Goal: Transaction & Acquisition: Book appointment/travel/reservation

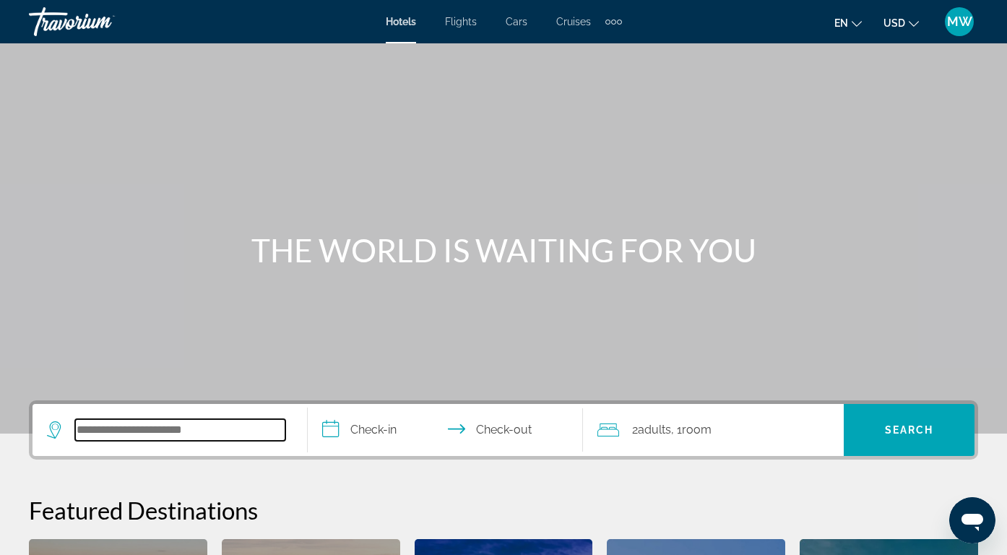
click at [212, 438] on input "Search hotel destination" at bounding box center [180, 430] width 210 height 22
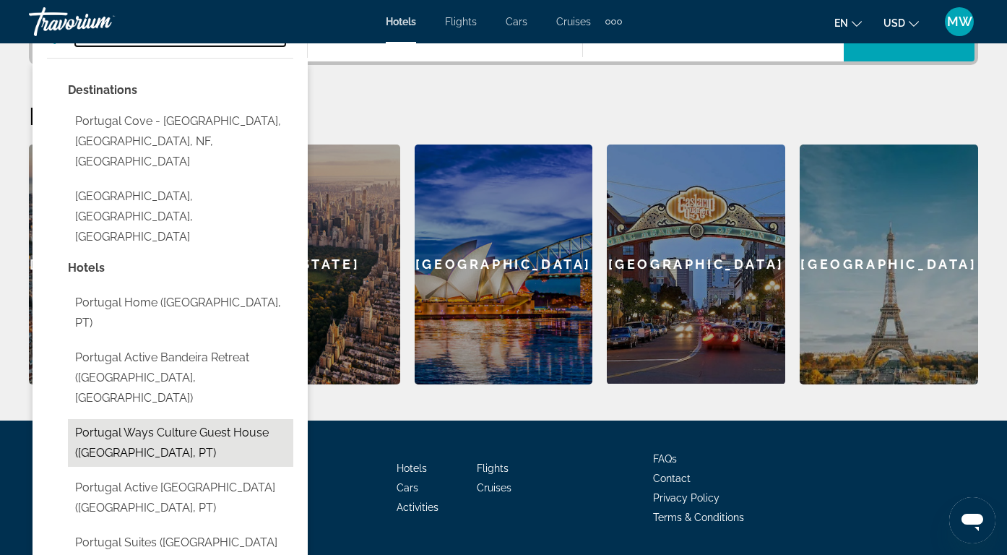
scroll to position [437, 0]
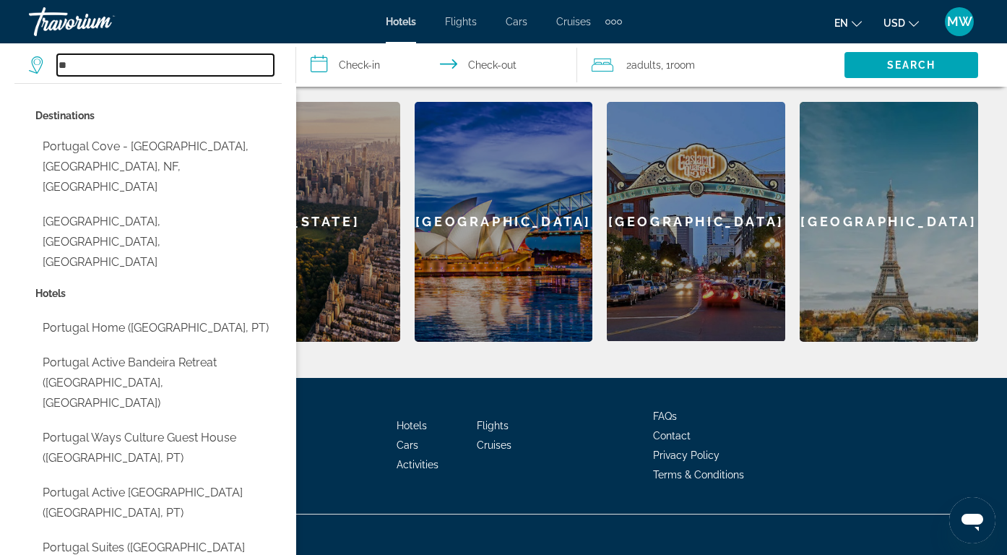
type input "*"
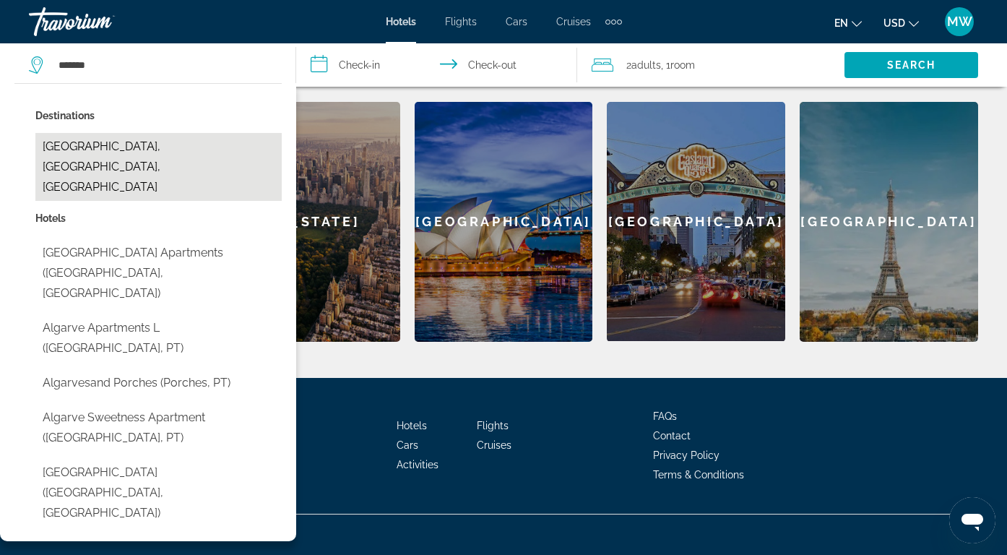
click at [108, 150] on button "[GEOGRAPHIC_DATA], [GEOGRAPHIC_DATA], [GEOGRAPHIC_DATA]" at bounding box center [158, 167] width 246 height 68
type input "**********"
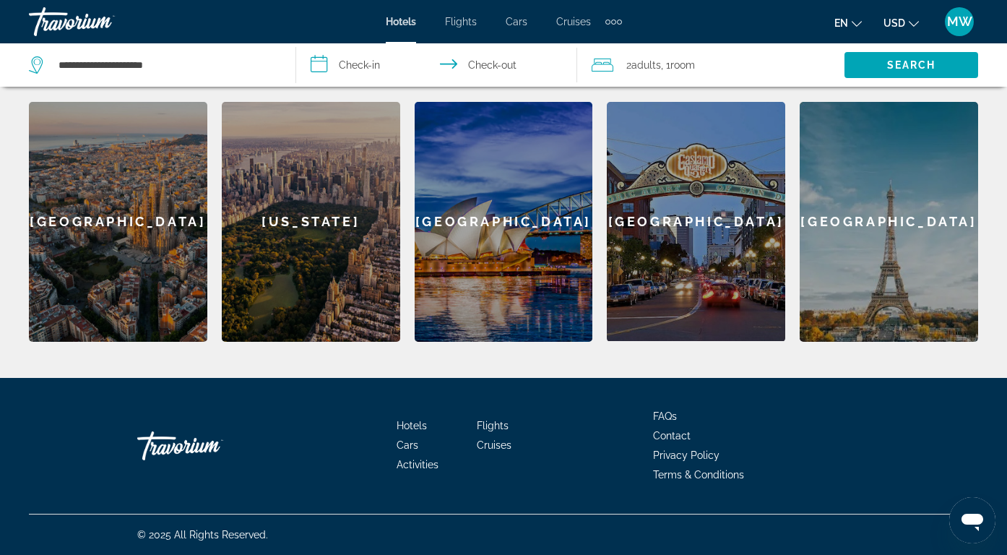
click at [348, 60] on input "**********" at bounding box center [439, 67] width 287 height 48
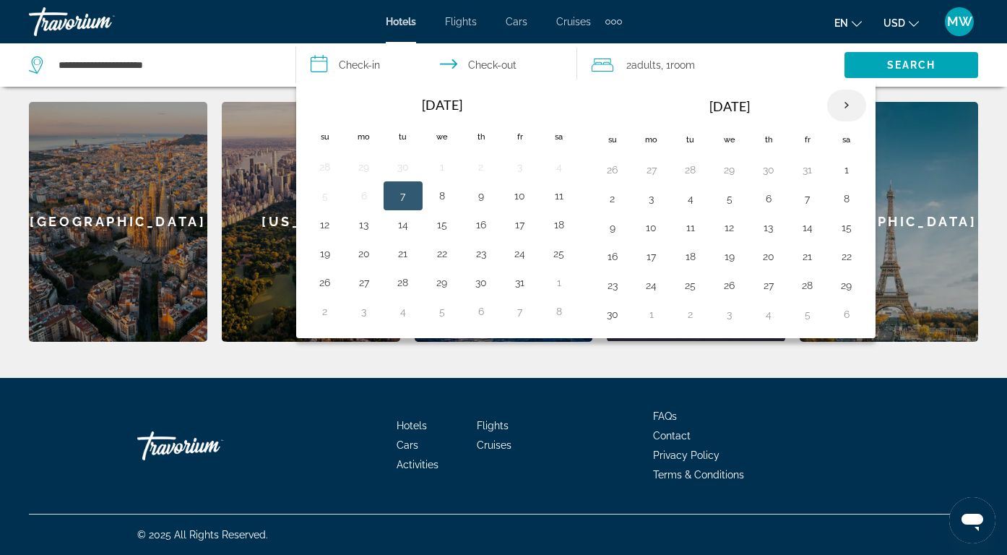
click at [838, 106] on th "Next month" at bounding box center [846, 106] width 39 height 32
click at [803, 254] on button "26" at bounding box center [807, 256] width 23 height 20
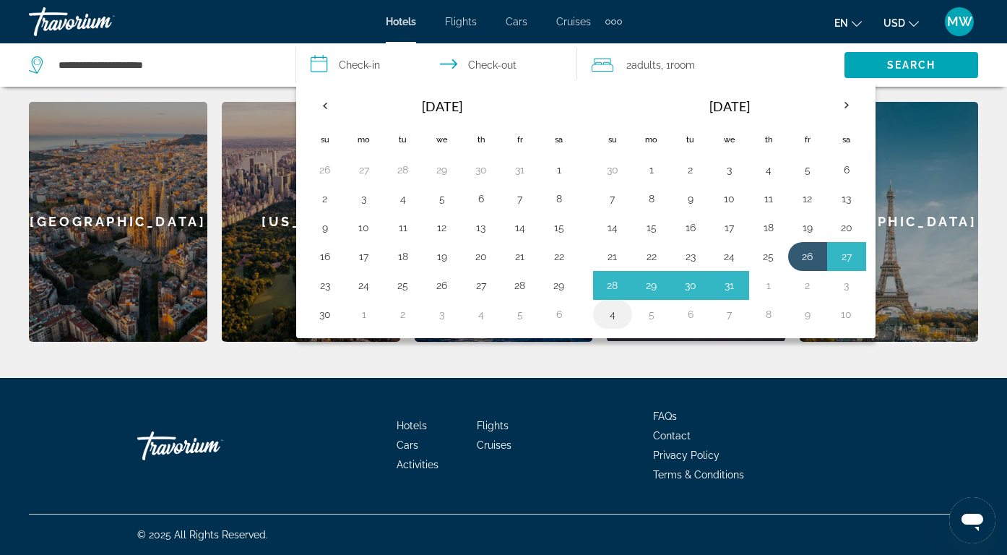
click at [615, 315] on button "4" at bounding box center [612, 314] width 23 height 20
type input "**********"
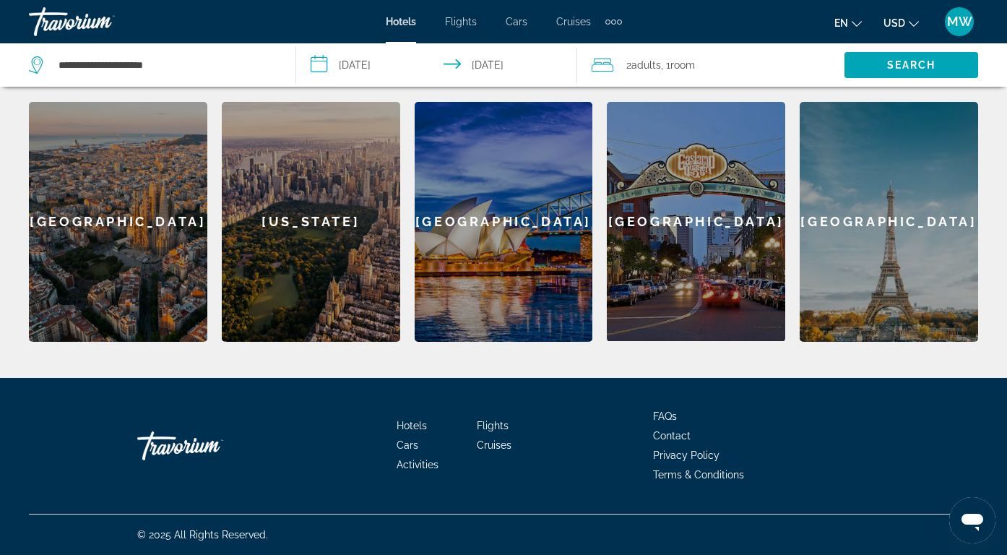
click at [693, 66] on span "Room" at bounding box center [682, 65] width 25 height 12
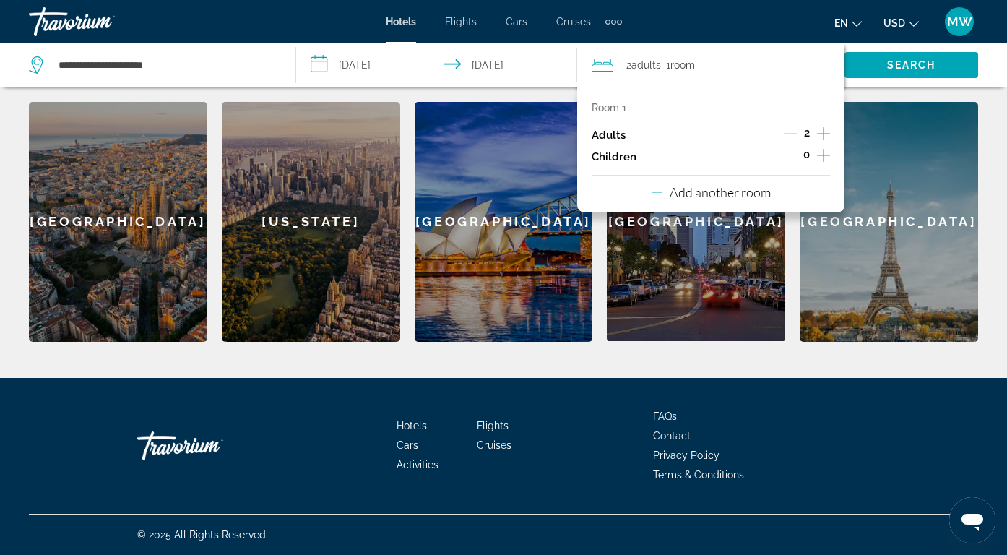
click at [827, 132] on icon "Increment adults" at bounding box center [823, 133] width 13 height 17
click at [821, 154] on icon "Increment children" at bounding box center [823, 155] width 13 height 17
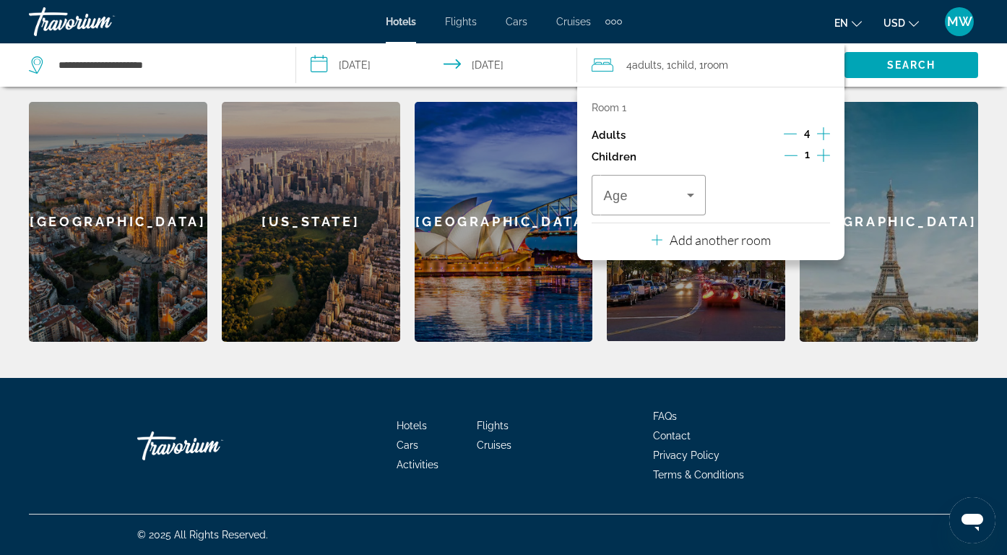
click at [821, 154] on icon "Increment children" at bounding box center [823, 155] width 13 height 17
click at [703, 191] on div "Age" at bounding box center [648, 195] width 113 height 40
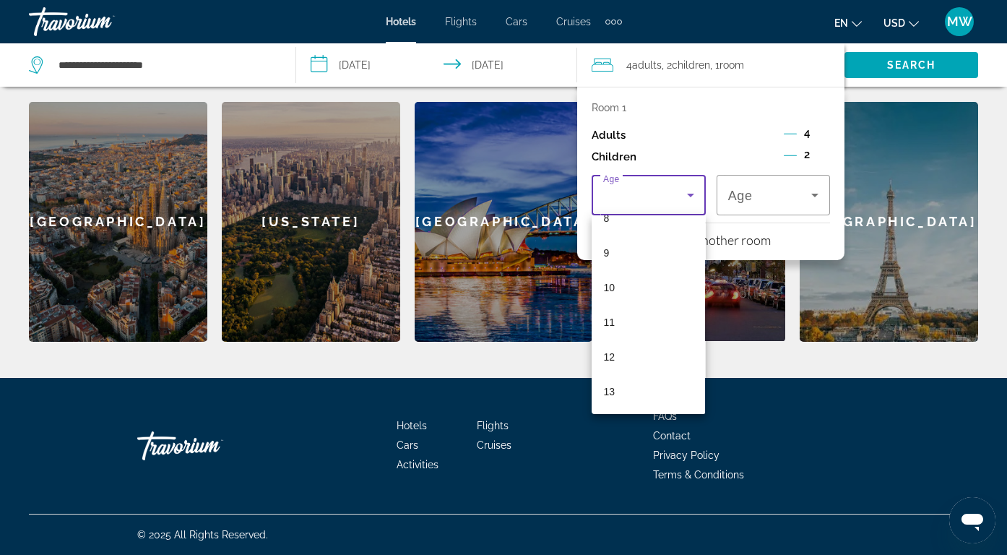
scroll to position [304, 0]
click at [641, 290] on mat-option "10" at bounding box center [648, 281] width 113 height 35
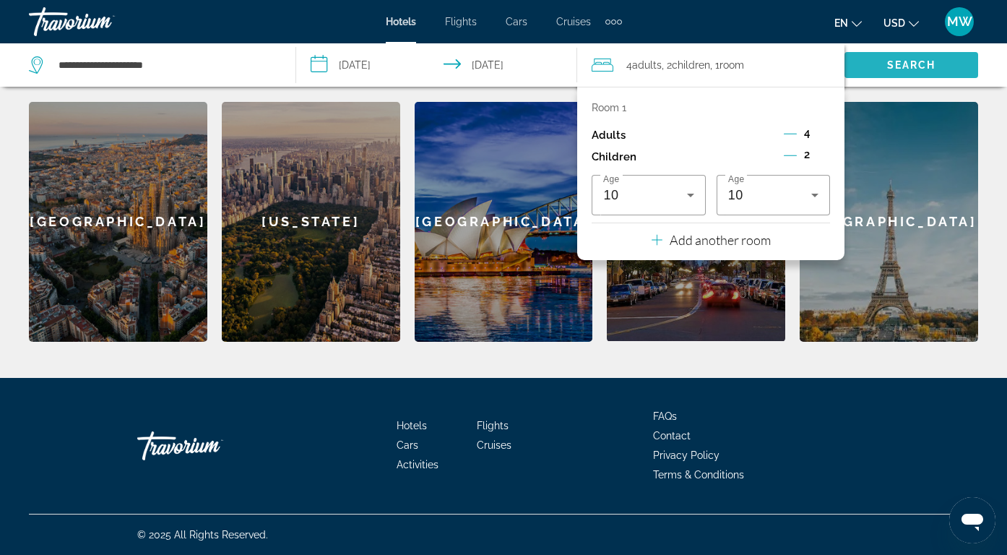
click at [871, 71] on span "Search" at bounding box center [911, 65] width 134 height 35
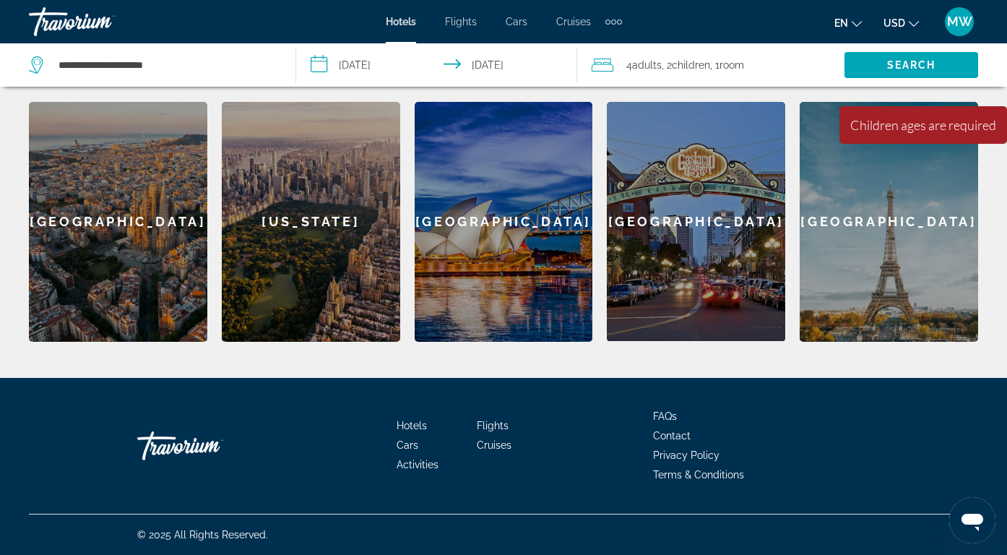
click at [737, 63] on span "Room" at bounding box center [731, 65] width 25 height 12
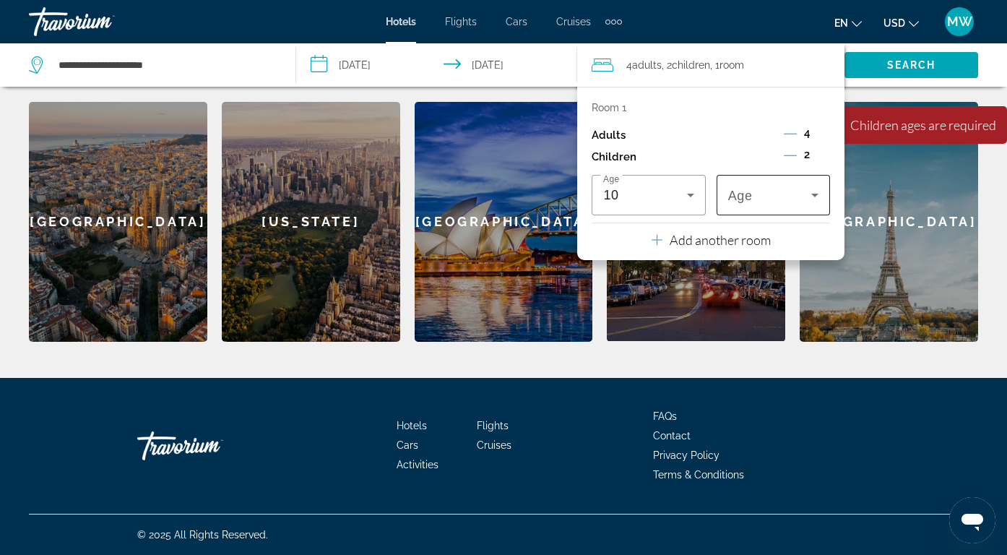
click at [775, 191] on span "Travelers: 4 adults, 2 children" at bounding box center [769, 194] width 83 height 17
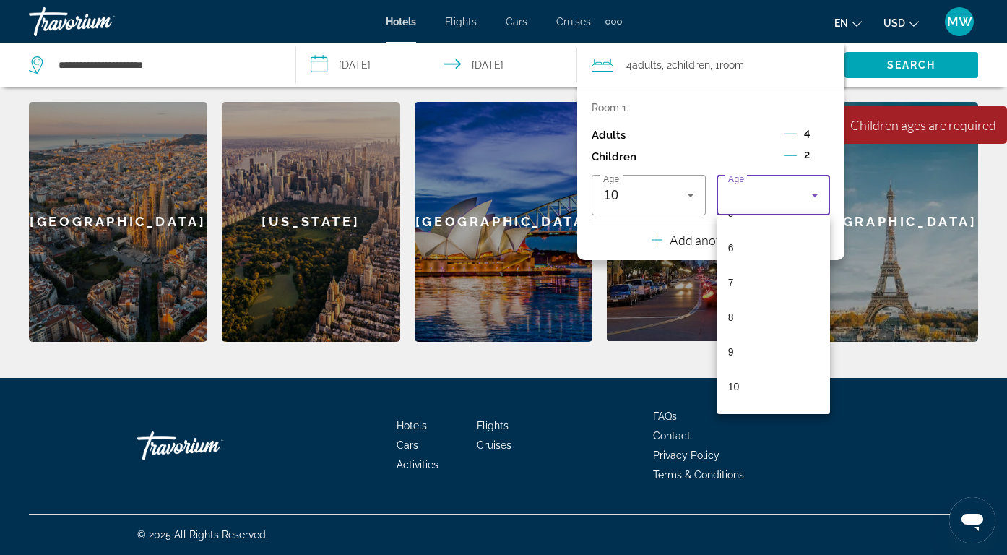
scroll to position [200, 0]
click at [752, 378] on mat-option "10" at bounding box center [773, 385] width 113 height 35
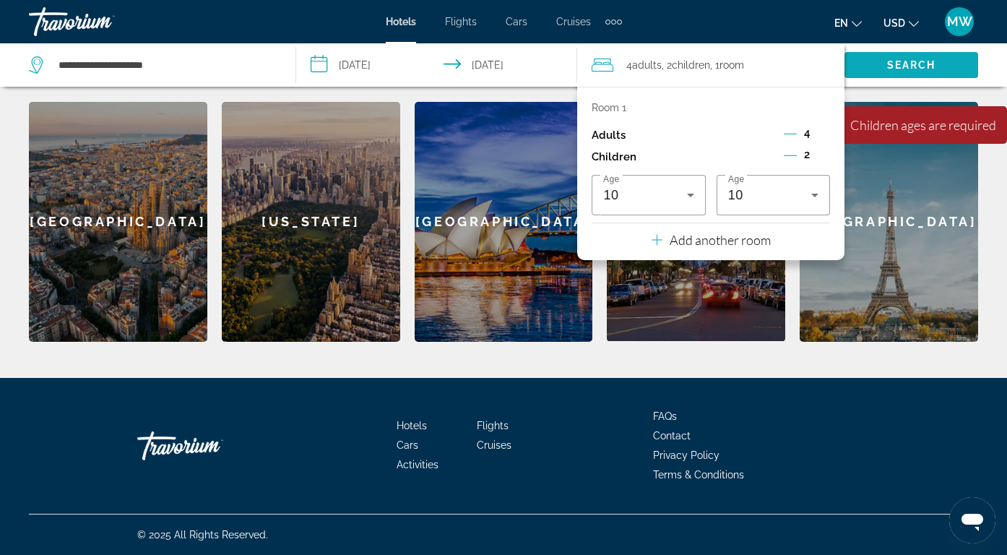
click at [906, 74] on span "Search" at bounding box center [911, 65] width 134 height 35
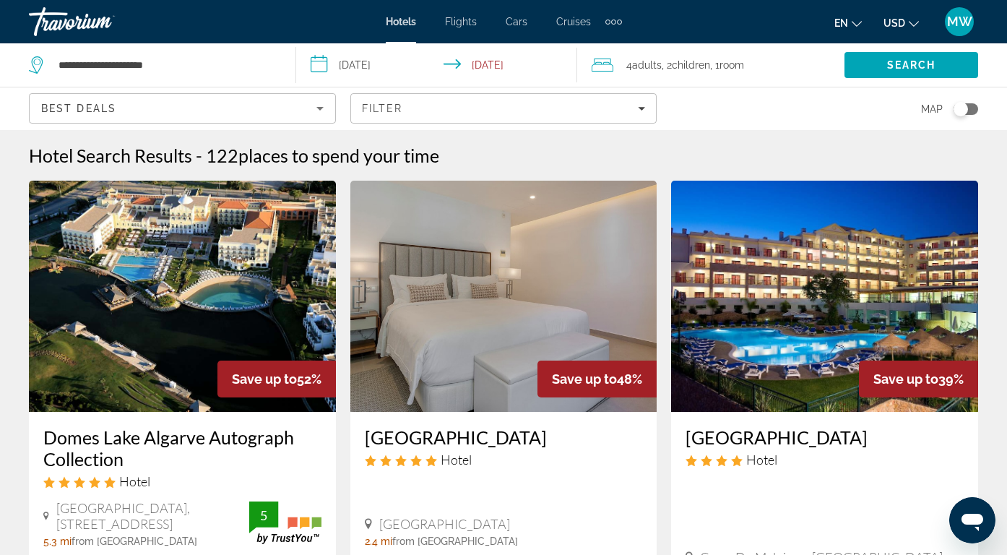
click at [304, 296] on img "Main content" at bounding box center [182, 296] width 307 height 231
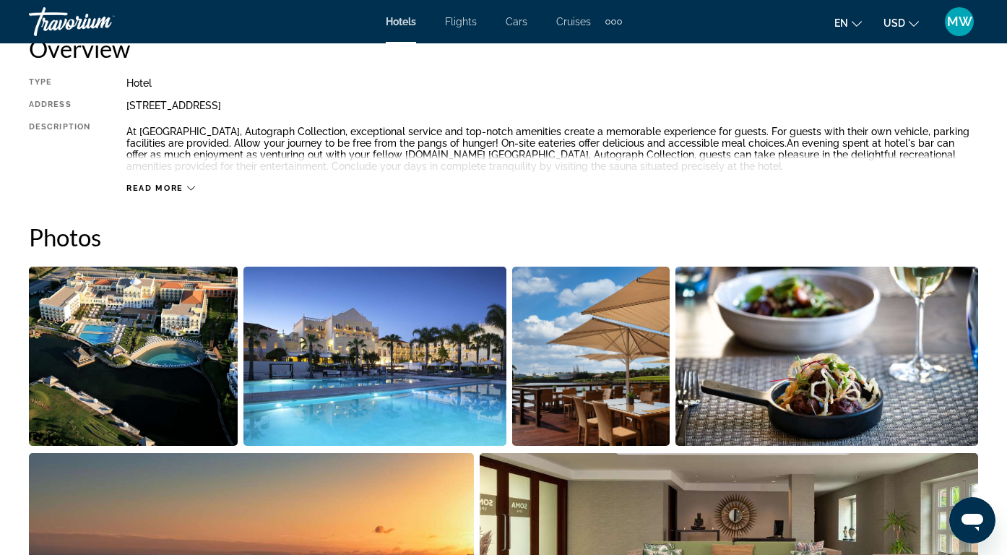
scroll to position [769, 0]
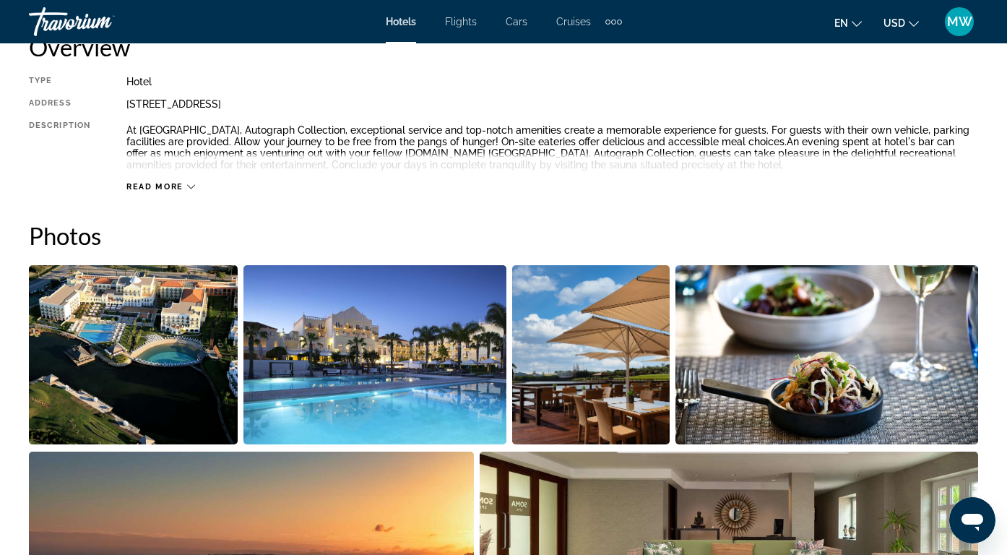
click at [171, 333] on img "Open full-screen image slider" at bounding box center [133, 354] width 209 height 179
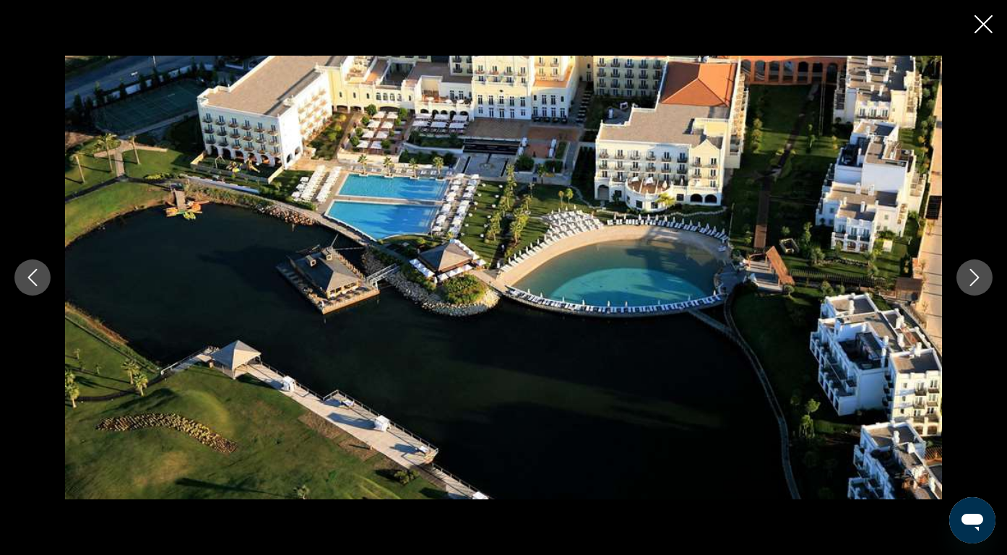
click at [976, 282] on icon "Next image" at bounding box center [974, 277] width 17 height 17
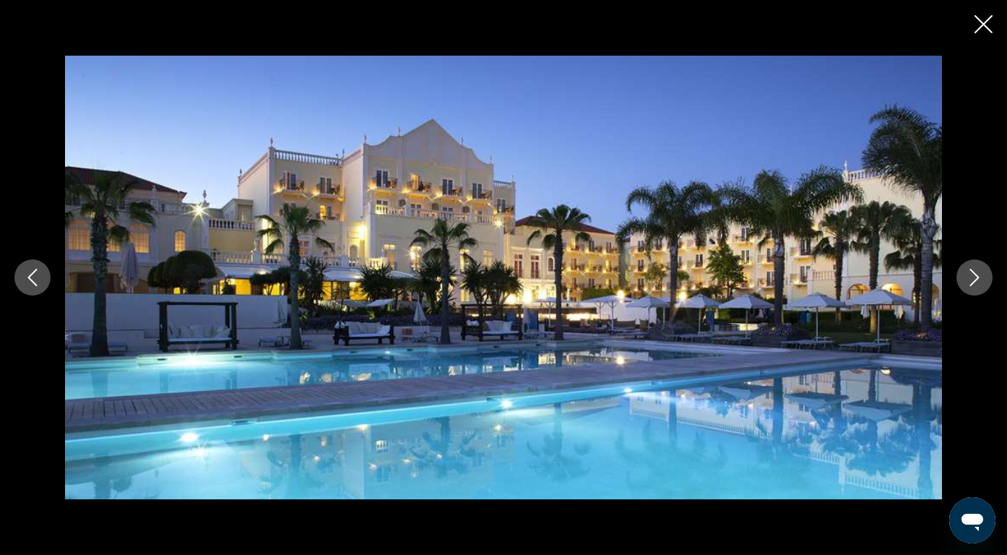
click at [976, 282] on icon "Next image" at bounding box center [974, 277] width 17 height 17
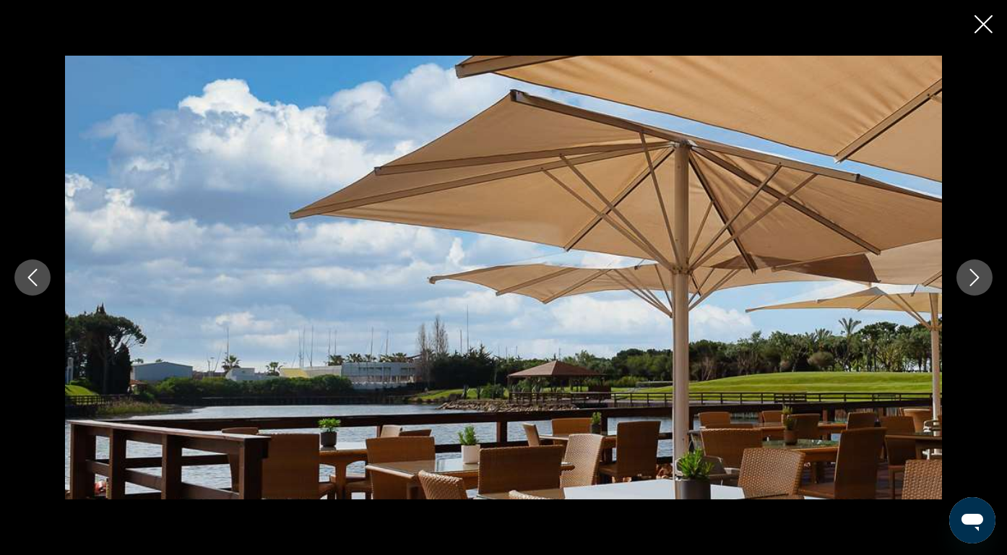
click at [976, 282] on icon "Next image" at bounding box center [974, 277] width 17 height 17
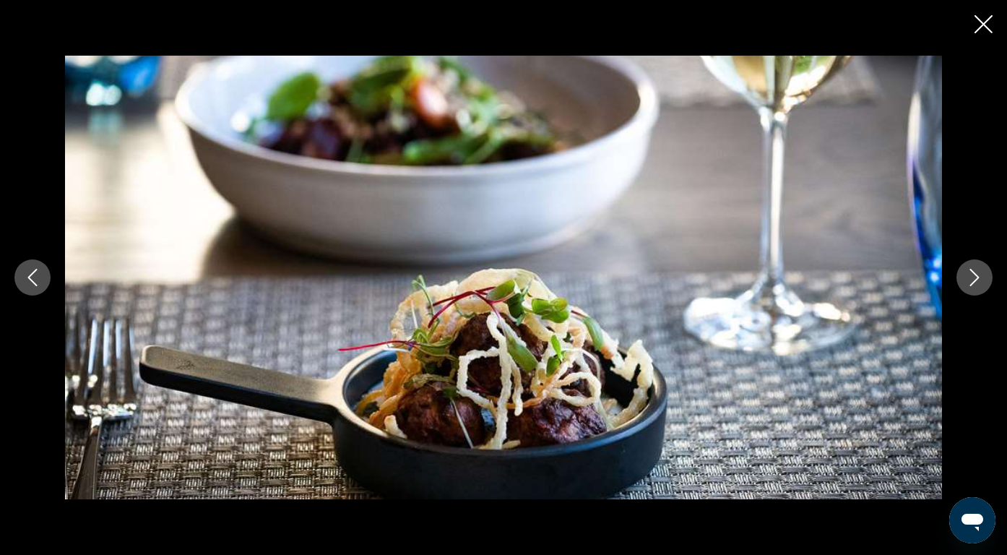
click at [976, 282] on icon "Next image" at bounding box center [974, 277] width 17 height 17
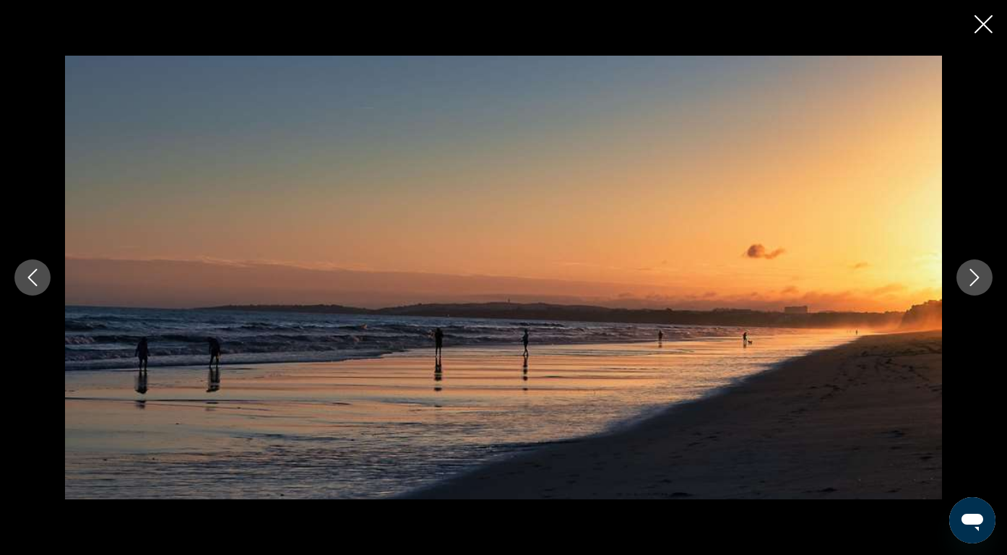
click at [976, 282] on icon "Next image" at bounding box center [974, 277] width 17 height 17
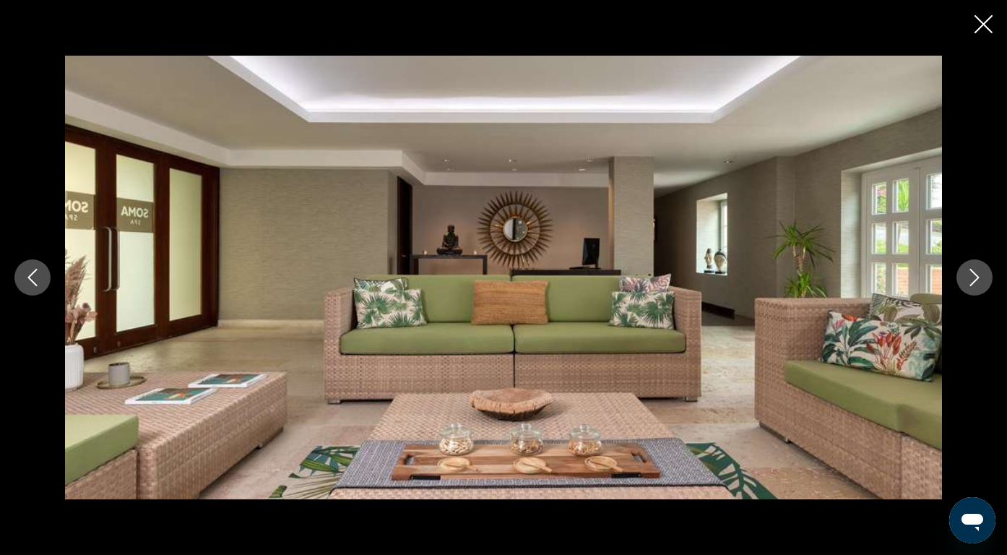
click at [976, 282] on icon "Next image" at bounding box center [974, 277] width 17 height 17
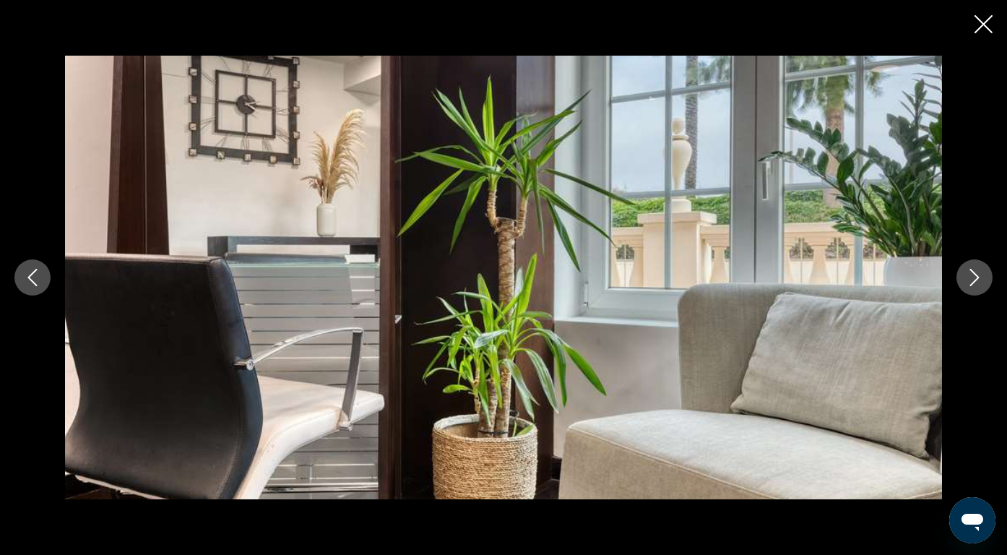
click at [976, 282] on icon "Next image" at bounding box center [974, 277] width 17 height 17
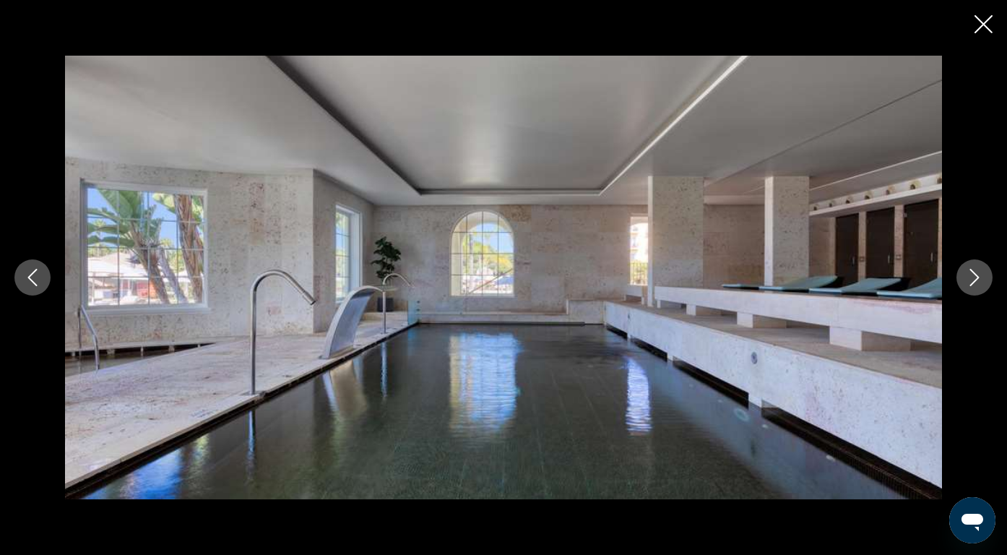
click at [976, 282] on icon "Next image" at bounding box center [974, 277] width 17 height 17
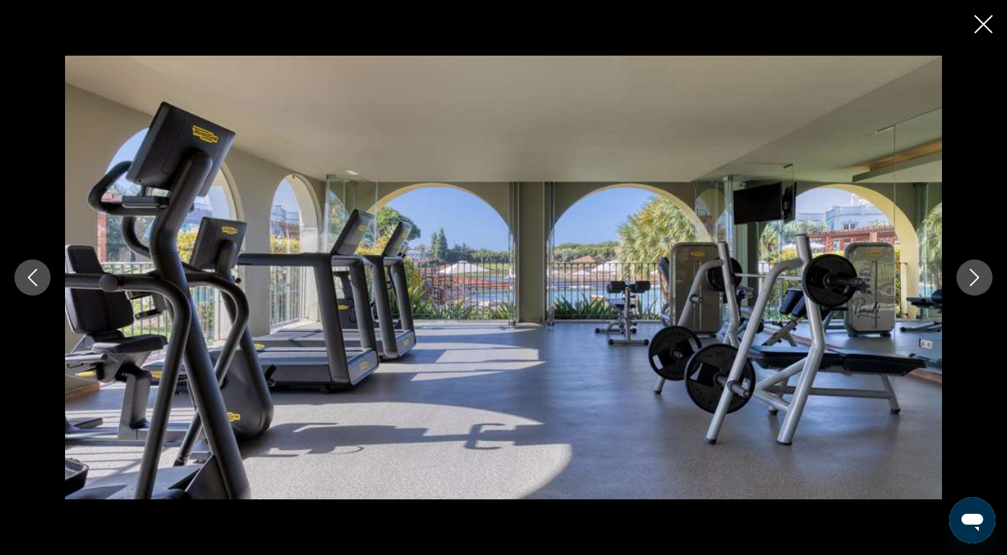
click at [976, 282] on icon "Next image" at bounding box center [974, 277] width 17 height 17
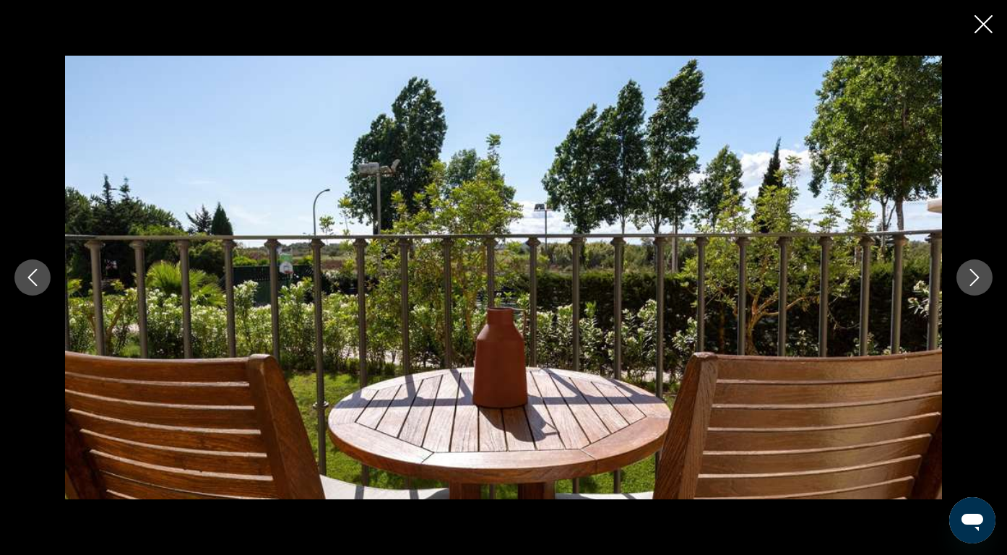
click at [976, 282] on icon "Next image" at bounding box center [974, 277] width 17 height 17
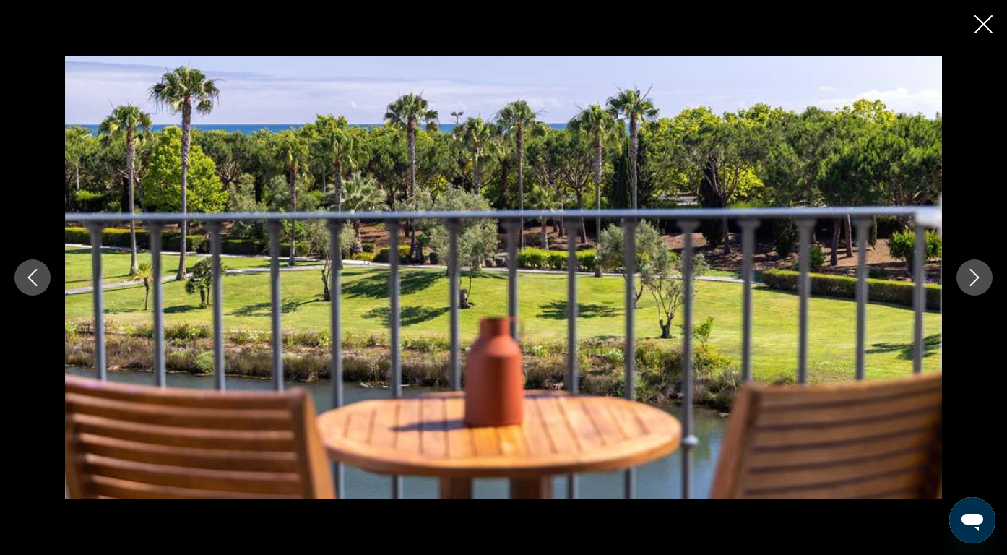
click at [976, 282] on icon "Next image" at bounding box center [974, 277] width 17 height 17
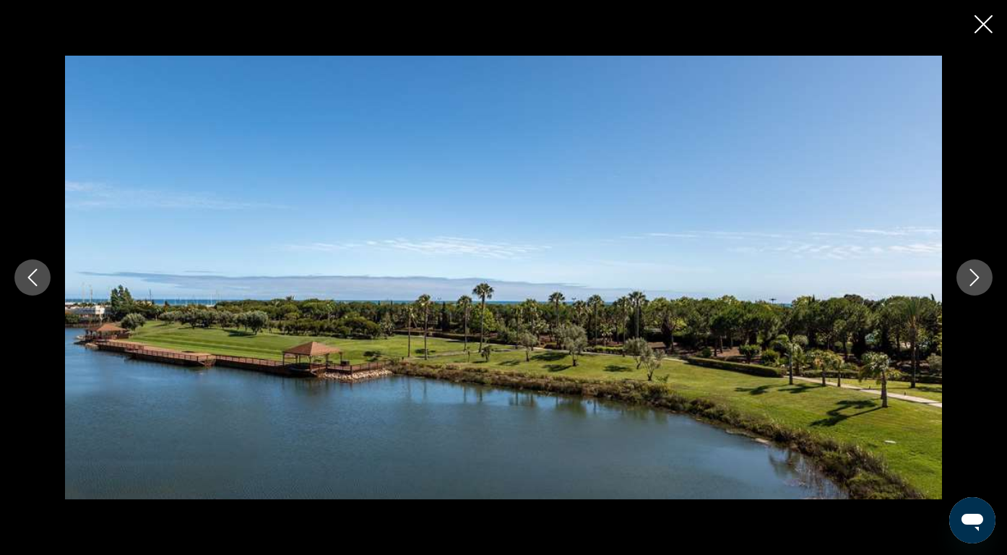
click at [976, 282] on icon "Next image" at bounding box center [974, 277] width 17 height 17
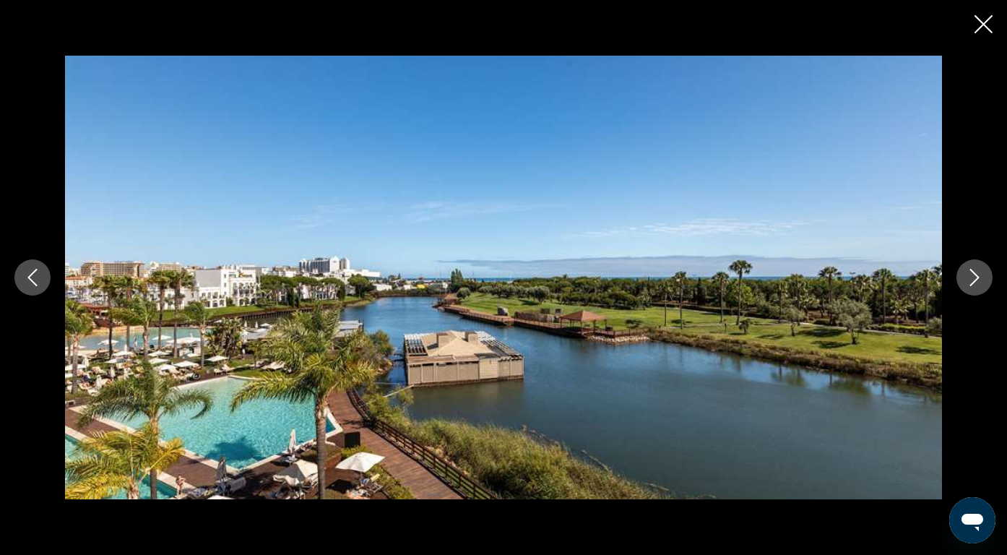
click at [976, 282] on icon "Next image" at bounding box center [974, 277] width 17 height 17
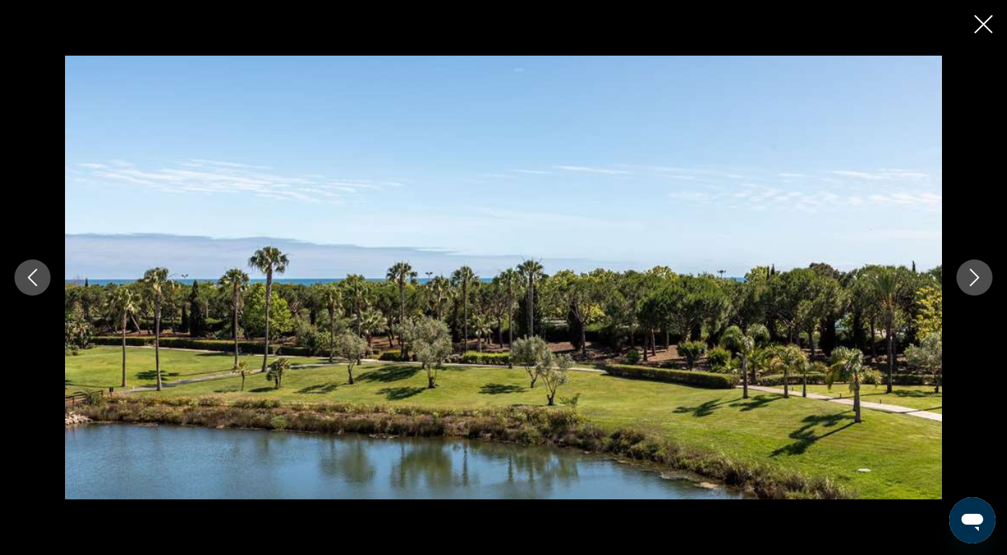
click at [976, 282] on icon "Next image" at bounding box center [974, 277] width 17 height 17
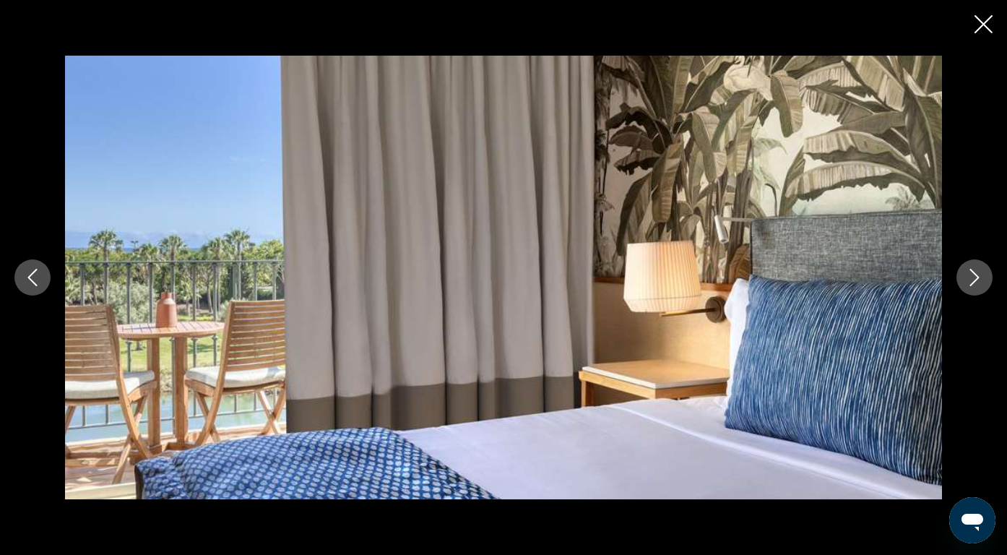
click at [976, 282] on icon "Next image" at bounding box center [974, 277] width 17 height 17
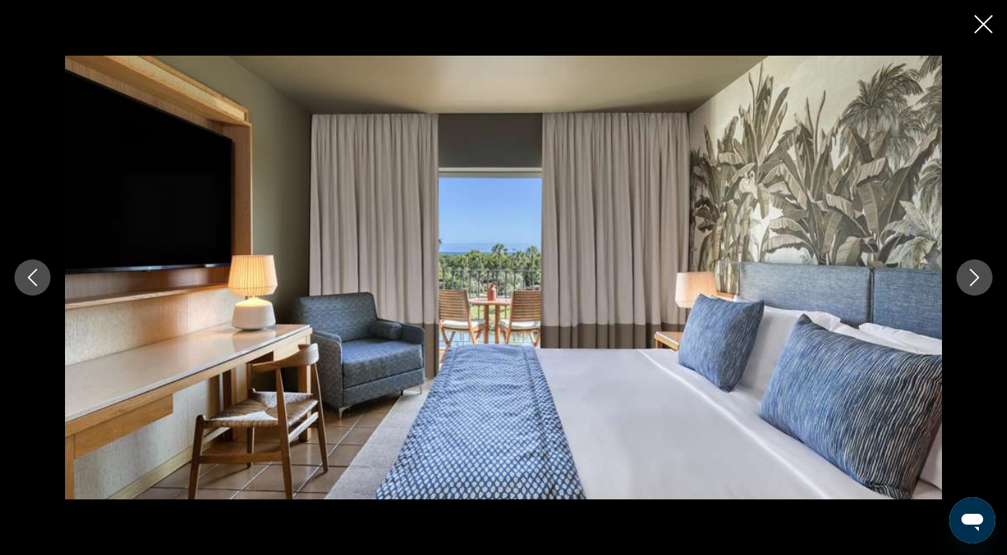
click at [976, 282] on icon "Next image" at bounding box center [974, 277] width 17 height 17
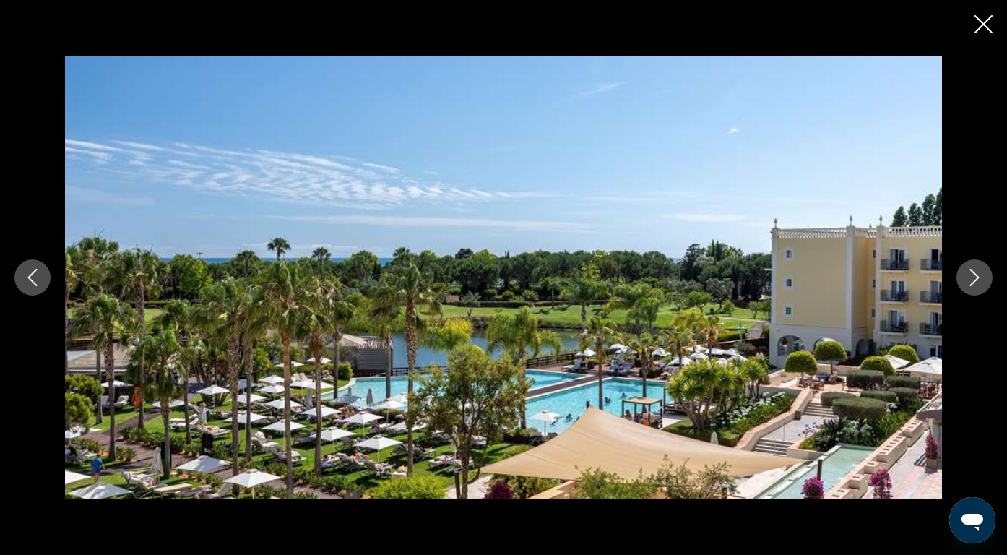
click at [976, 282] on icon "Next image" at bounding box center [974, 277] width 17 height 17
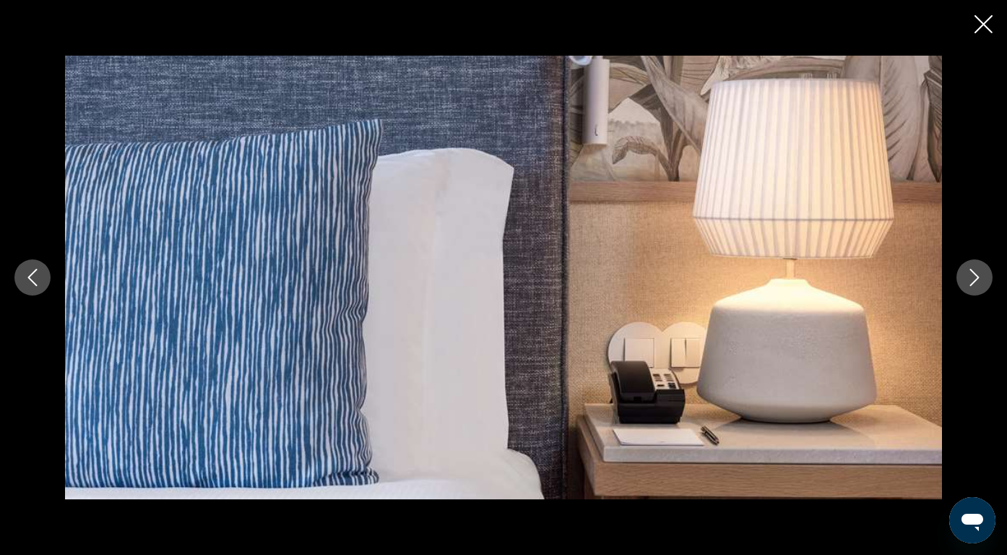
click at [976, 282] on icon "Next image" at bounding box center [974, 277] width 17 height 17
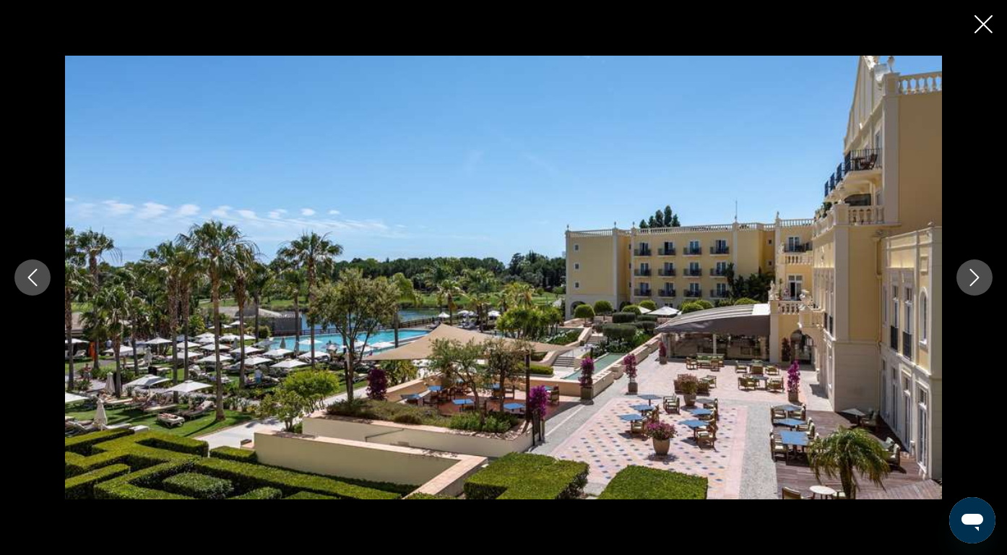
click at [976, 282] on icon "Next image" at bounding box center [974, 277] width 17 height 17
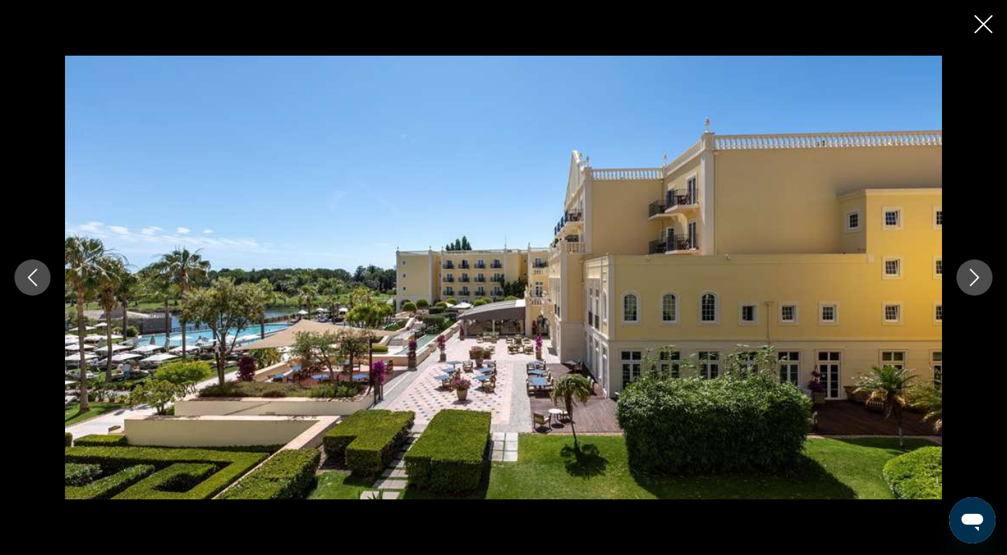
click at [976, 282] on icon "Next image" at bounding box center [974, 277] width 17 height 17
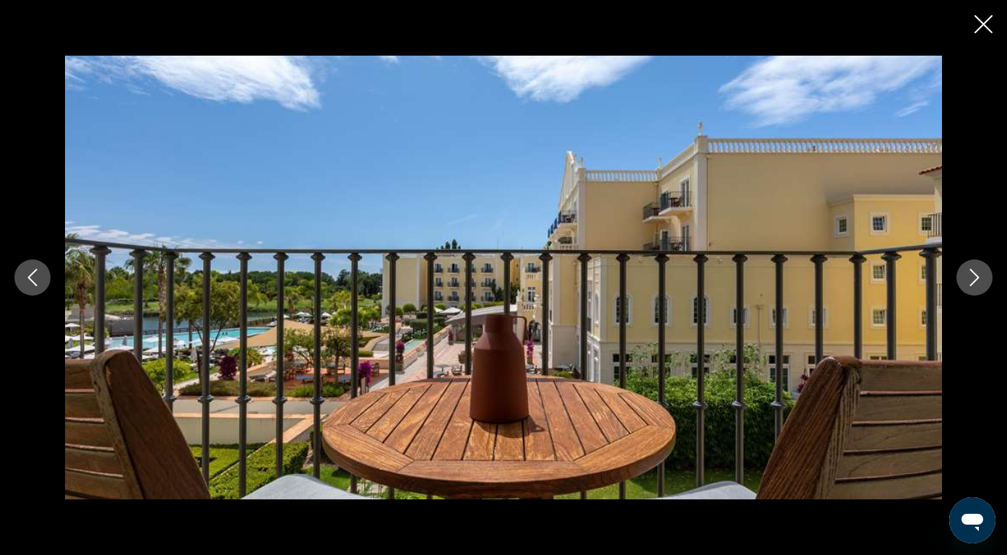
click at [976, 282] on icon "Next image" at bounding box center [974, 277] width 17 height 17
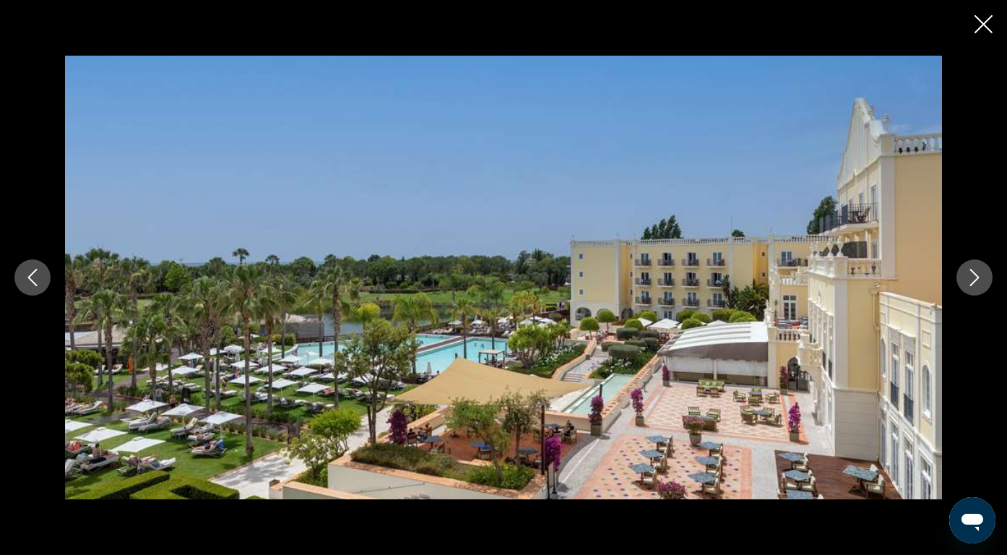
click at [976, 282] on icon "Next image" at bounding box center [974, 277] width 17 height 17
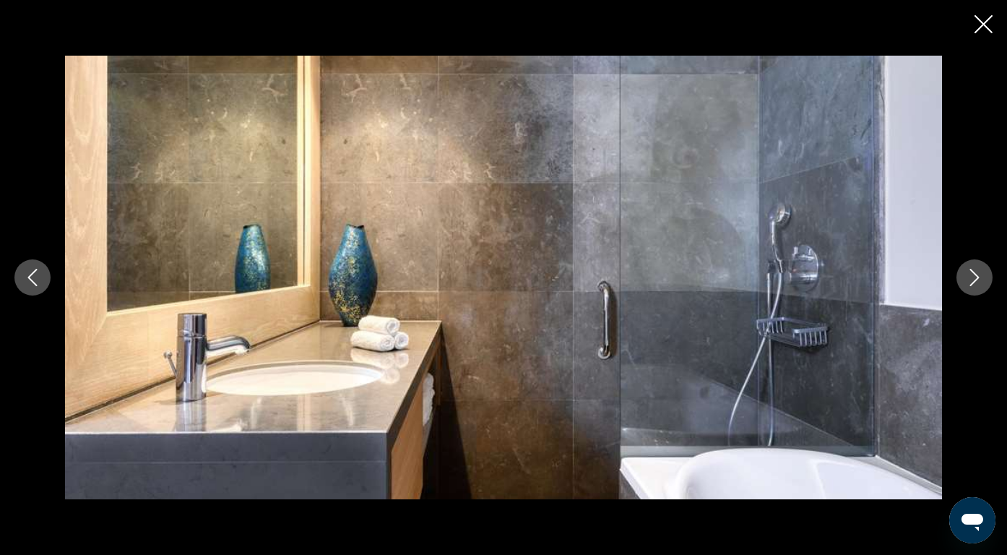
click at [976, 282] on icon "Next image" at bounding box center [974, 277] width 17 height 17
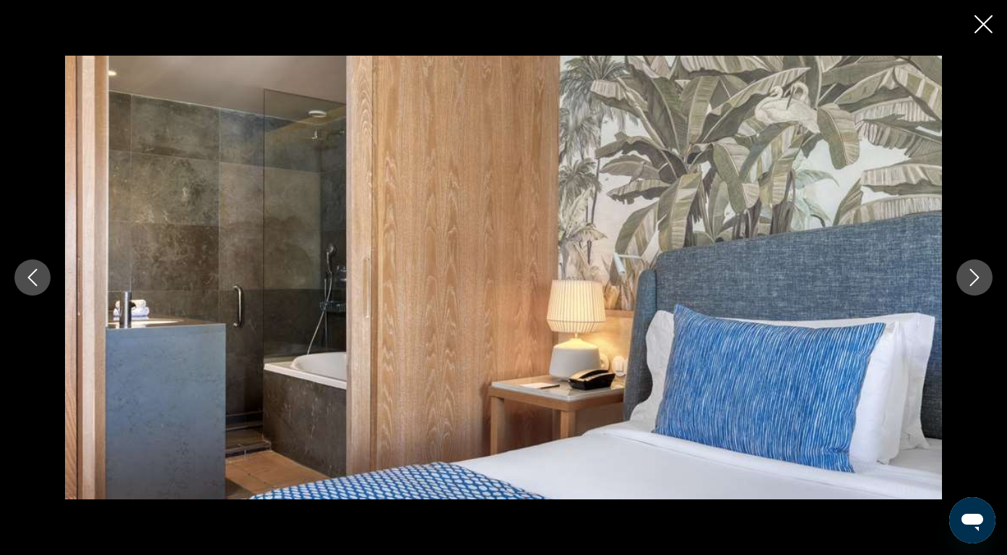
click at [976, 282] on icon "Next image" at bounding box center [974, 277] width 17 height 17
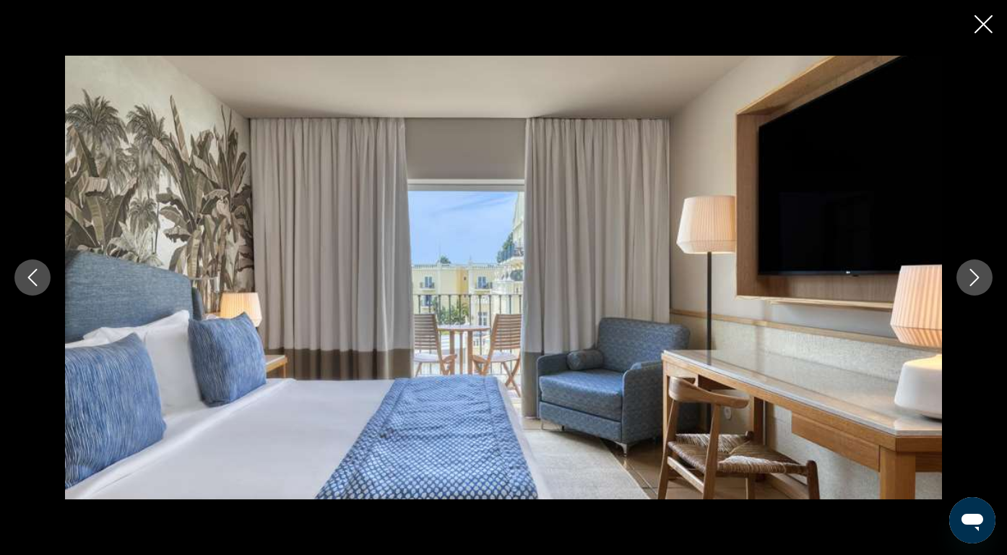
click at [976, 282] on icon "Next image" at bounding box center [974, 277] width 17 height 17
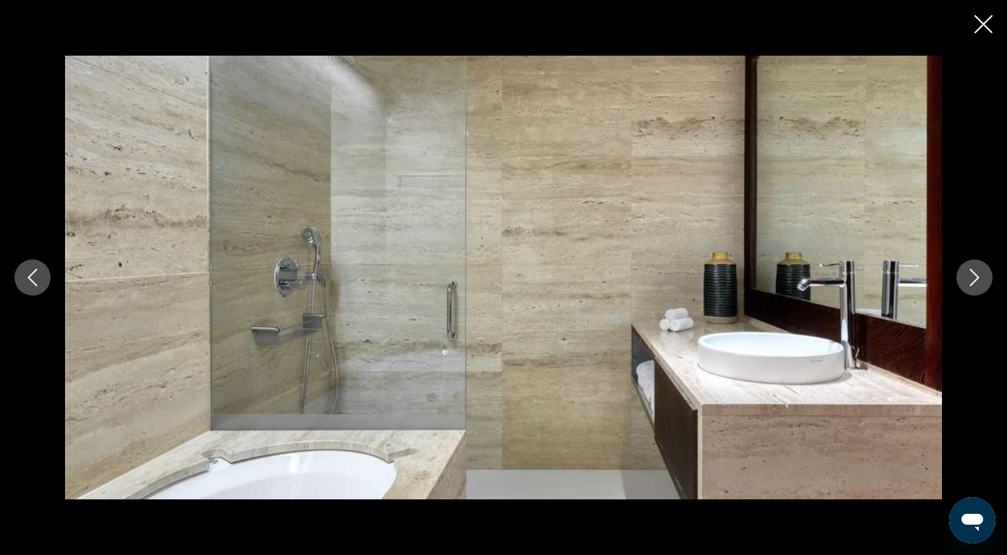
click at [976, 282] on icon "Next image" at bounding box center [974, 277] width 17 height 17
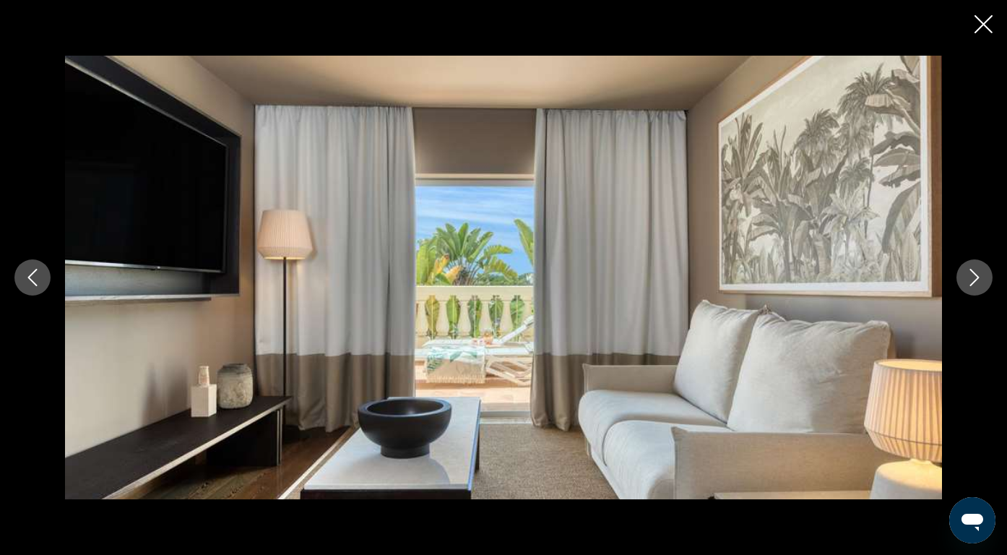
click at [976, 282] on icon "Next image" at bounding box center [974, 277] width 17 height 17
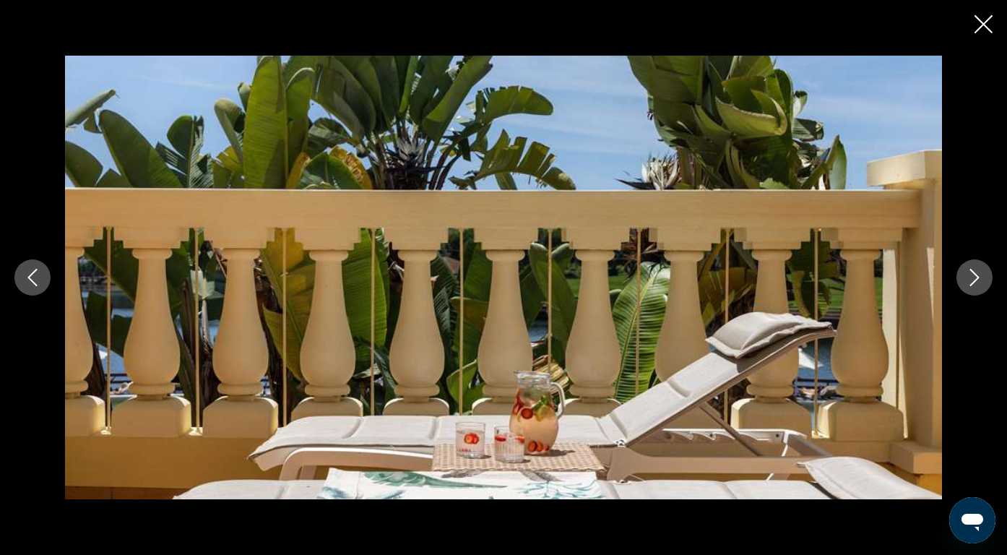
click at [976, 282] on icon "Next image" at bounding box center [974, 277] width 17 height 17
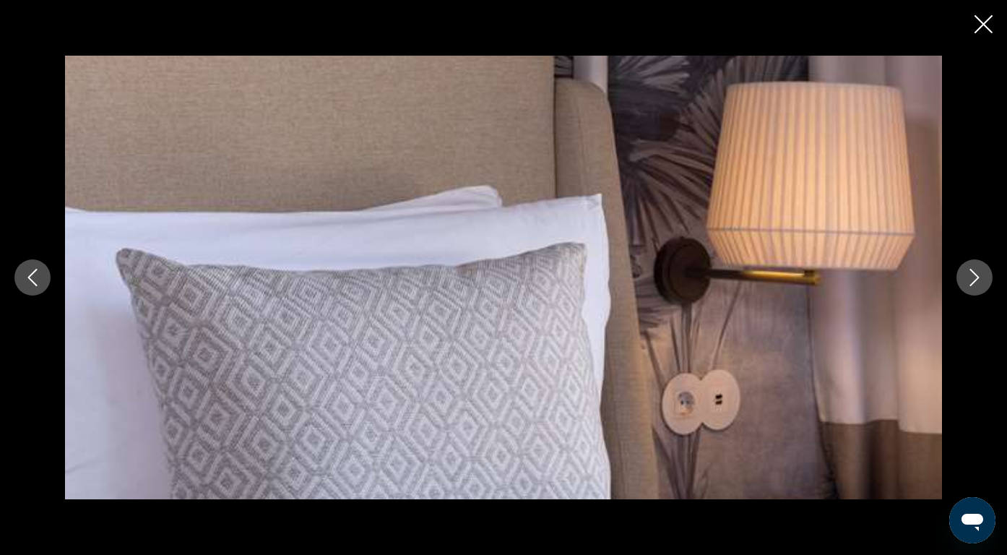
click at [976, 282] on icon "Next image" at bounding box center [974, 277] width 17 height 17
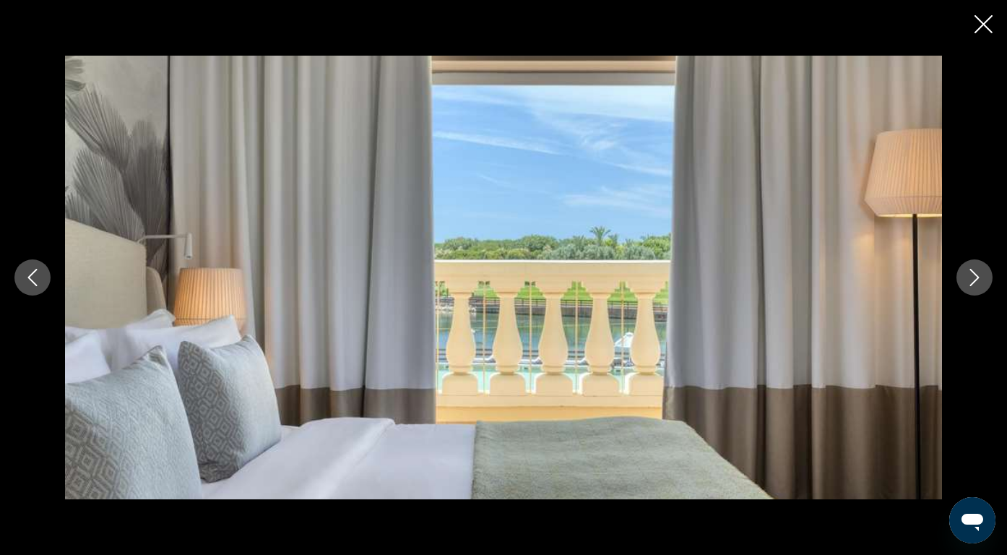
click at [976, 282] on icon "Next image" at bounding box center [974, 277] width 17 height 17
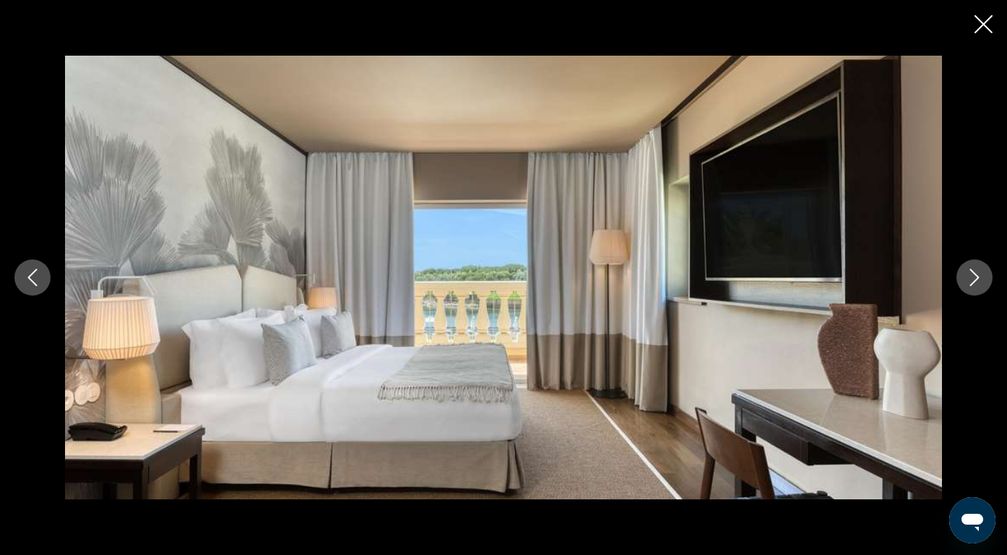
click at [976, 282] on icon "Next image" at bounding box center [974, 277] width 17 height 17
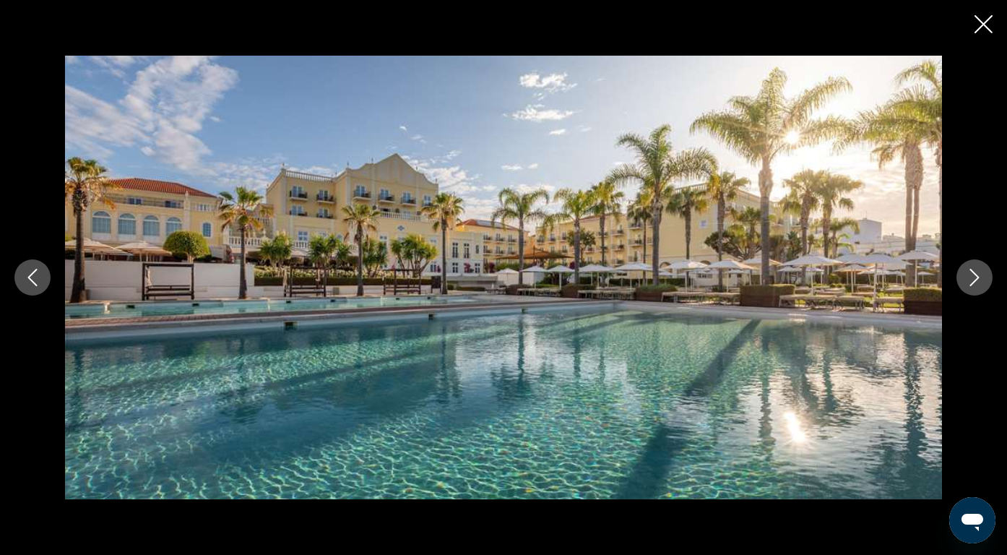
click at [976, 282] on icon "Next image" at bounding box center [974, 277] width 17 height 17
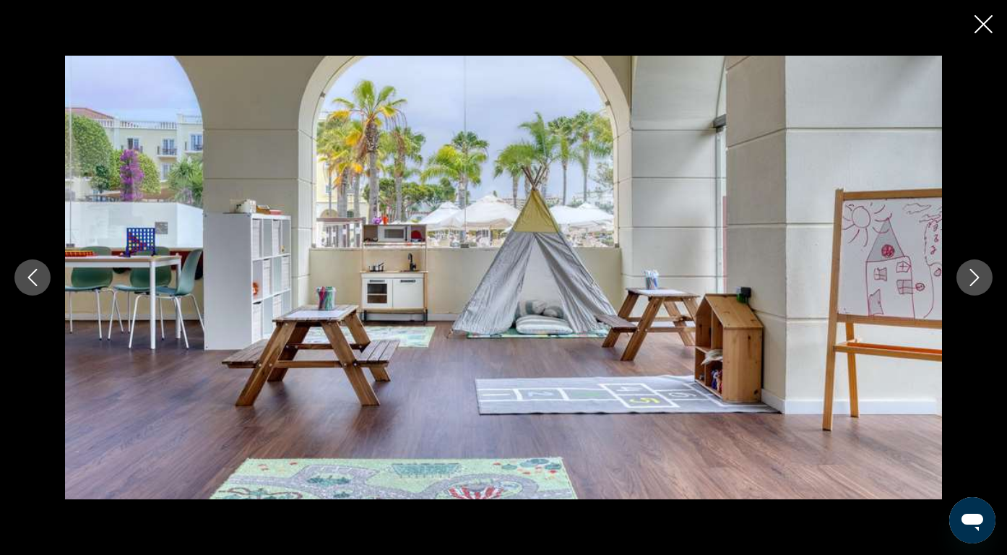
click at [976, 282] on icon "Next image" at bounding box center [974, 277] width 17 height 17
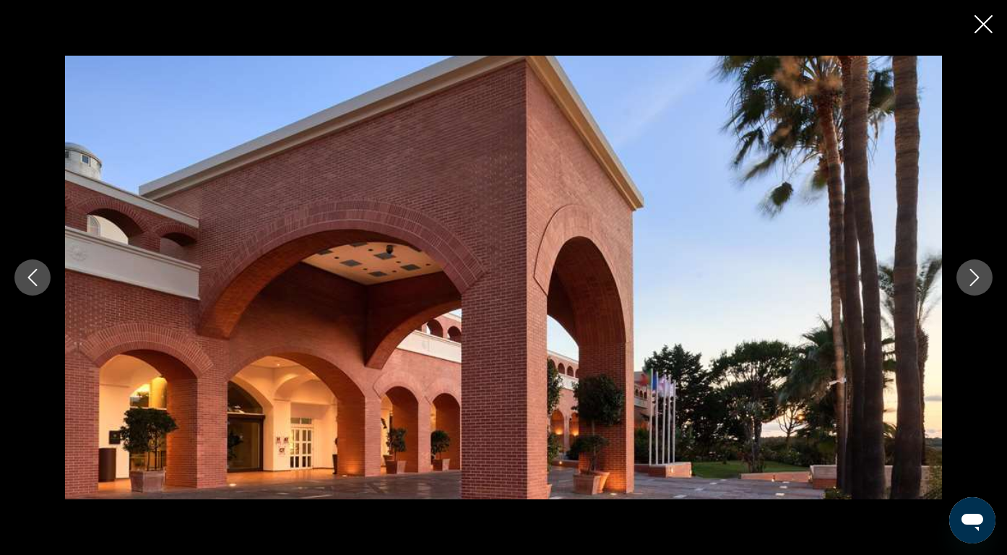
click at [36, 282] on icon "Previous image" at bounding box center [32, 277] width 17 height 17
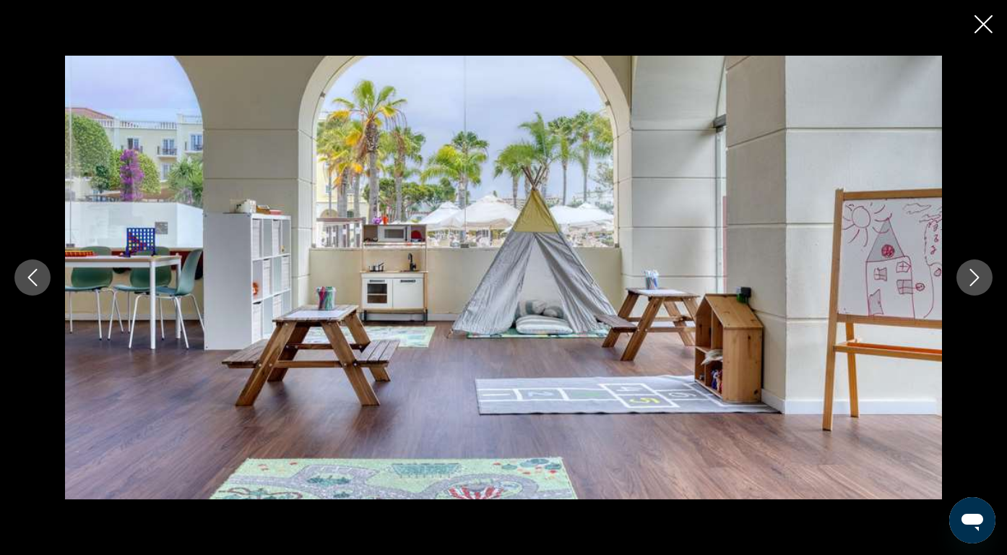
click at [982, 285] on icon "Next image" at bounding box center [974, 277] width 17 height 17
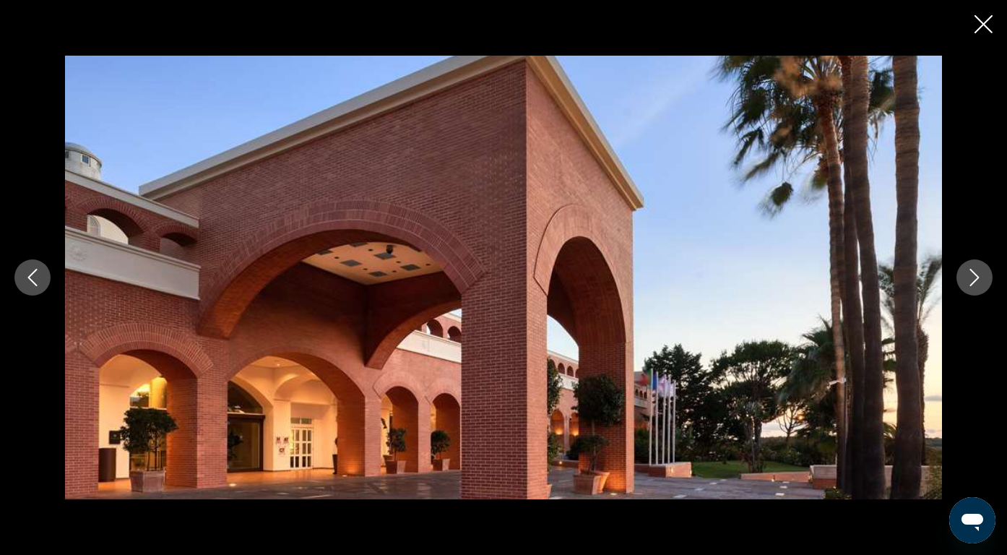
click at [982, 285] on icon "Next image" at bounding box center [974, 277] width 17 height 17
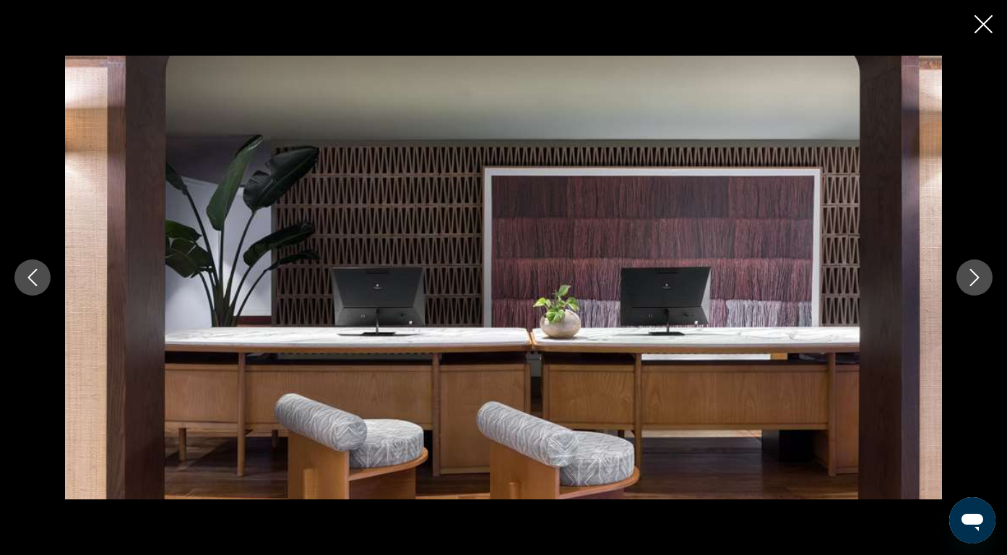
click at [982, 285] on icon "Next image" at bounding box center [974, 277] width 17 height 17
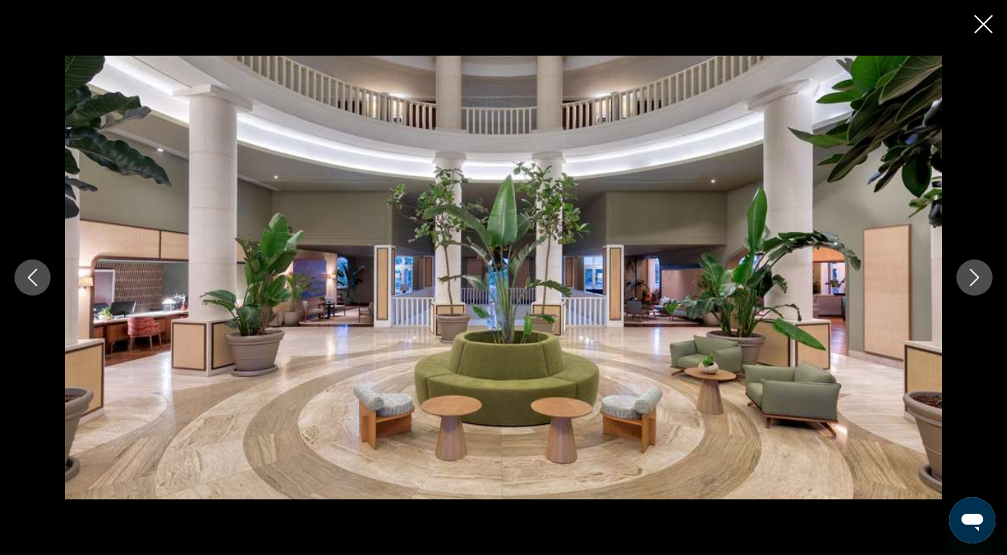
click at [982, 285] on icon "Next image" at bounding box center [974, 277] width 17 height 17
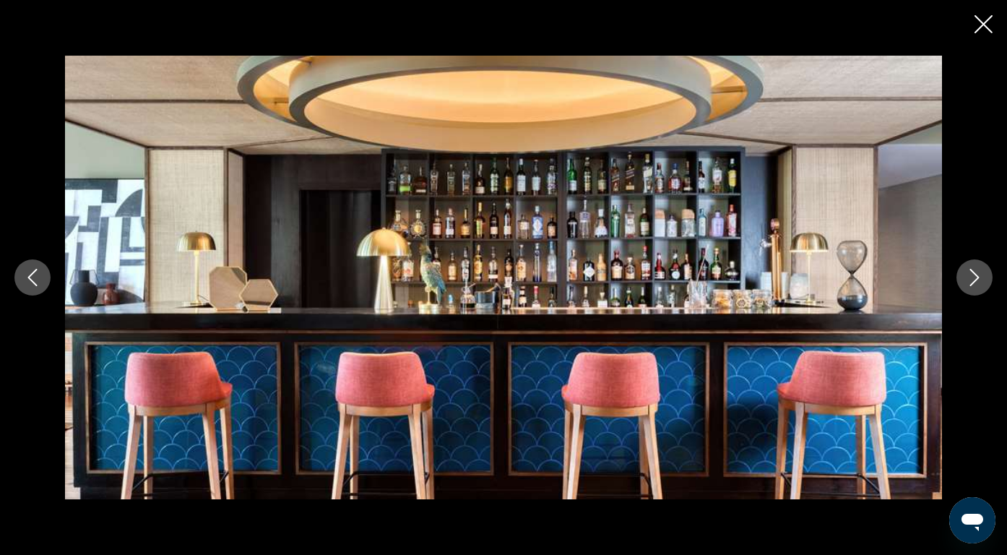
click at [979, 28] on icon "Close slideshow" at bounding box center [983, 24] width 18 height 18
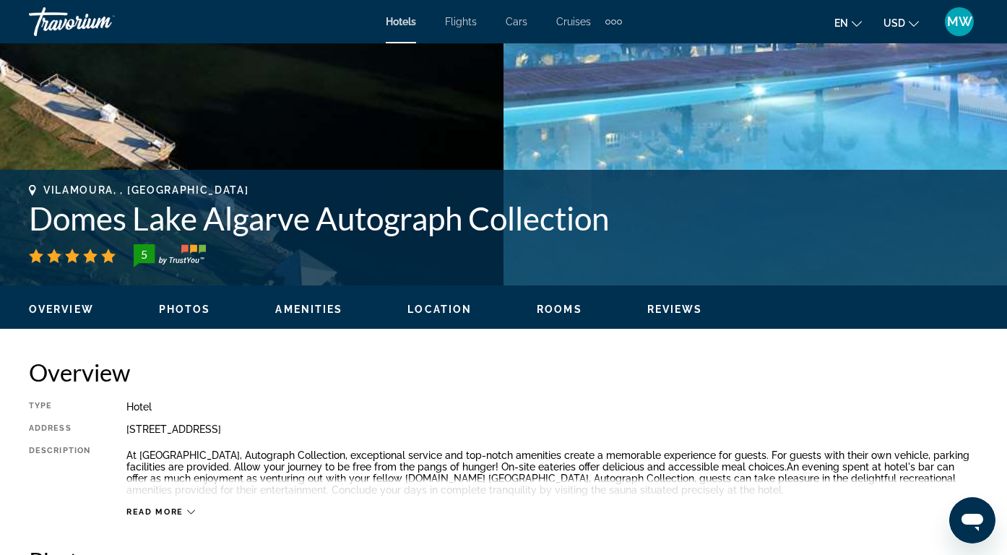
scroll to position [0, 0]
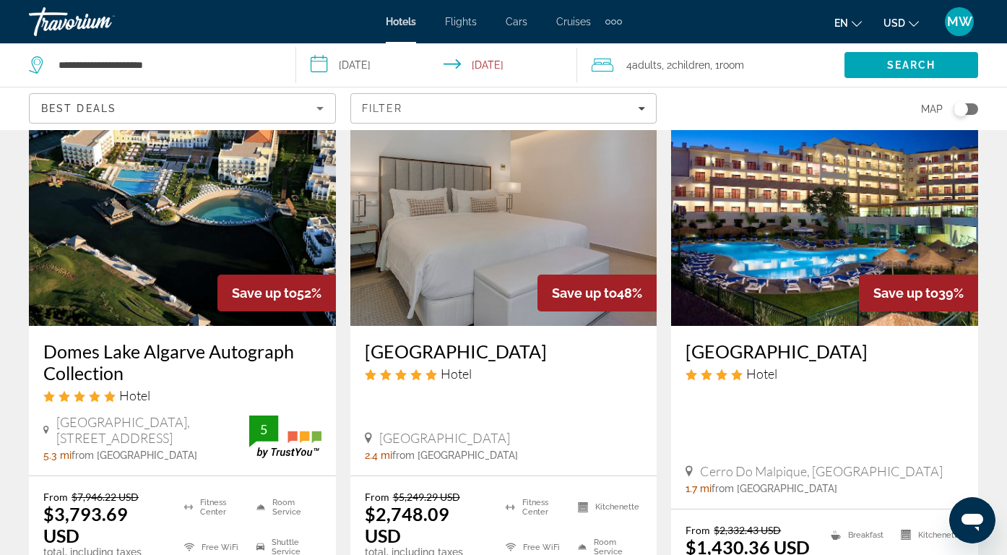
scroll to position [77, 0]
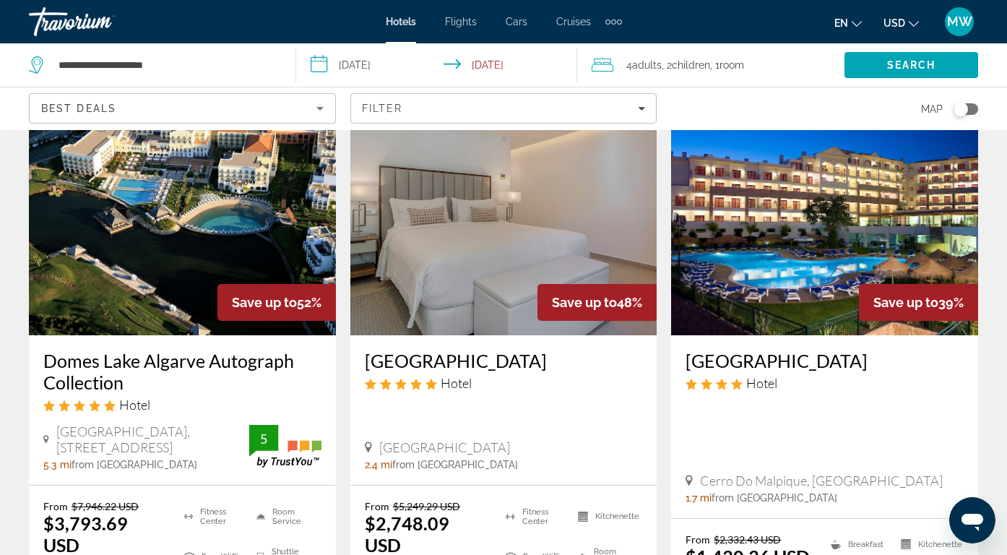
click at [587, 248] on img "Main content" at bounding box center [503, 219] width 307 height 231
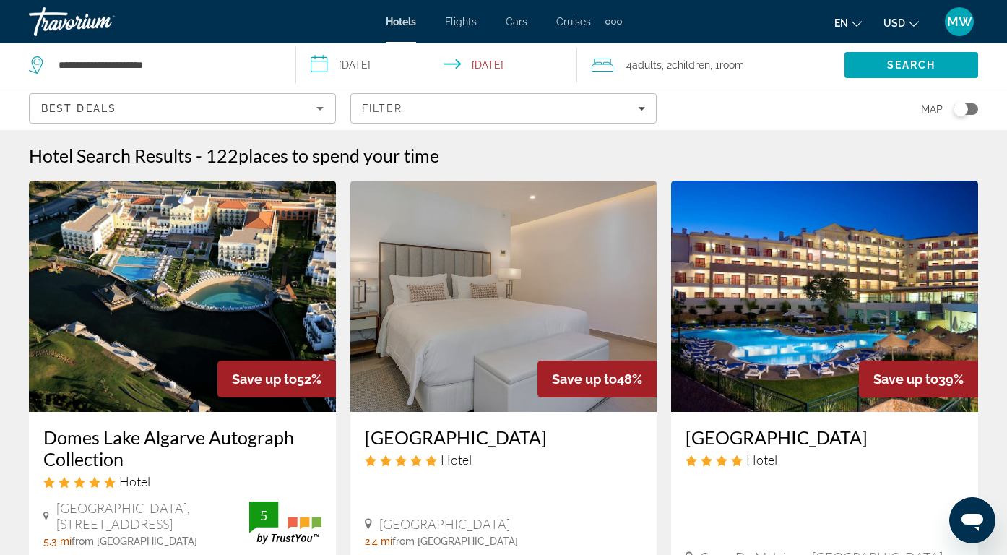
click at [258, 303] on img "Main content" at bounding box center [182, 296] width 307 height 231
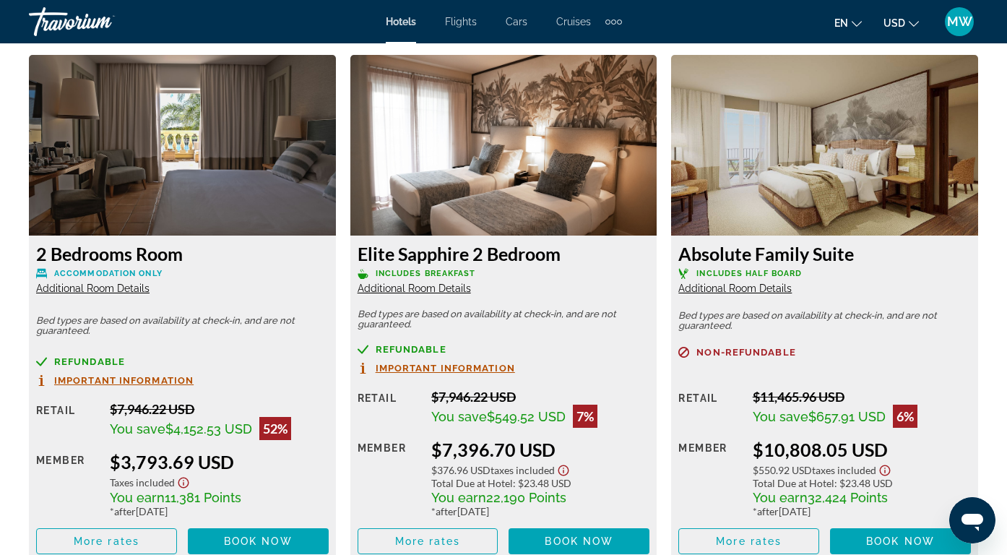
scroll to position [2202, 0]
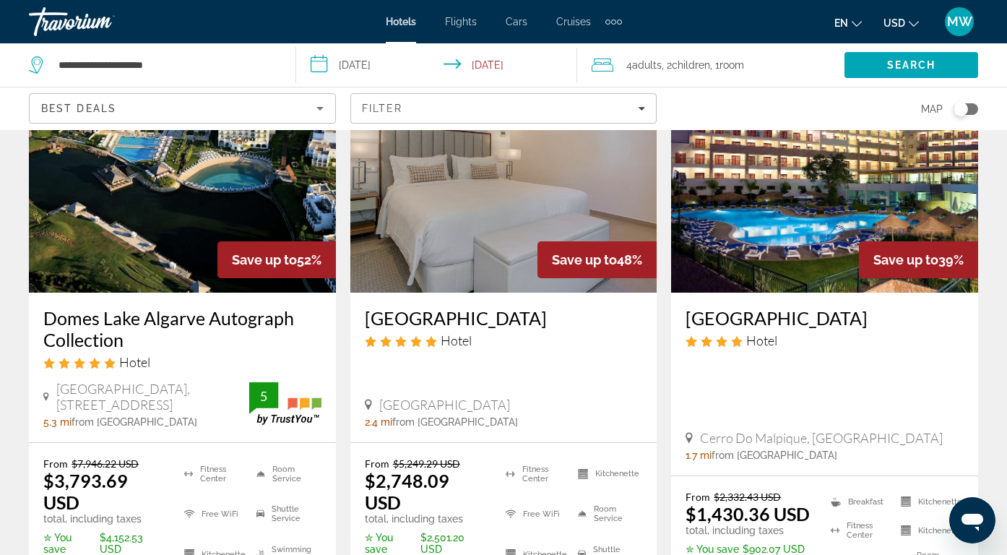
scroll to position [118, 0]
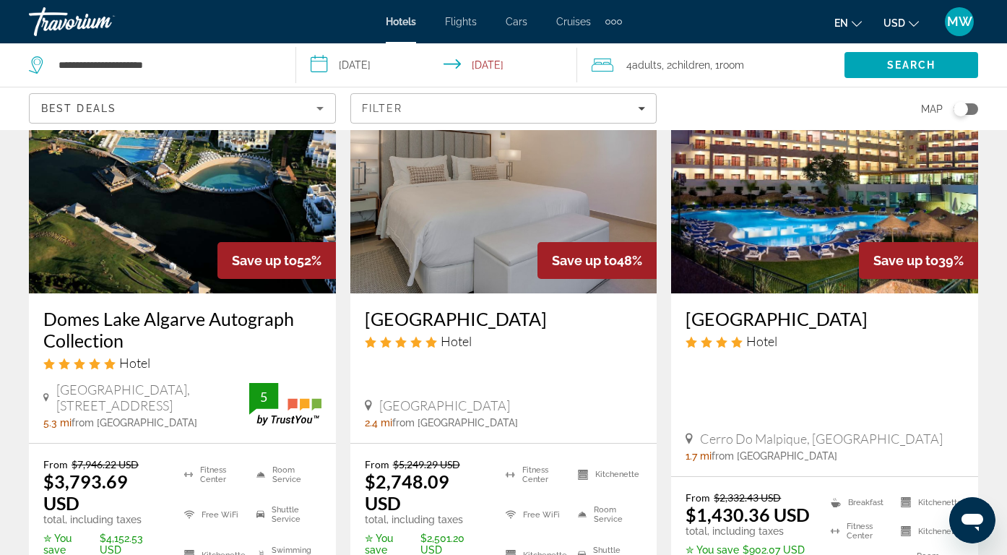
click at [771, 272] on img "Main content" at bounding box center [824, 177] width 307 height 231
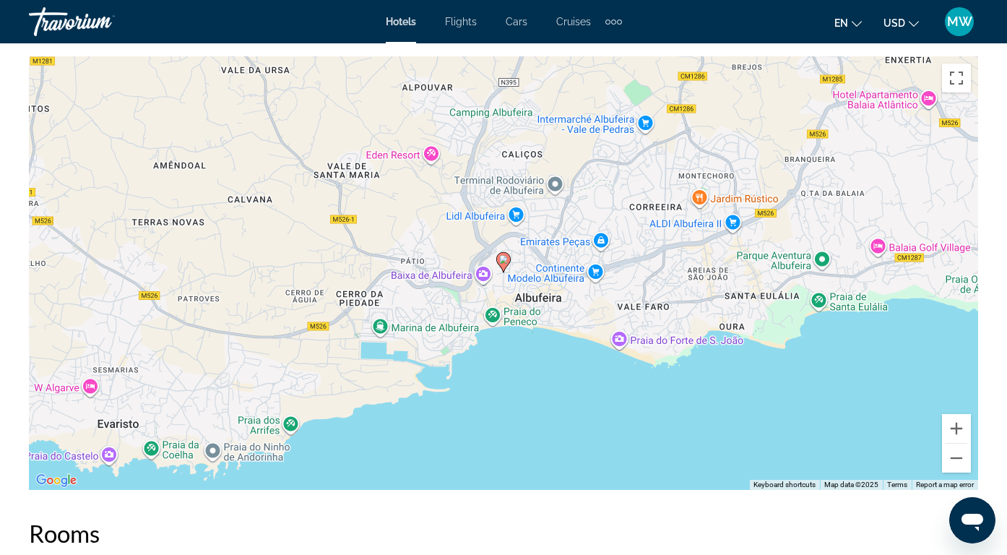
scroll to position [1052, 0]
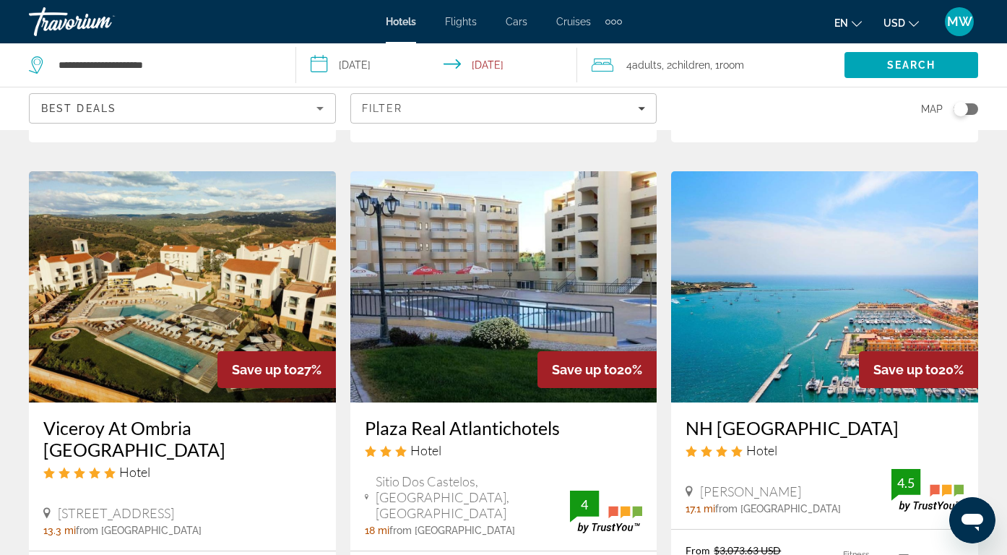
scroll to position [1229, 0]
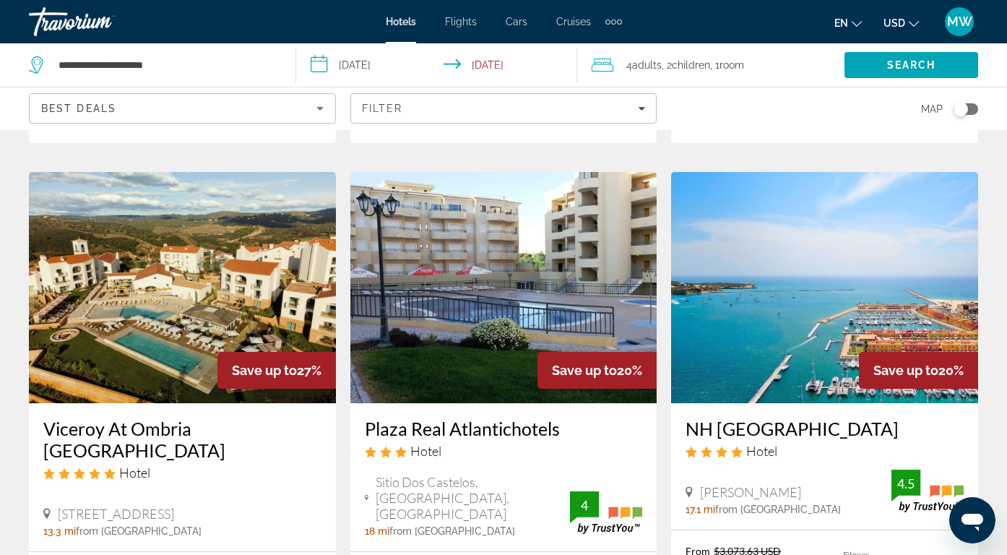
click at [494, 172] on img "Main content" at bounding box center [503, 287] width 307 height 231
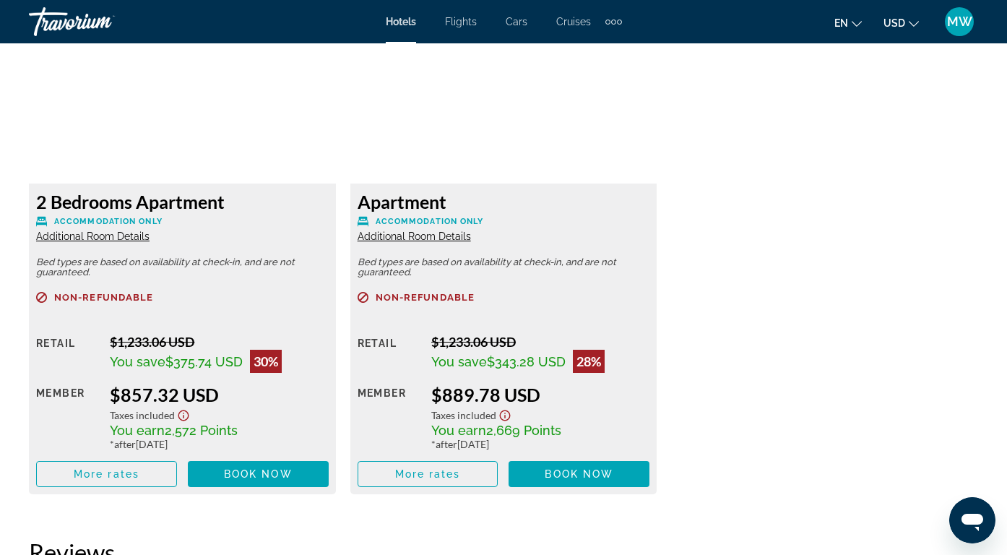
scroll to position [2246, 0]
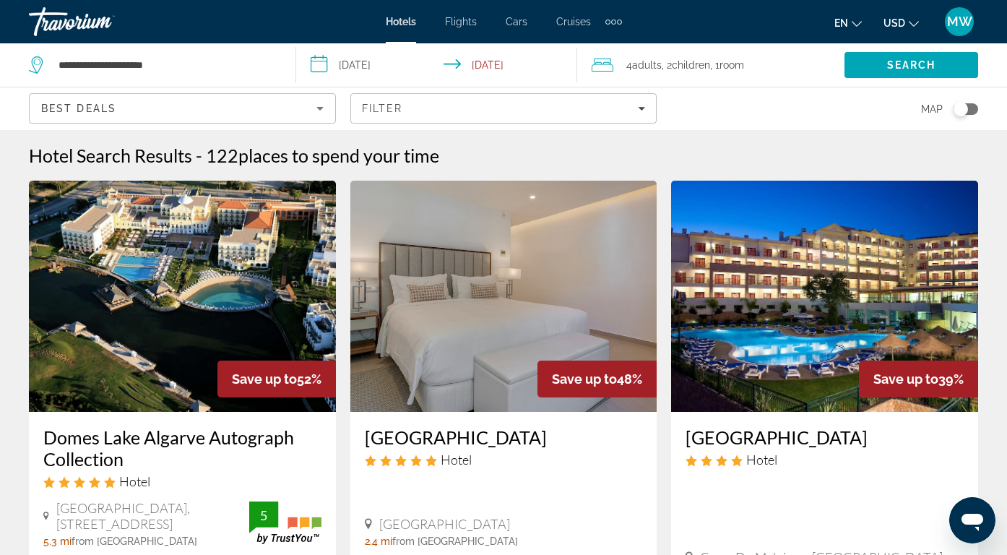
click at [44, 19] on div "Travorium" at bounding box center [101, 22] width 144 height 38
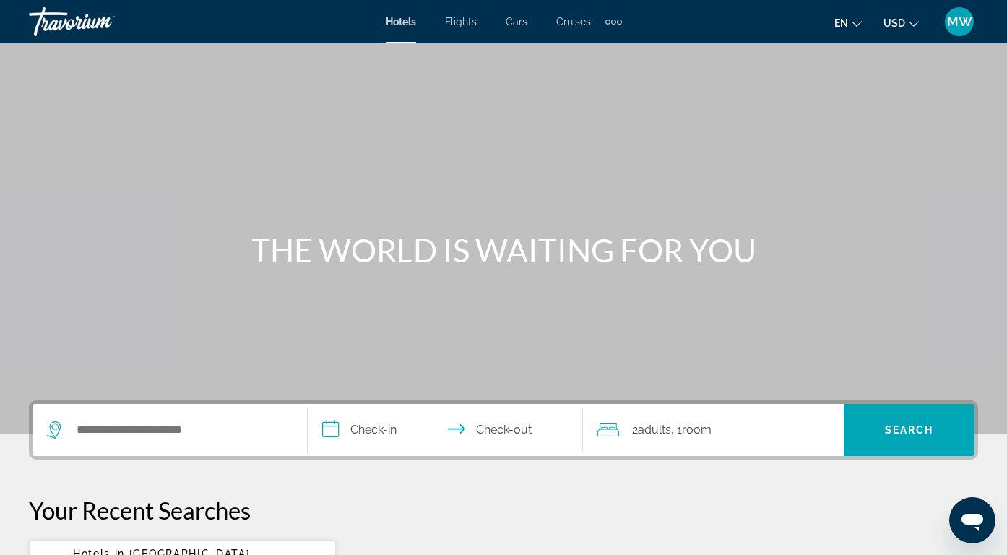
click at [45, 21] on div "Travorium" at bounding box center [101, 22] width 144 height 38
click at [77, 30] on div "Travorium" at bounding box center [101, 22] width 144 height 38
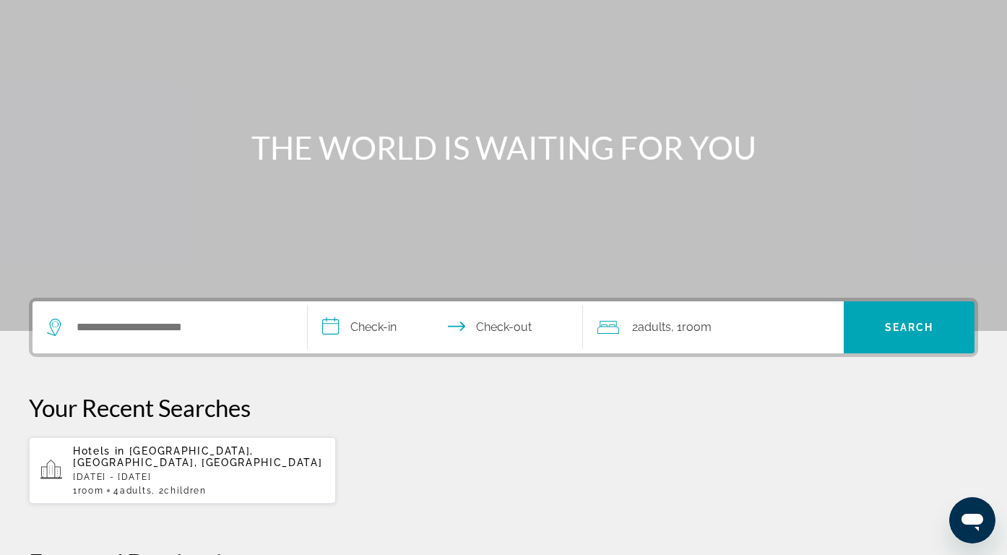
scroll to position [126, 0]
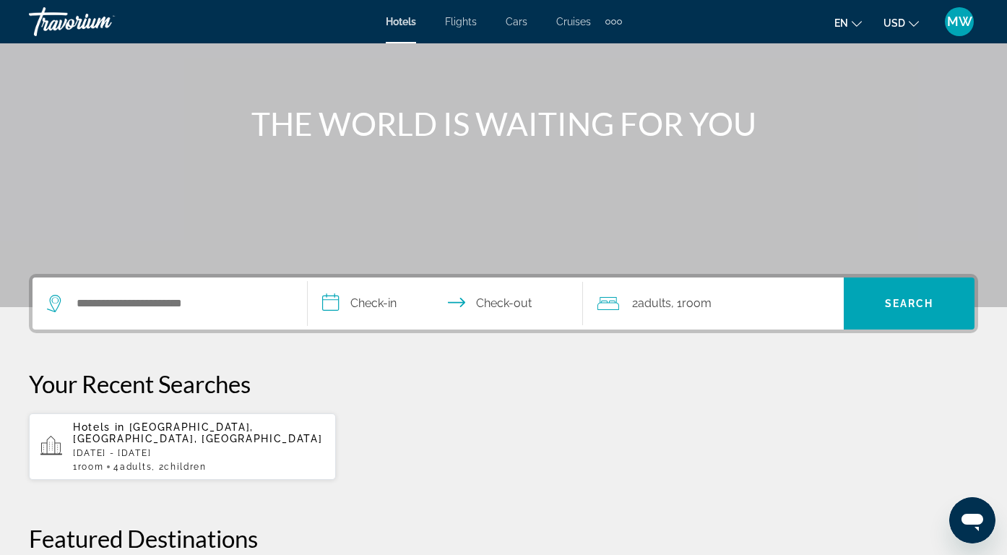
click at [224, 325] on div "Search widget" at bounding box center [170, 303] width 246 height 52
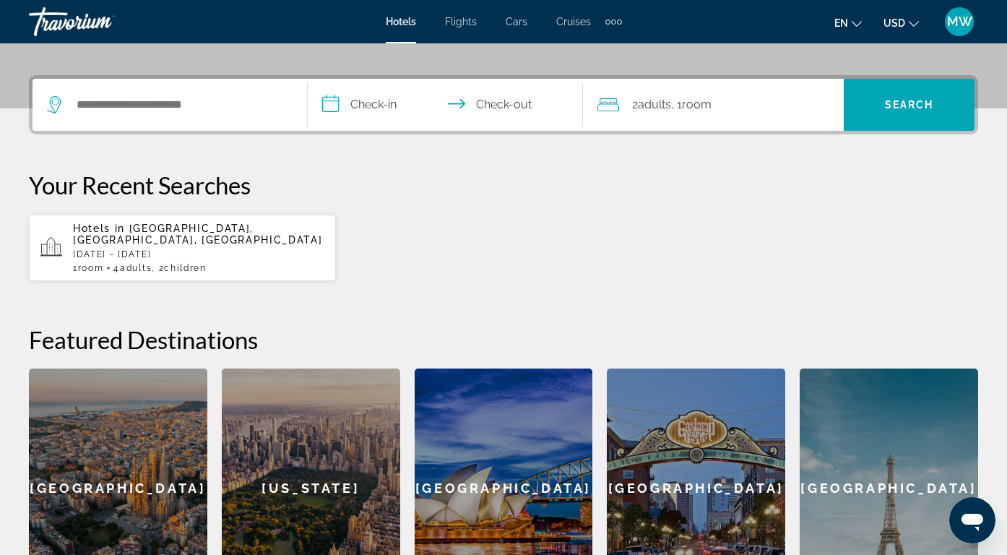
scroll to position [353, 0]
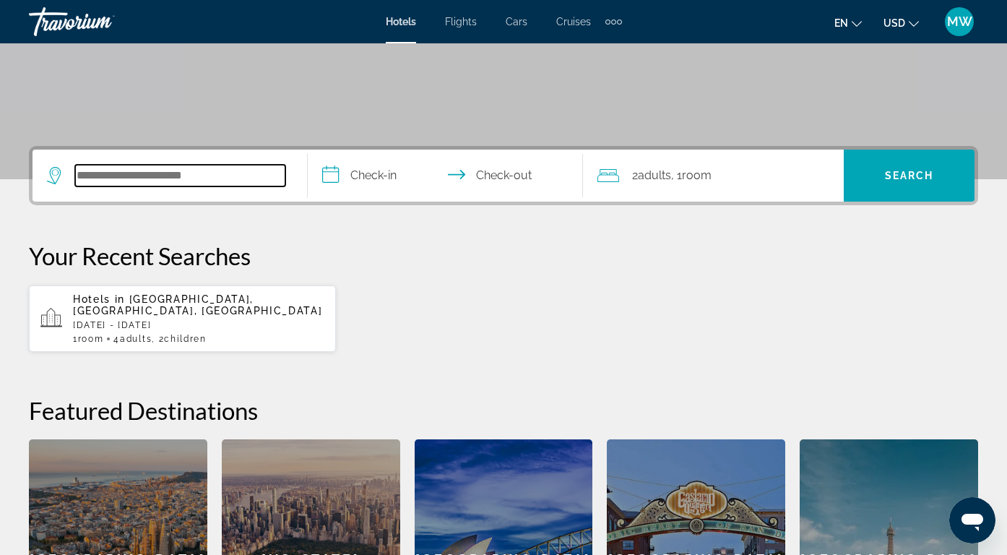
click at [220, 179] on input "Search hotel destination" at bounding box center [180, 176] width 210 height 22
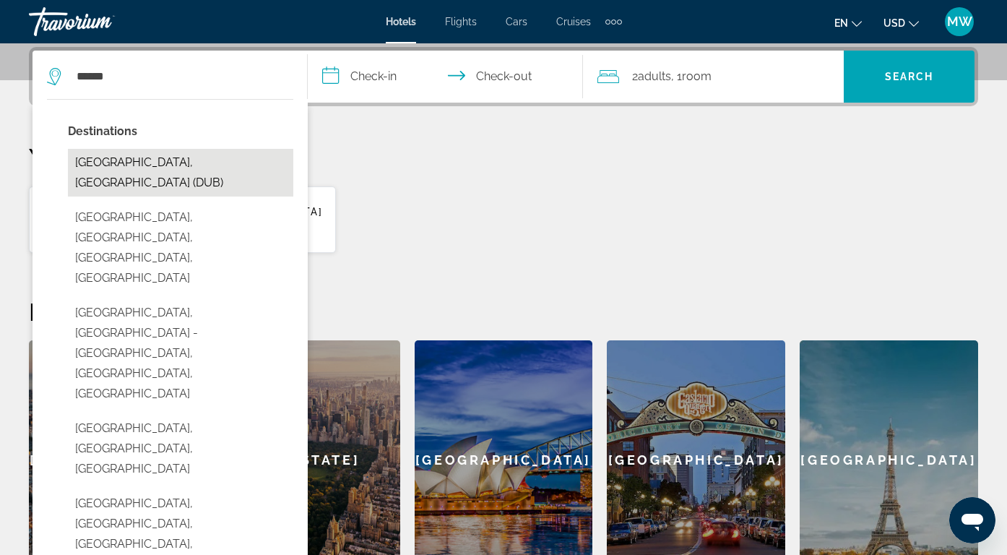
click at [116, 167] on button "[GEOGRAPHIC_DATA], [GEOGRAPHIC_DATA] (DUB)" at bounding box center [180, 173] width 225 height 48
type input "**********"
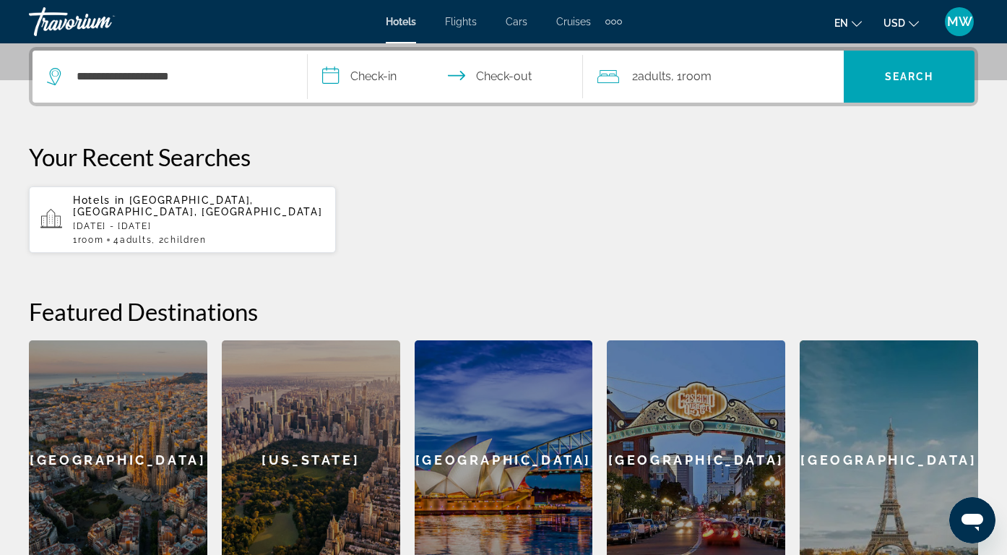
click at [355, 79] on input "**********" at bounding box center [448, 79] width 281 height 56
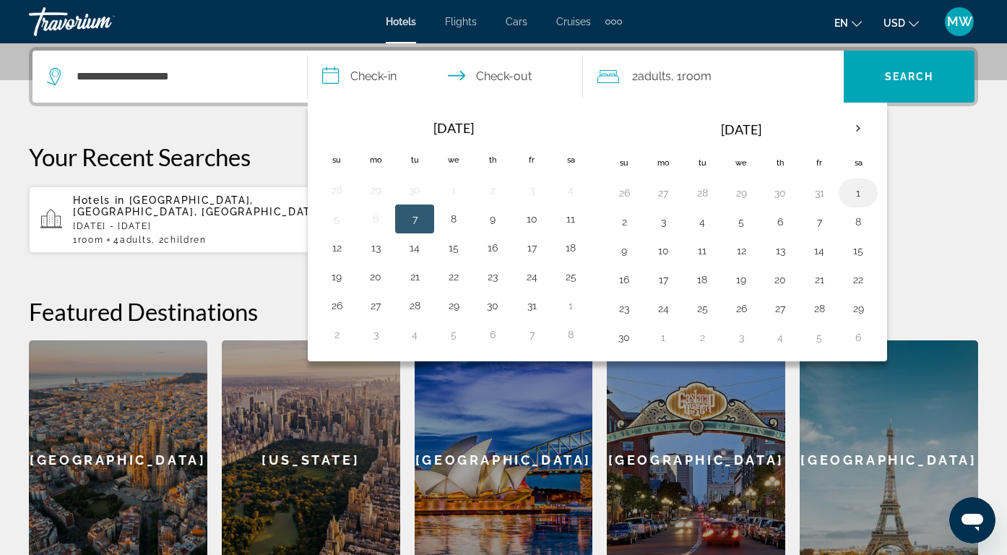
click at [855, 190] on button "1" at bounding box center [858, 193] width 23 height 20
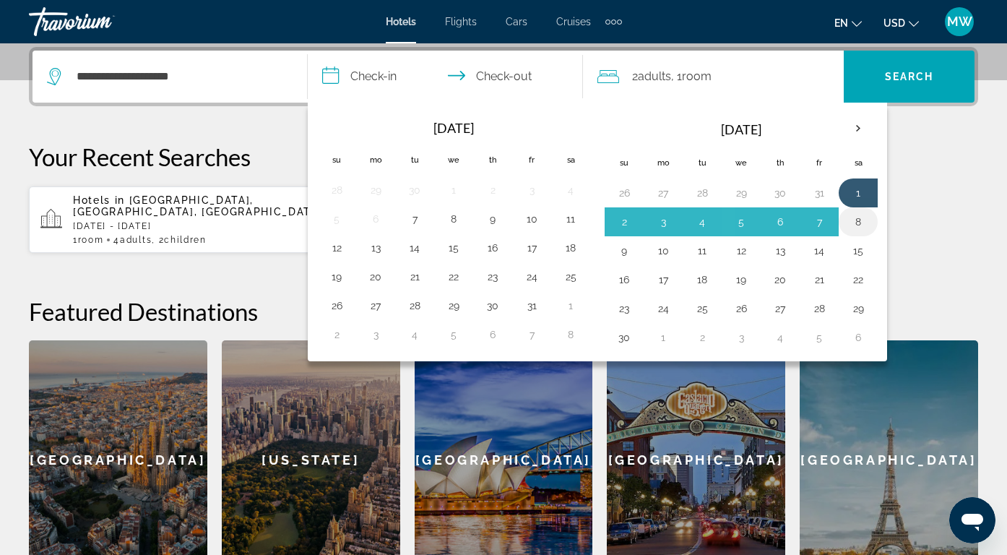
click at [857, 221] on button "8" at bounding box center [858, 222] width 23 height 20
type input "**********"
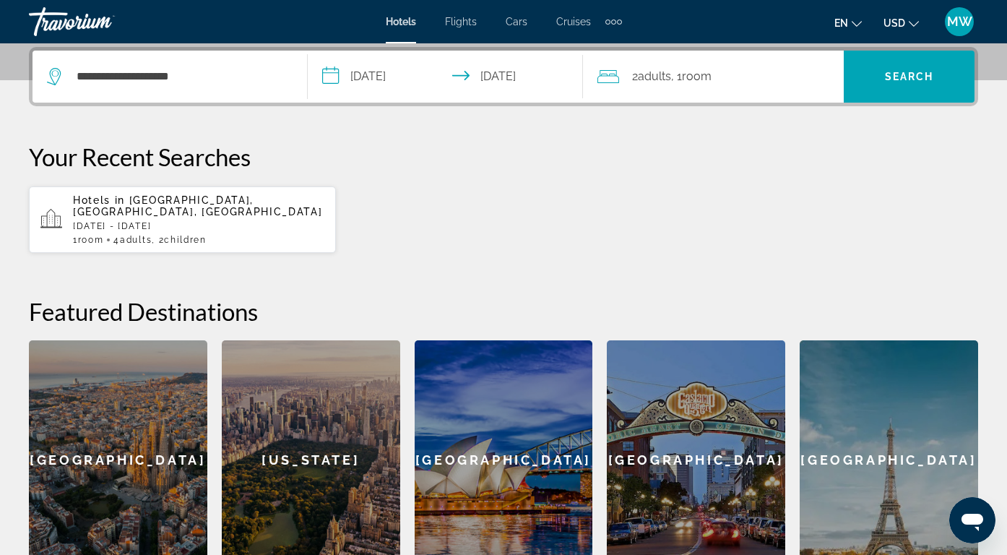
click at [670, 79] on span "Adults" at bounding box center [654, 76] width 33 height 14
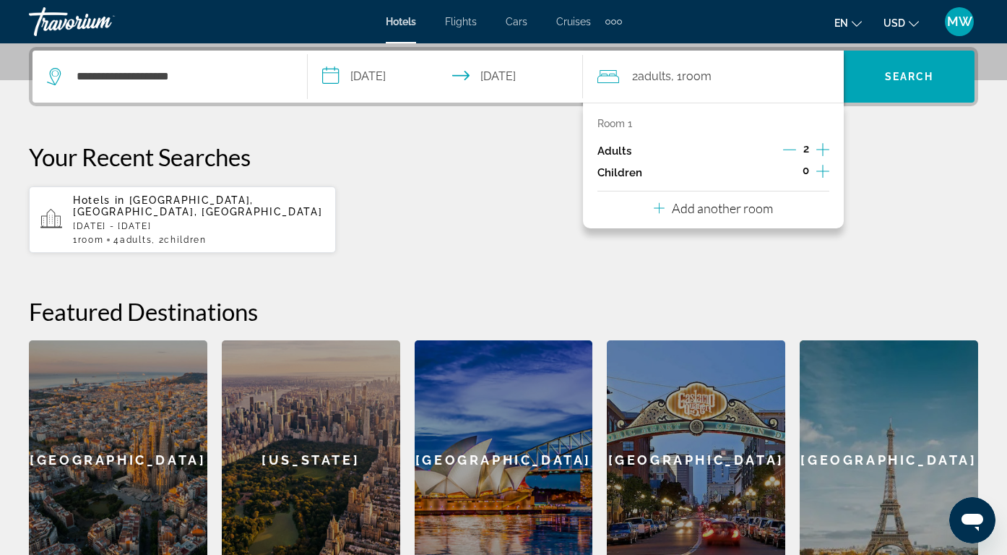
click at [824, 170] on icon "Increment children" at bounding box center [822, 171] width 13 height 17
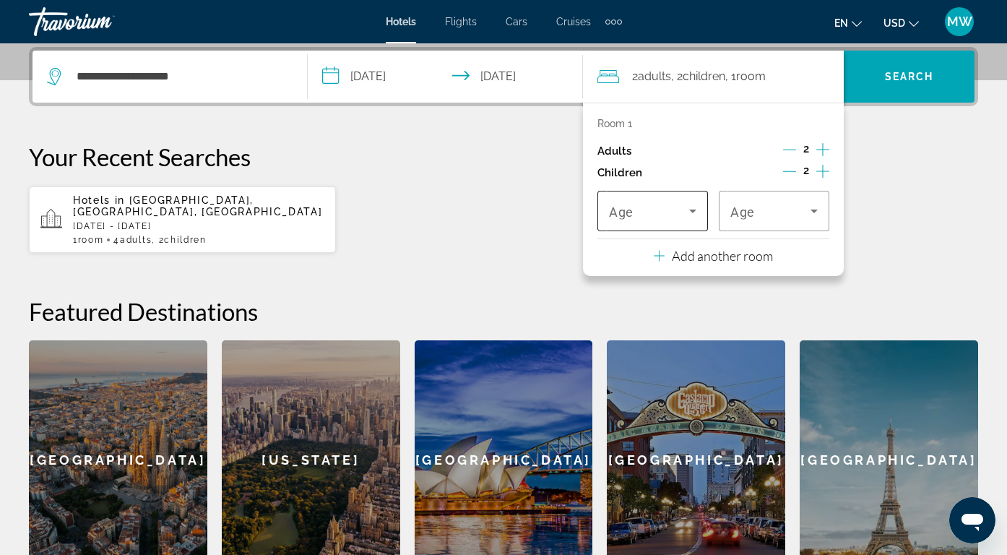
click at [688, 210] on icon "Travelers: 2 adults, 2 children" at bounding box center [692, 210] width 17 height 17
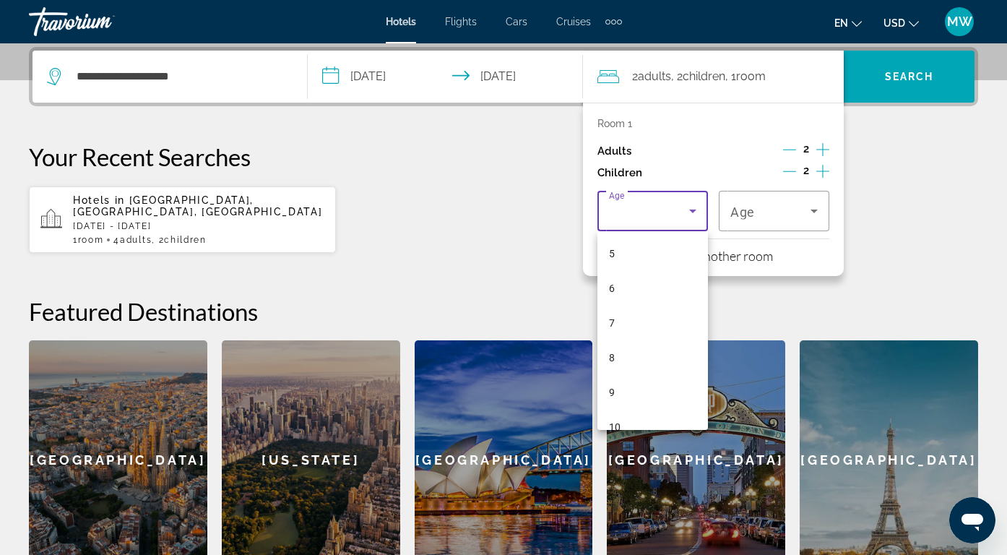
scroll to position [299, 0]
click at [646, 314] on mat-option "10" at bounding box center [652, 302] width 111 height 35
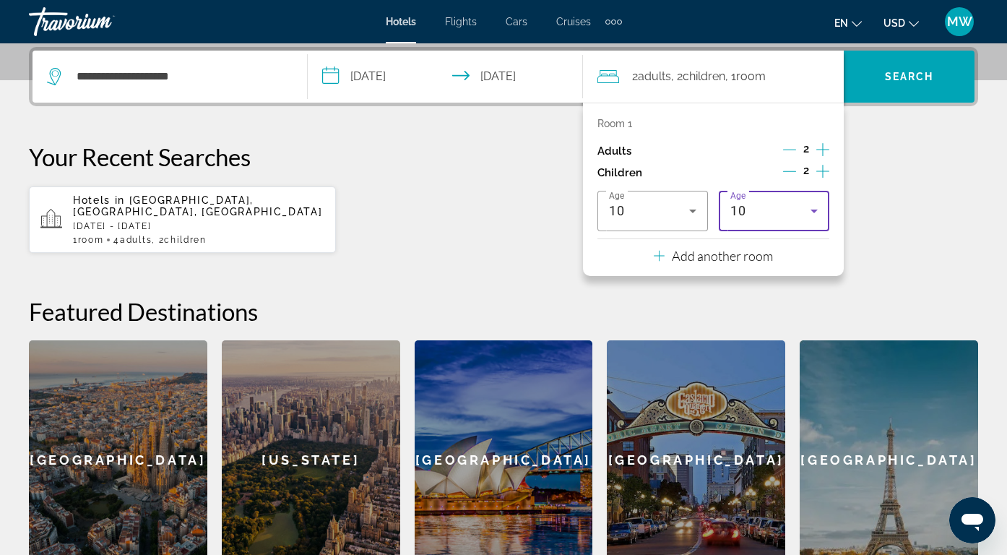
click at [808, 219] on icon "Travelers: 2 adults, 2 children" at bounding box center [813, 210] width 17 height 17
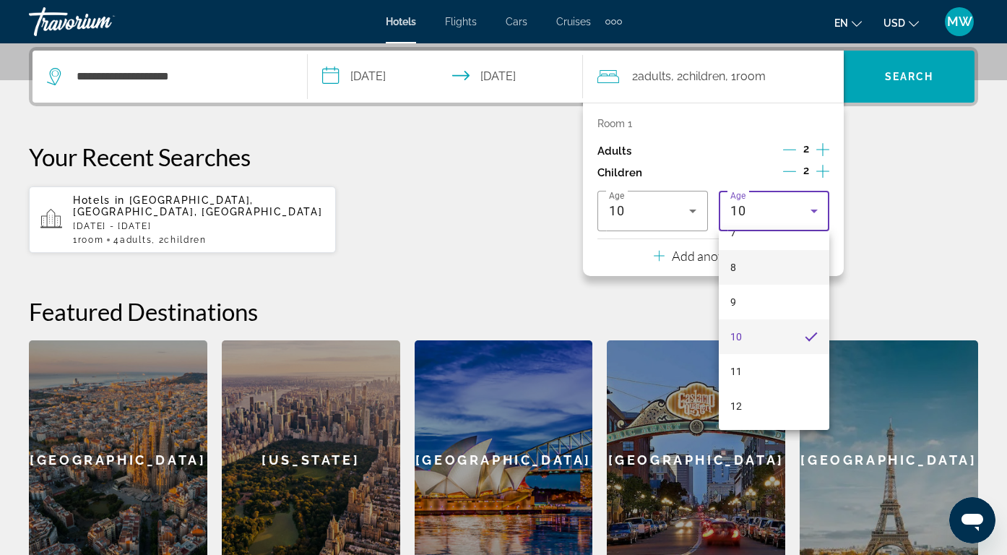
scroll to position [279, 0]
click at [763, 328] on mat-option "10" at bounding box center [774, 322] width 111 height 35
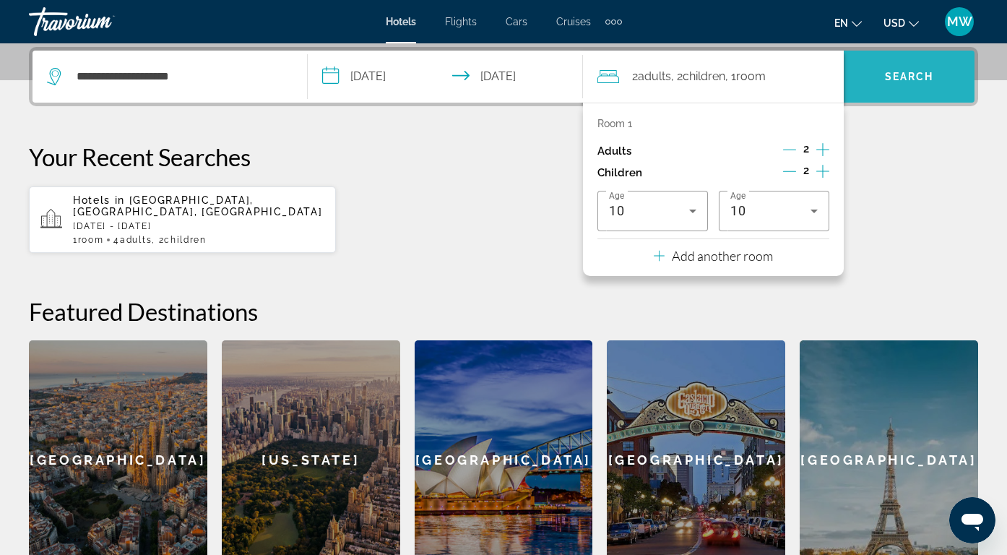
click at [919, 89] on span "Search" at bounding box center [909, 76] width 131 height 35
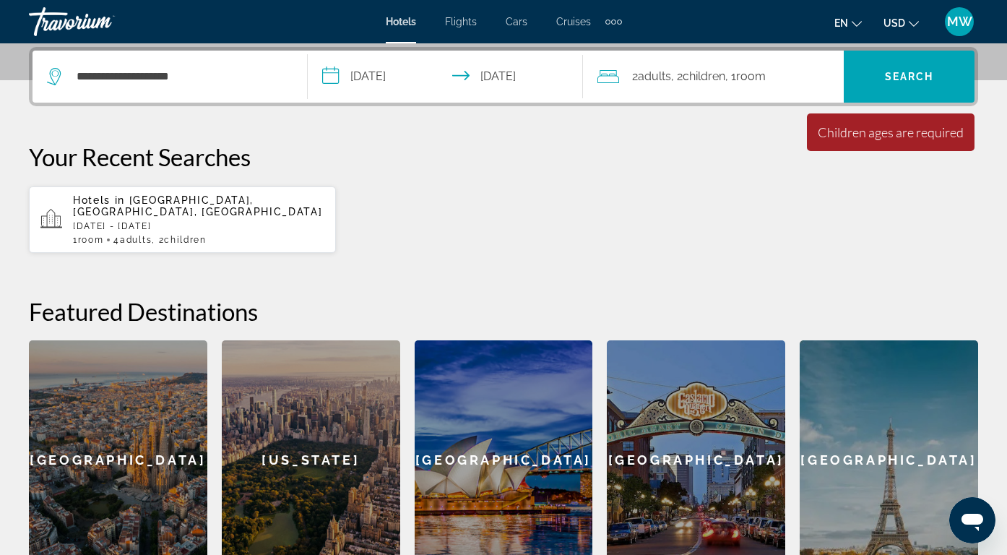
click at [805, 87] on div "2 Adult Adults , 2 Child Children , 1 Room rooms" at bounding box center [720, 77] width 246 height 52
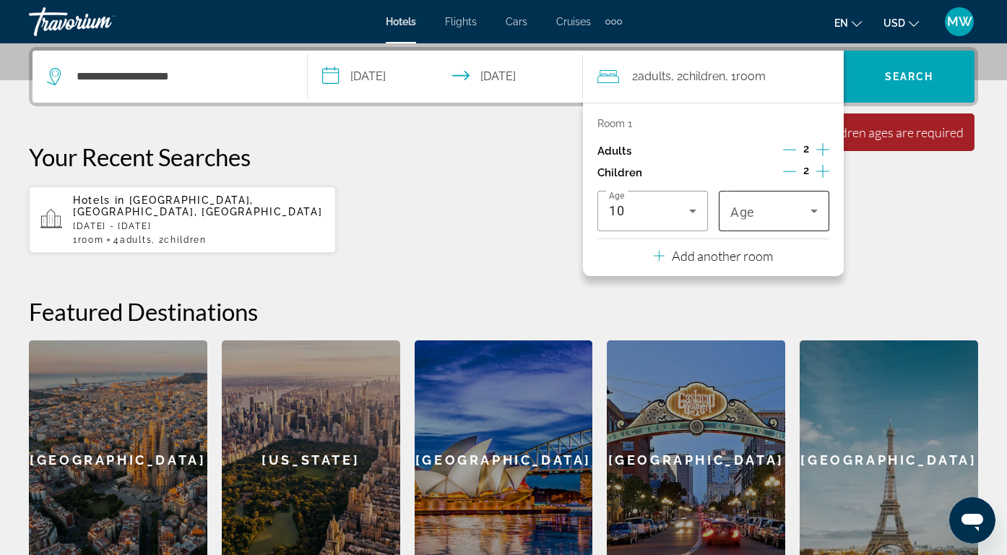
click at [798, 216] on span "Travelers: 2 adults, 2 children" at bounding box center [770, 210] width 80 height 17
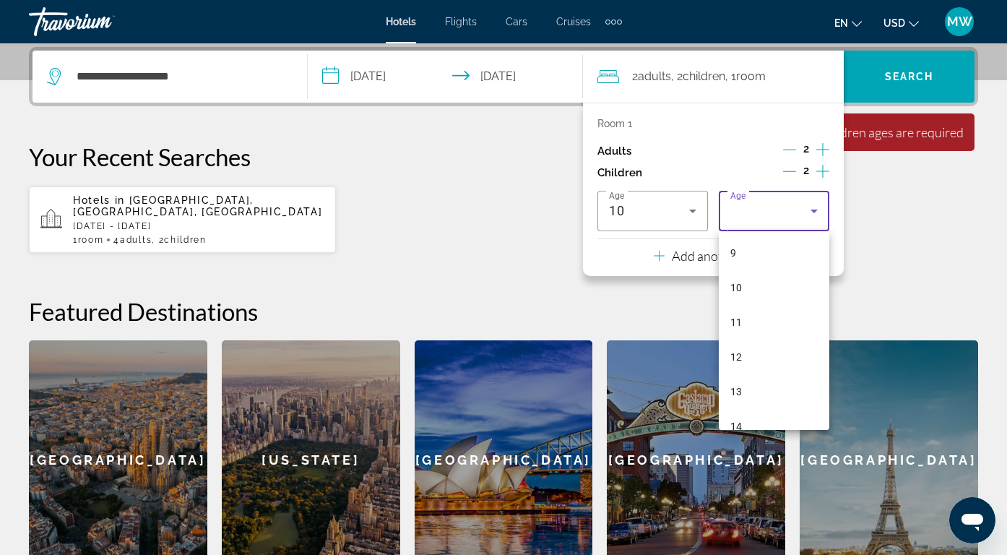
scroll to position [314, 0]
click at [780, 295] on mat-option "10" at bounding box center [774, 286] width 111 height 35
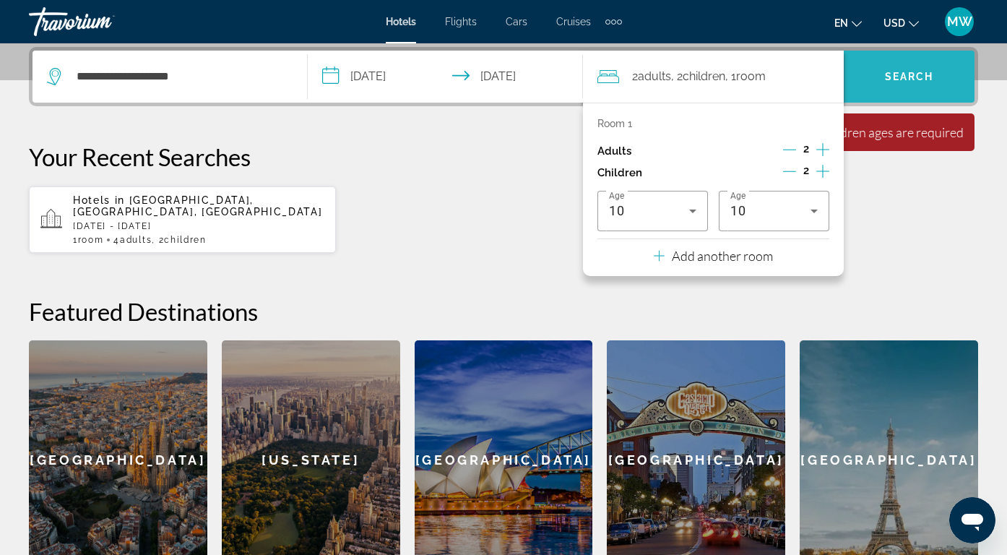
click at [906, 89] on span "Search" at bounding box center [909, 76] width 131 height 35
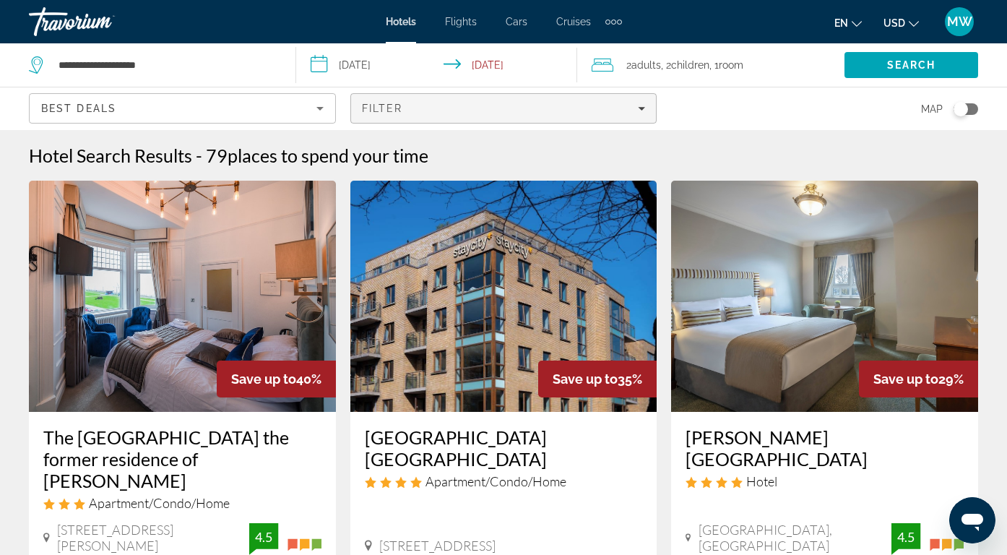
click at [498, 103] on div "Filter" at bounding box center [504, 109] width 284 height 12
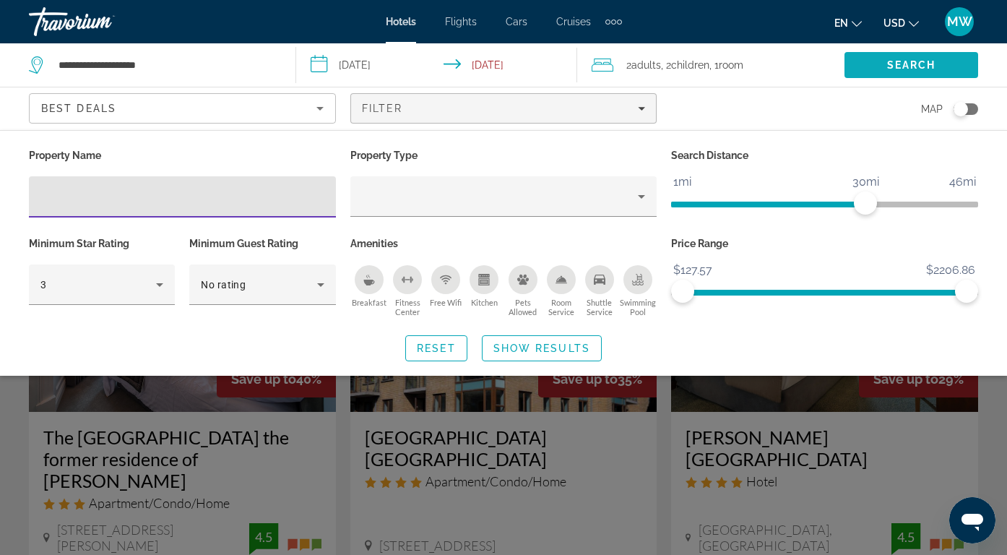
click at [935, 71] on span "Search" at bounding box center [911, 65] width 134 height 35
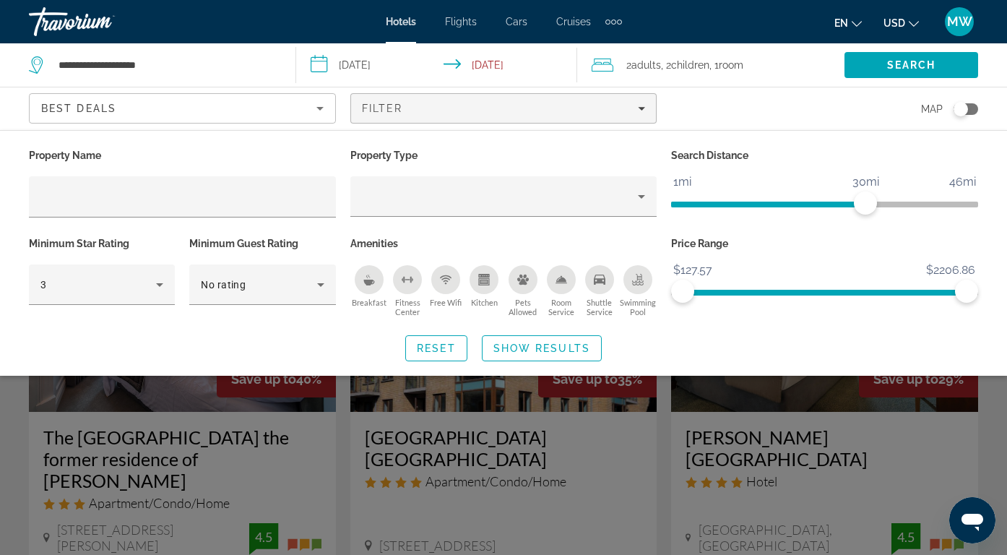
click at [886, 430] on div "Search widget" at bounding box center [503, 386] width 1007 height 338
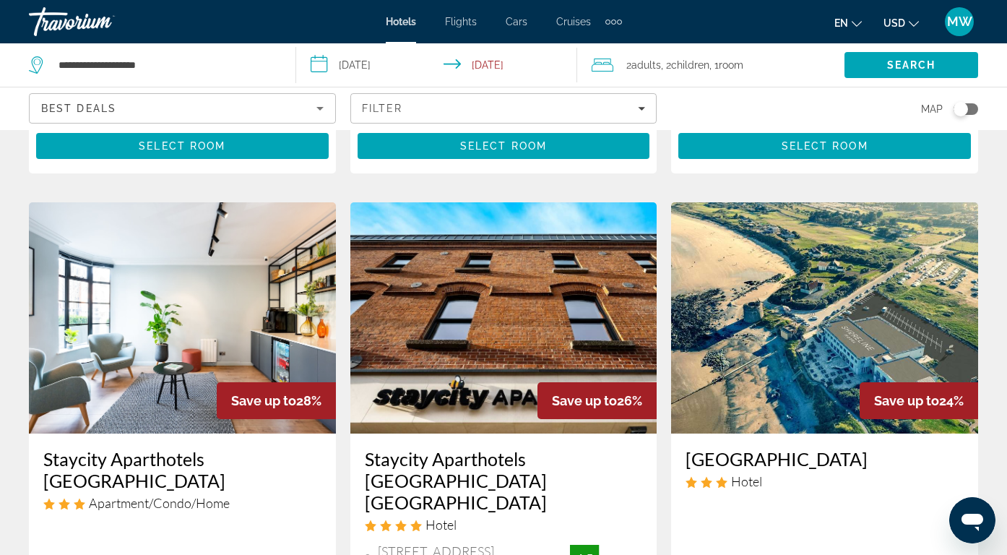
scroll to position [555, 0]
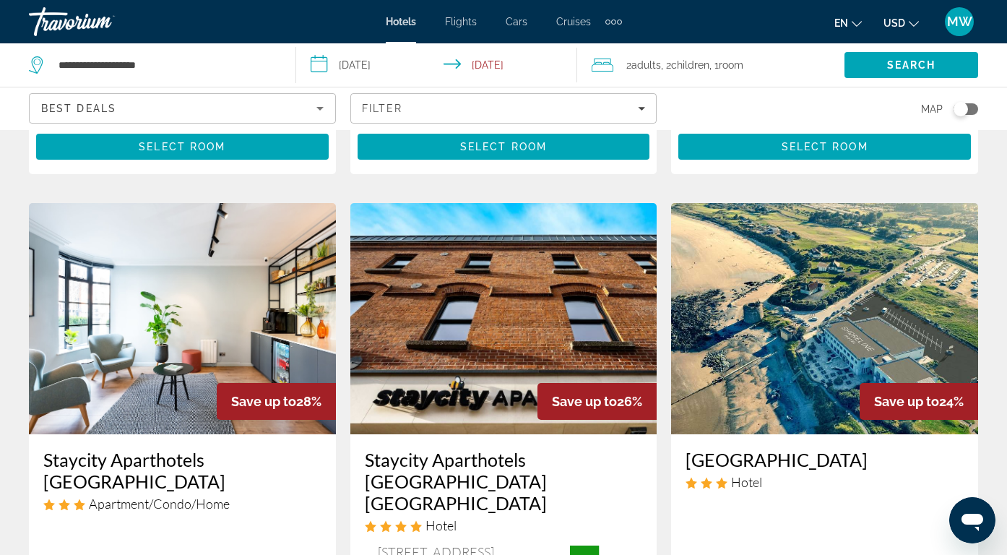
click at [834, 315] on img "Main content" at bounding box center [824, 318] width 307 height 231
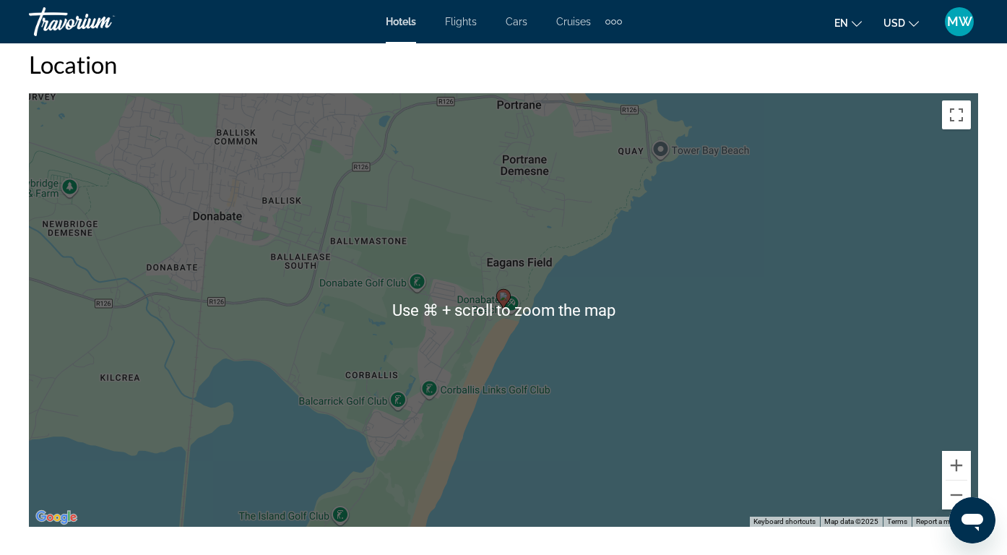
scroll to position [1441, 0]
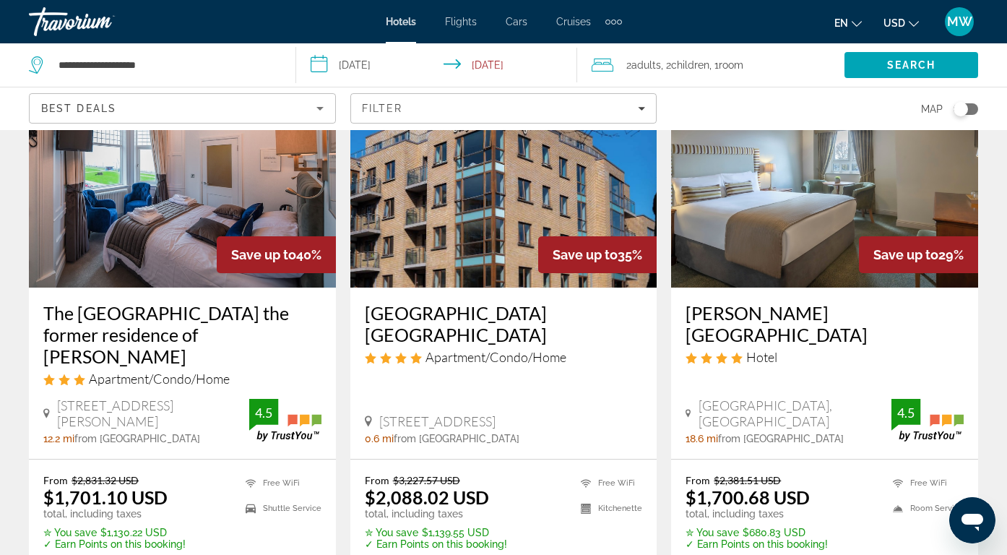
scroll to position [125, 0]
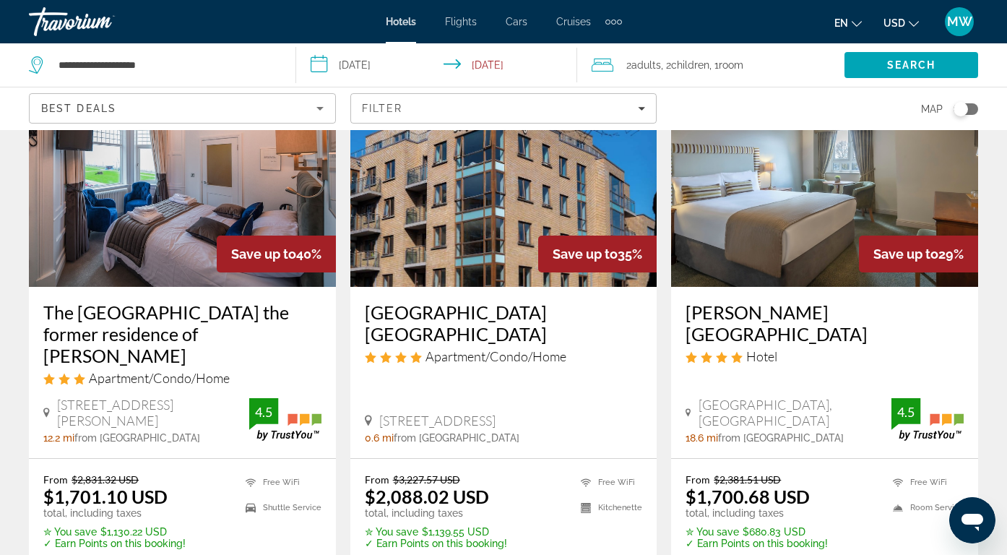
click at [524, 211] on img "Main content" at bounding box center [503, 171] width 307 height 231
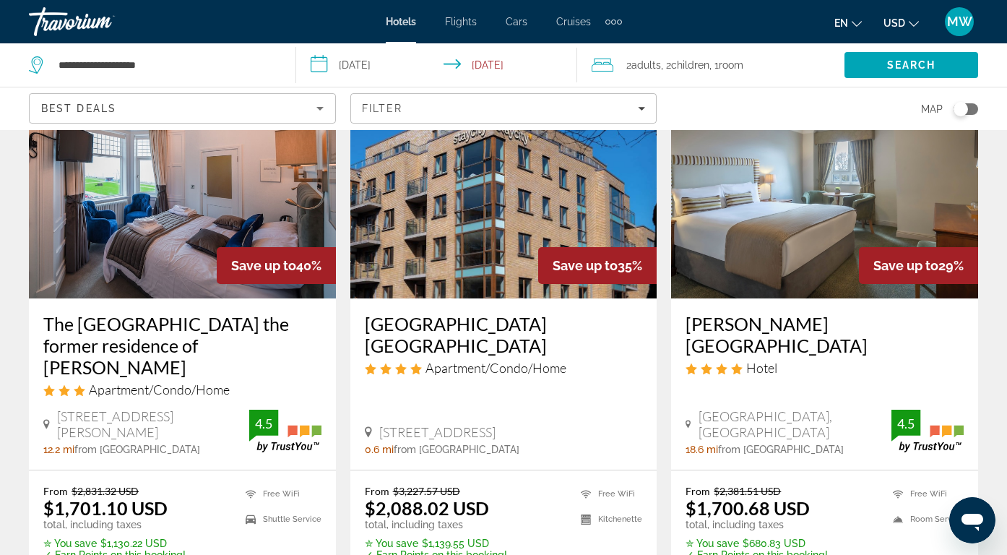
scroll to position [111, 0]
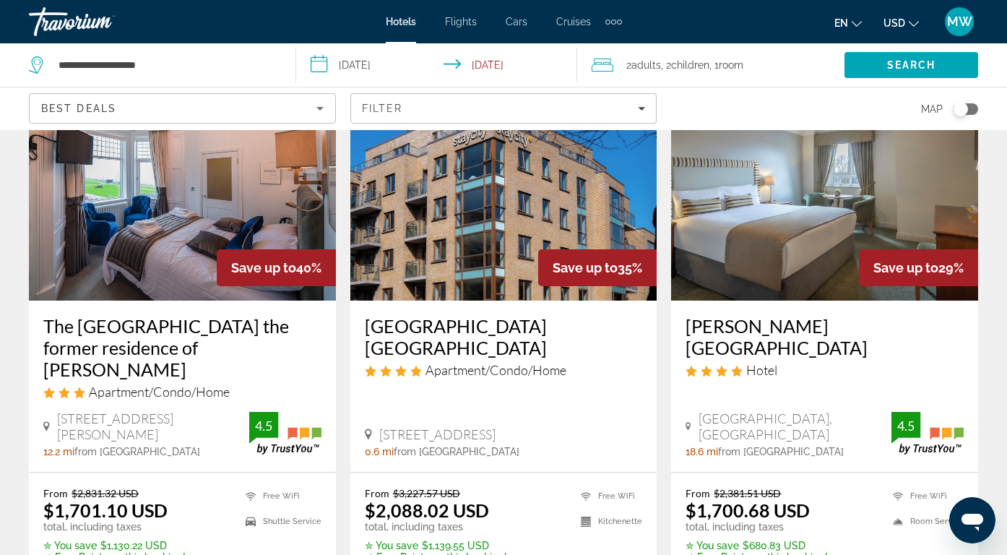
click at [190, 262] on img "Main content" at bounding box center [182, 184] width 307 height 231
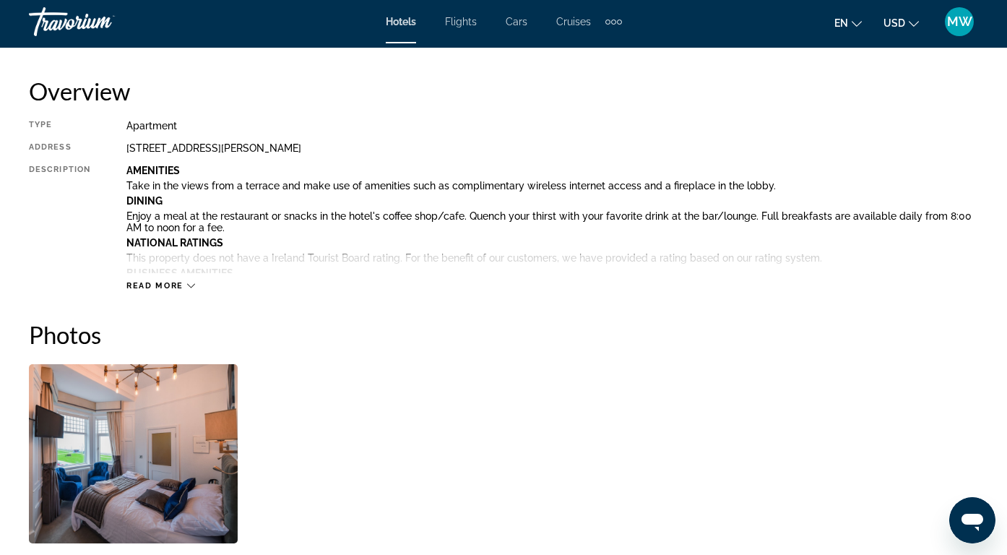
scroll to position [724, 0]
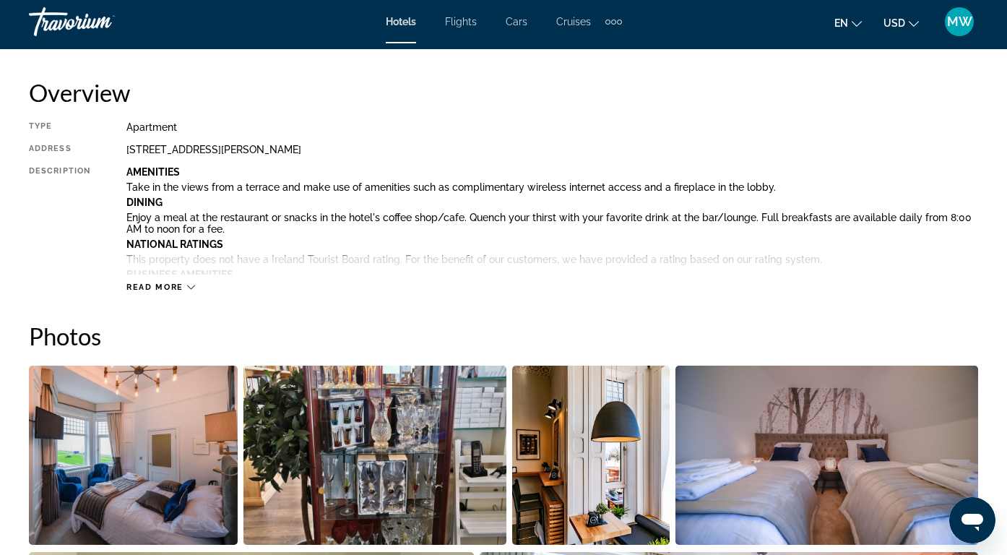
click at [170, 472] on img "Open full-screen image slider" at bounding box center [133, 454] width 209 height 179
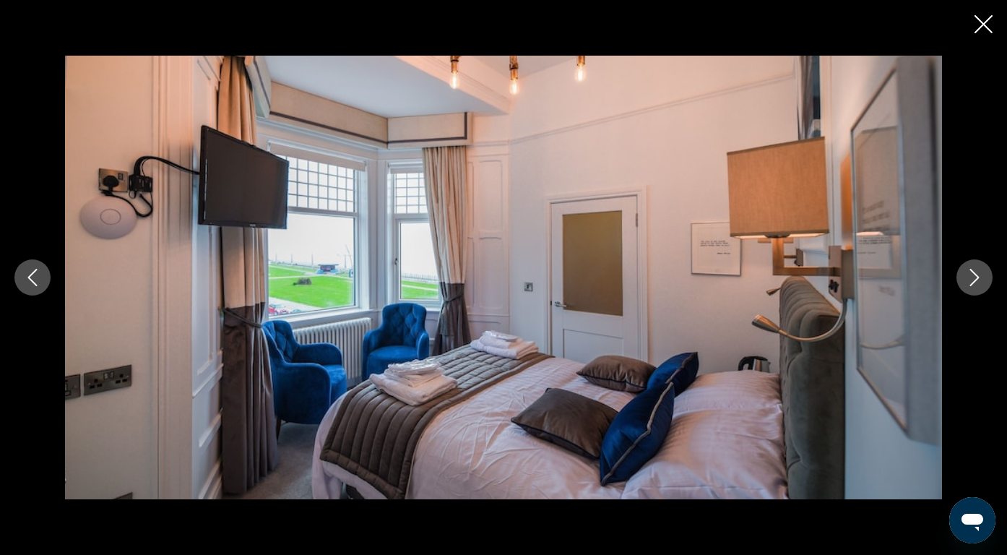
click at [973, 264] on button "Next image" at bounding box center [974, 277] width 36 height 36
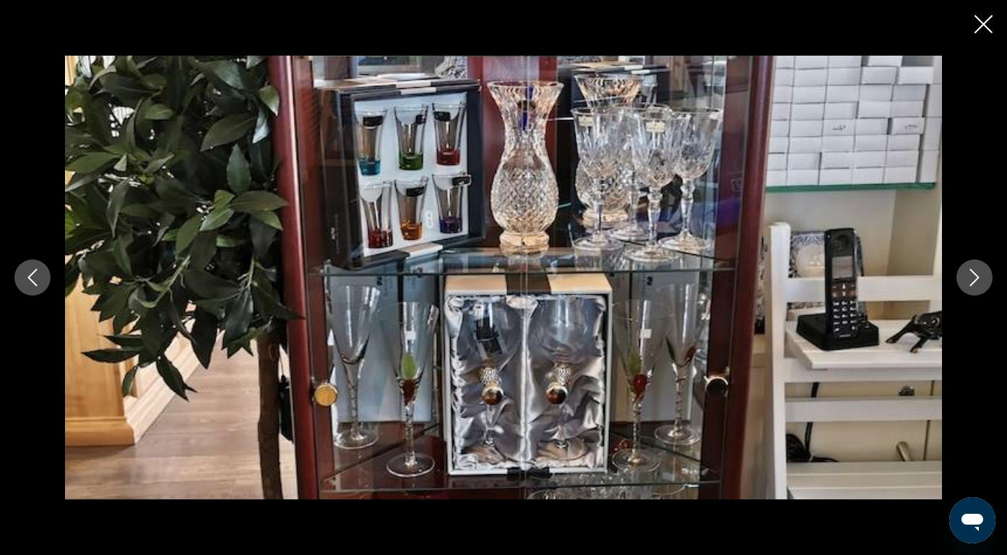
click at [973, 264] on button "Next image" at bounding box center [974, 277] width 36 height 36
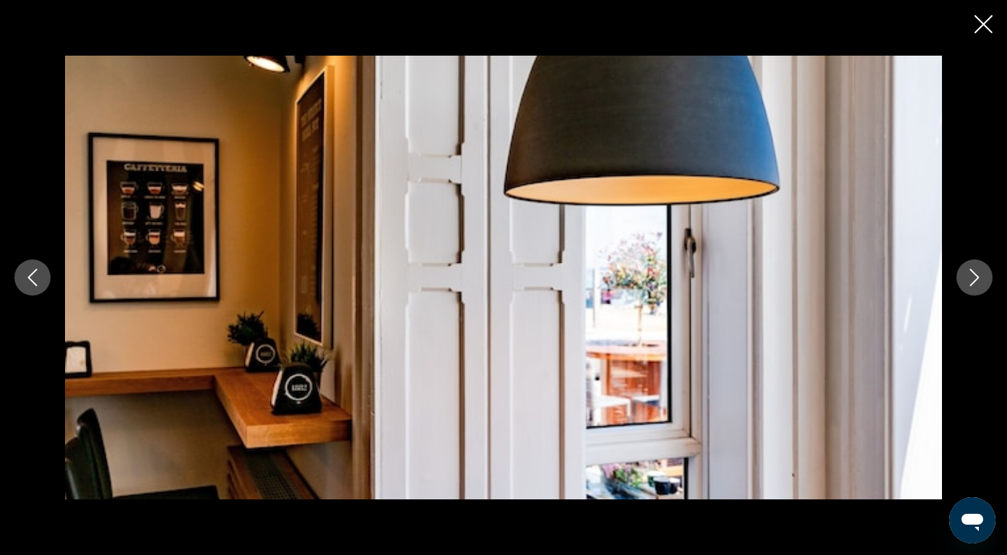
click at [973, 264] on button "Next image" at bounding box center [974, 277] width 36 height 36
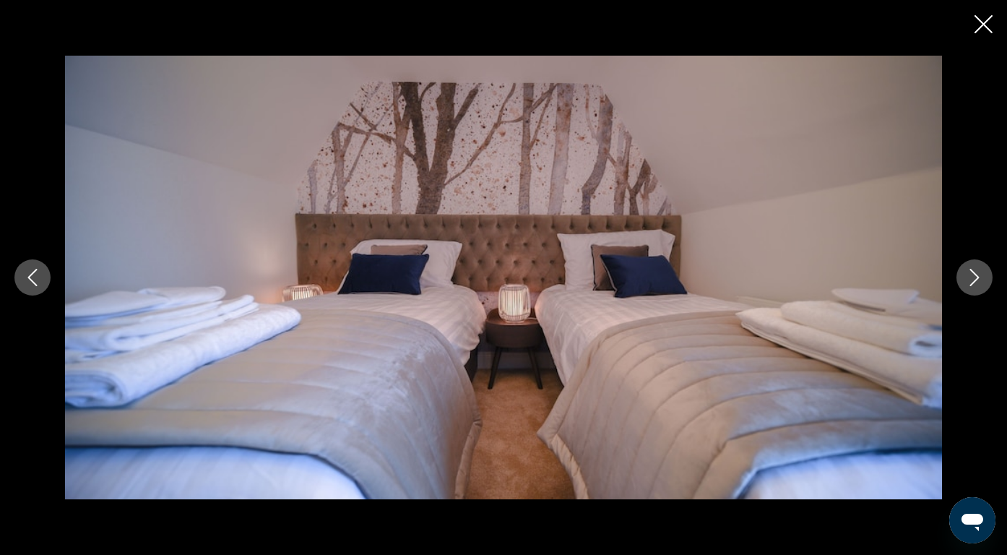
click at [973, 265] on button "Next image" at bounding box center [974, 277] width 36 height 36
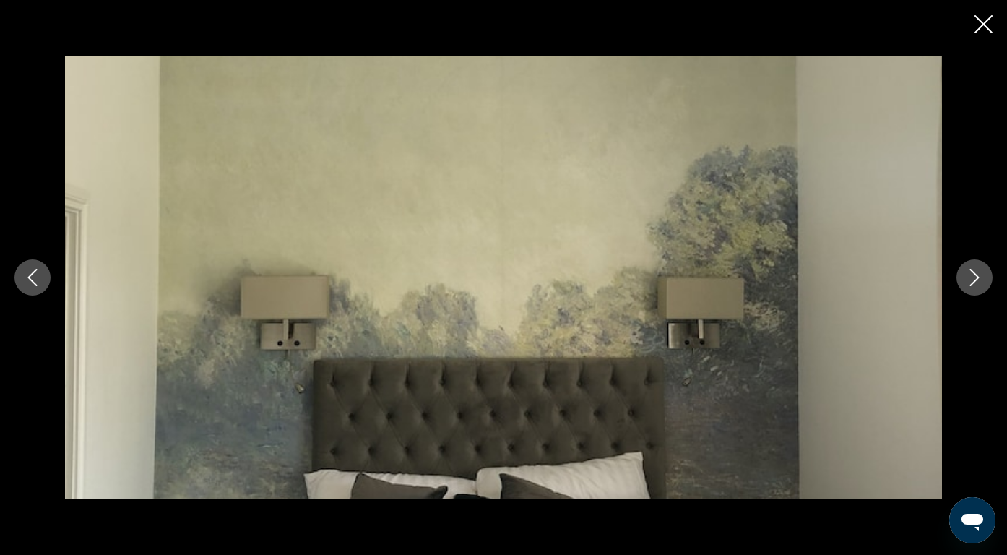
click at [973, 265] on button "Next image" at bounding box center [974, 277] width 36 height 36
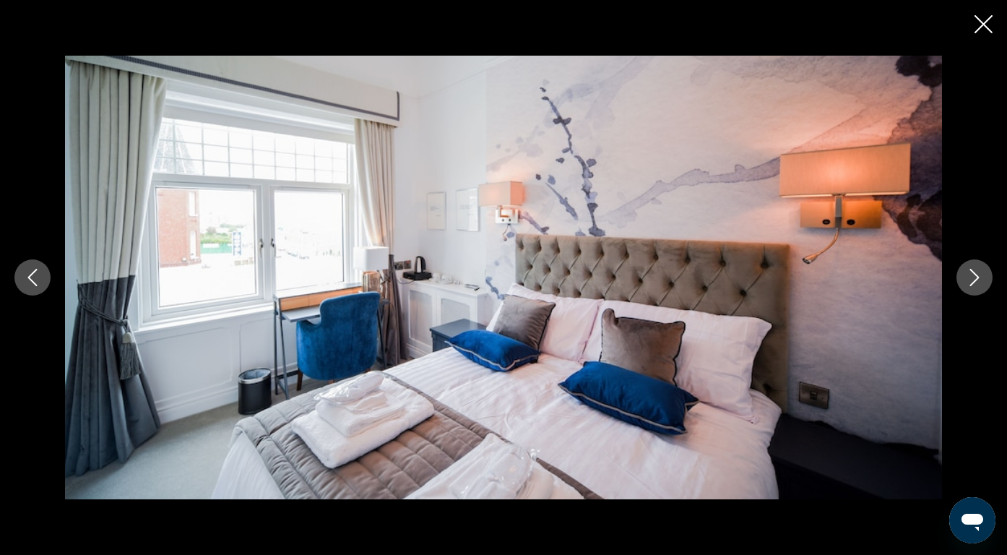
click at [973, 267] on button "Next image" at bounding box center [974, 277] width 36 height 36
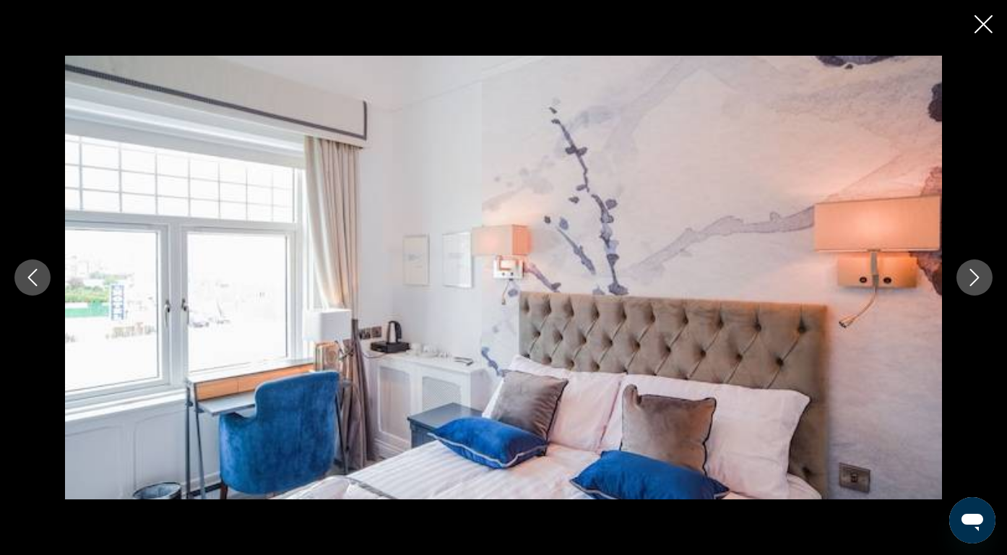
click at [974, 274] on icon "Next image" at bounding box center [974, 277] width 9 height 17
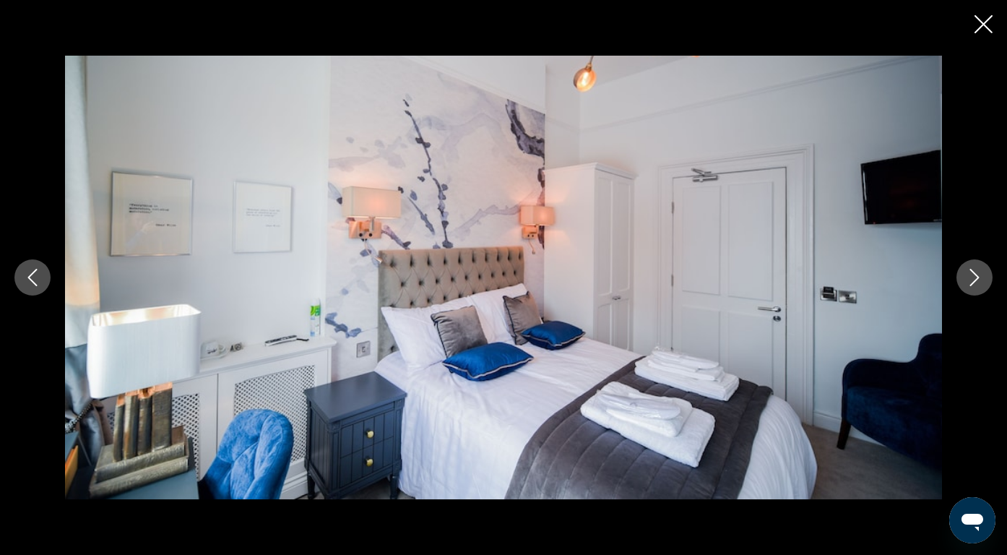
click at [974, 274] on icon "Next image" at bounding box center [974, 277] width 17 height 17
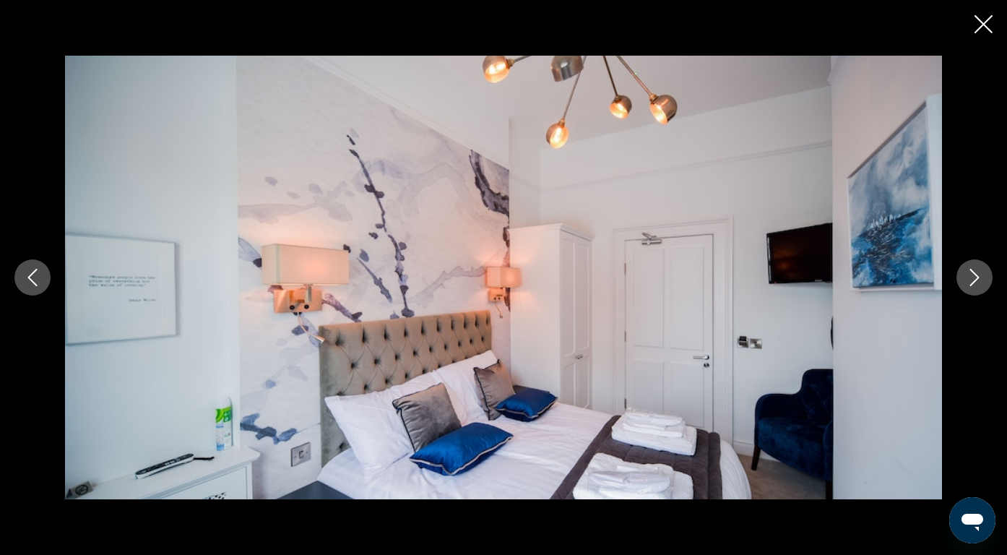
click at [974, 274] on icon "Next image" at bounding box center [974, 277] width 17 height 17
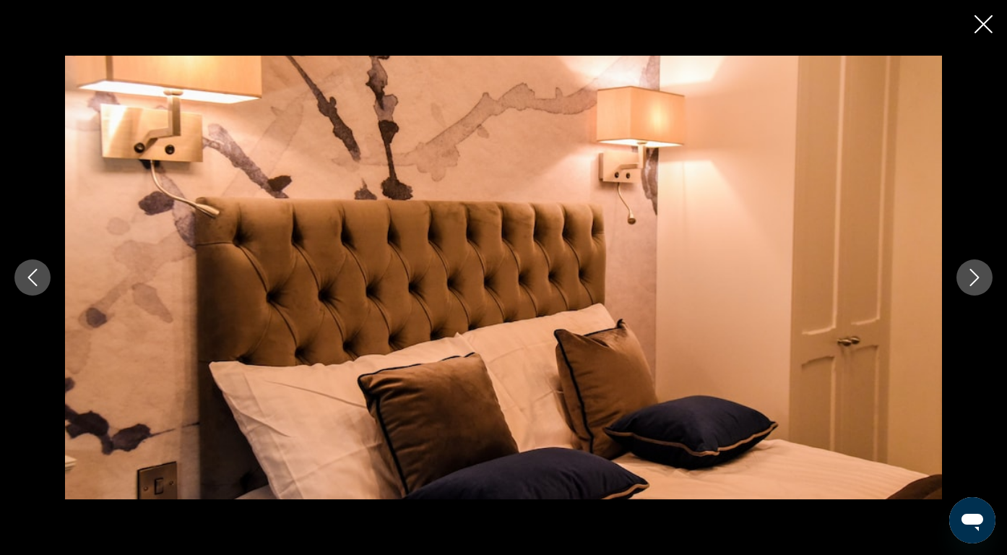
click at [974, 274] on icon "Next image" at bounding box center [974, 277] width 17 height 17
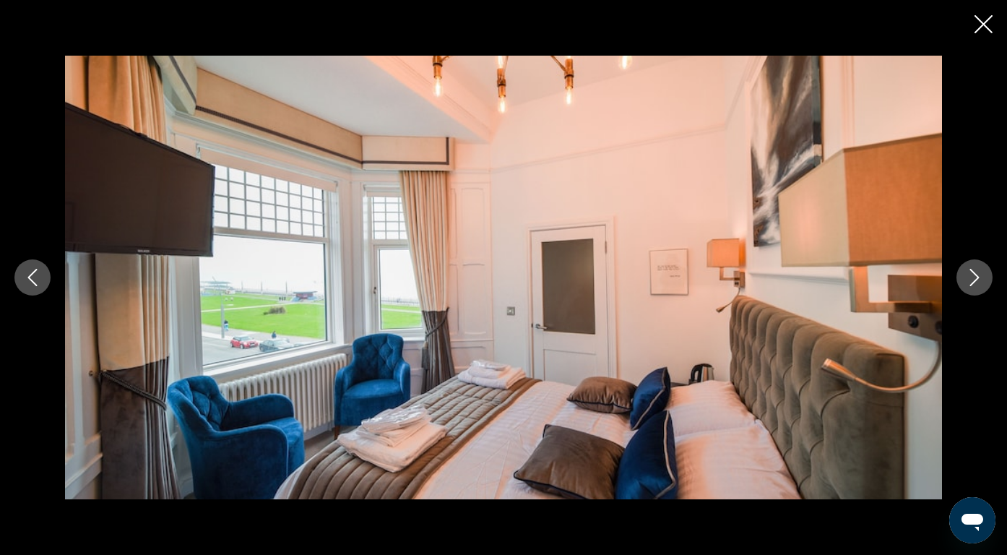
click at [974, 274] on icon "Next image" at bounding box center [974, 277] width 17 height 17
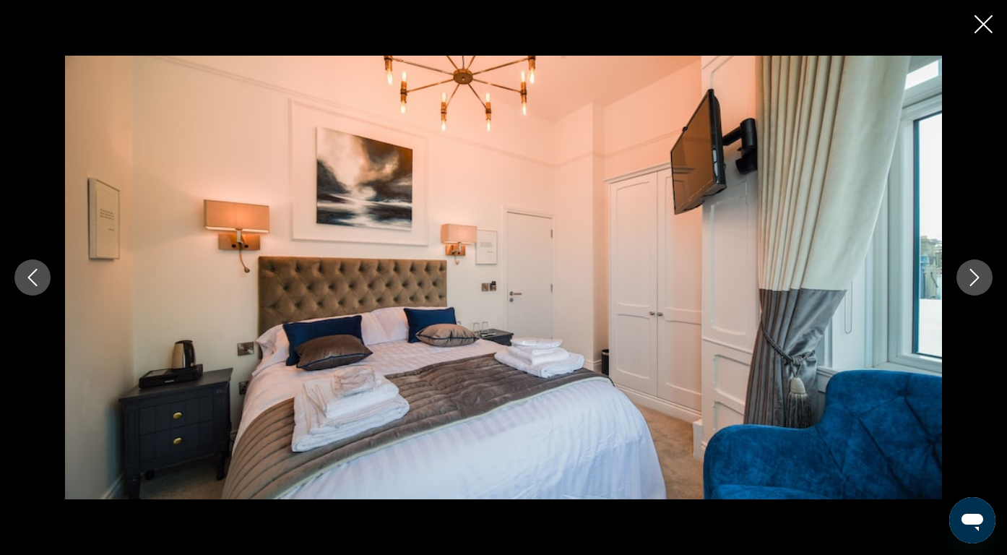
click at [982, 24] on icon "Close slideshow" at bounding box center [983, 24] width 18 height 18
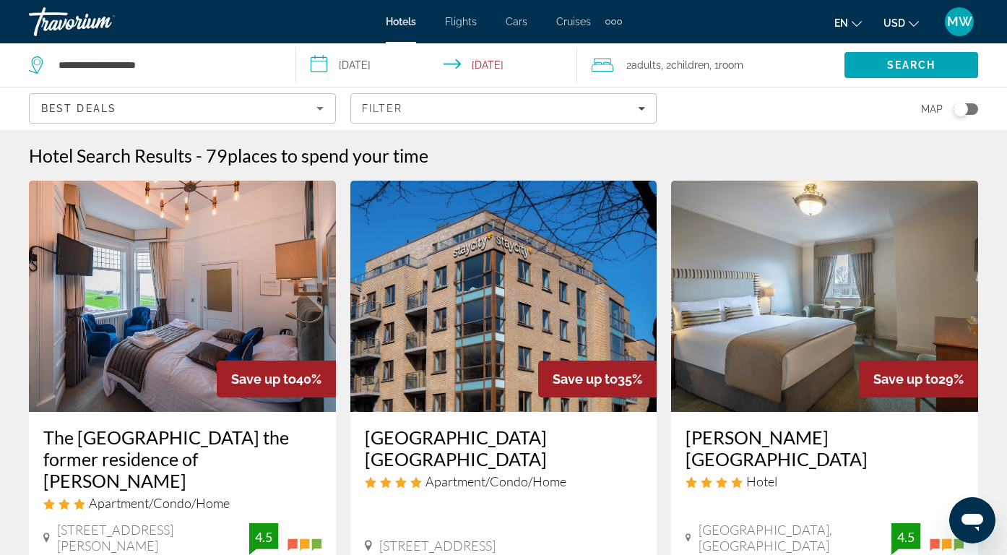
click at [290, 101] on div "Best Deals" at bounding box center [178, 108] width 275 height 17
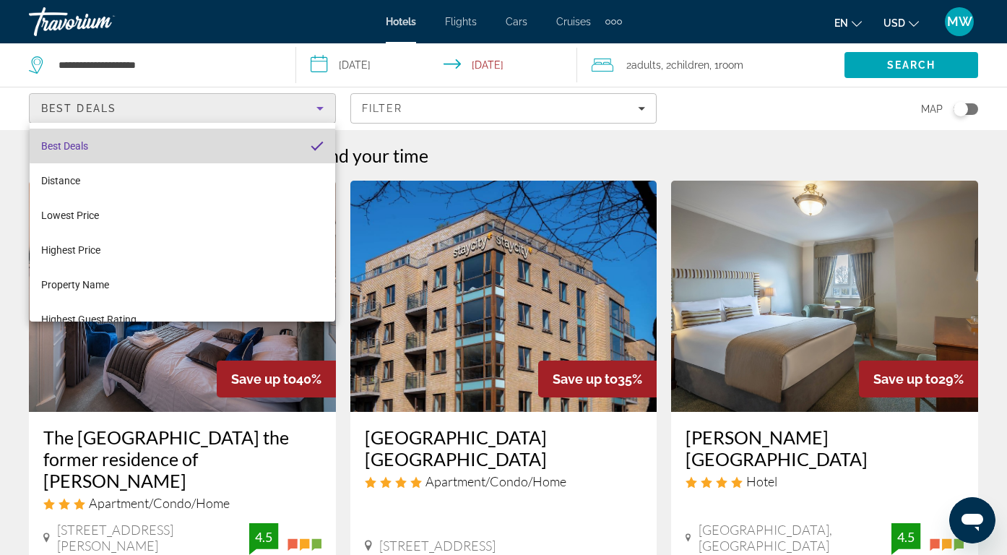
click at [267, 142] on mat-option "Best Deals" at bounding box center [183, 146] width 306 height 35
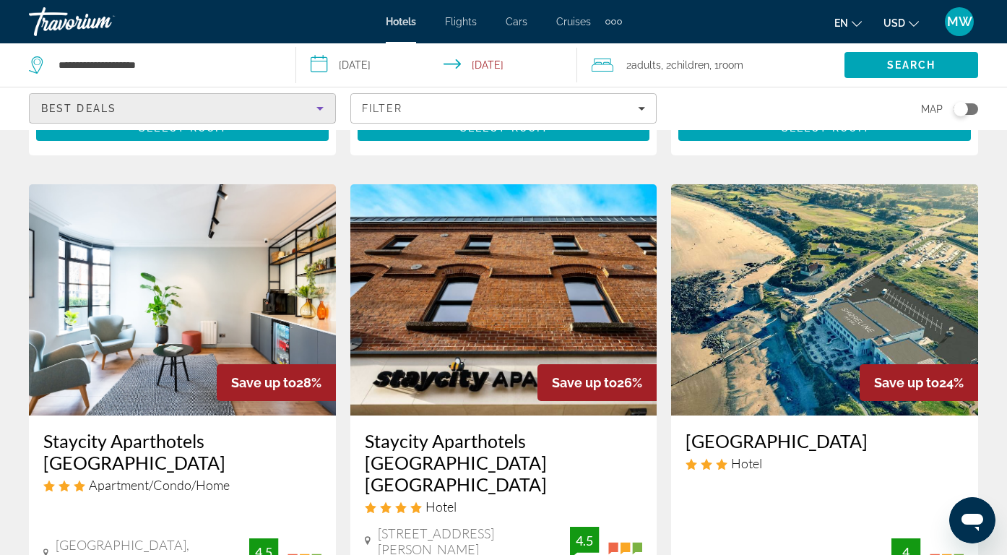
scroll to position [556, 0]
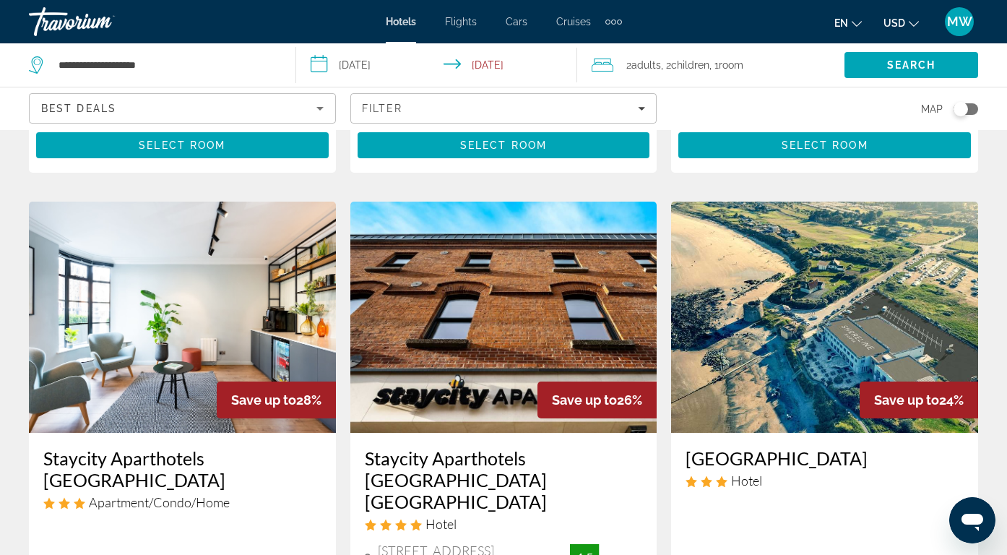
click at [186, 245] on img "Main content" at bounding box center [182, 317] width 307 height 231
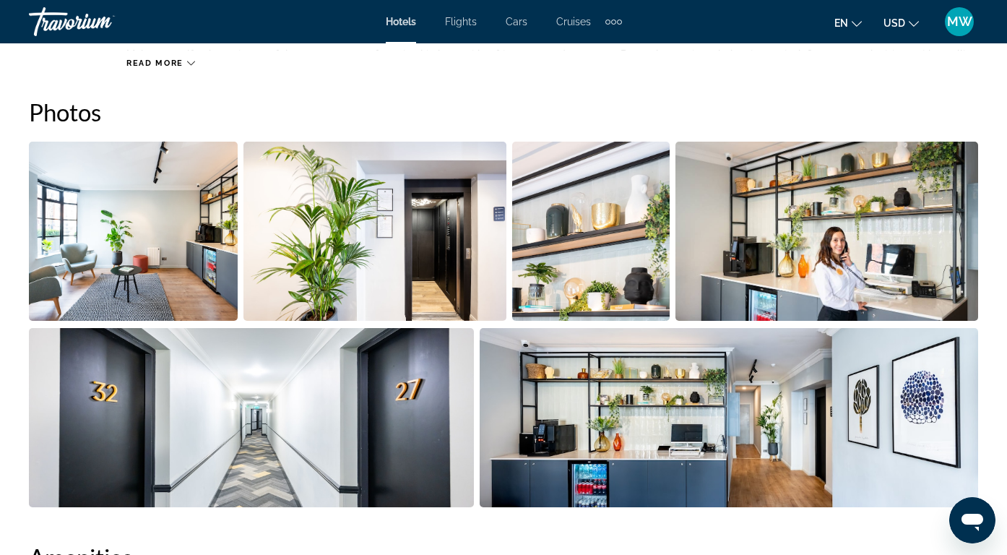
scroll to position [943, 0]
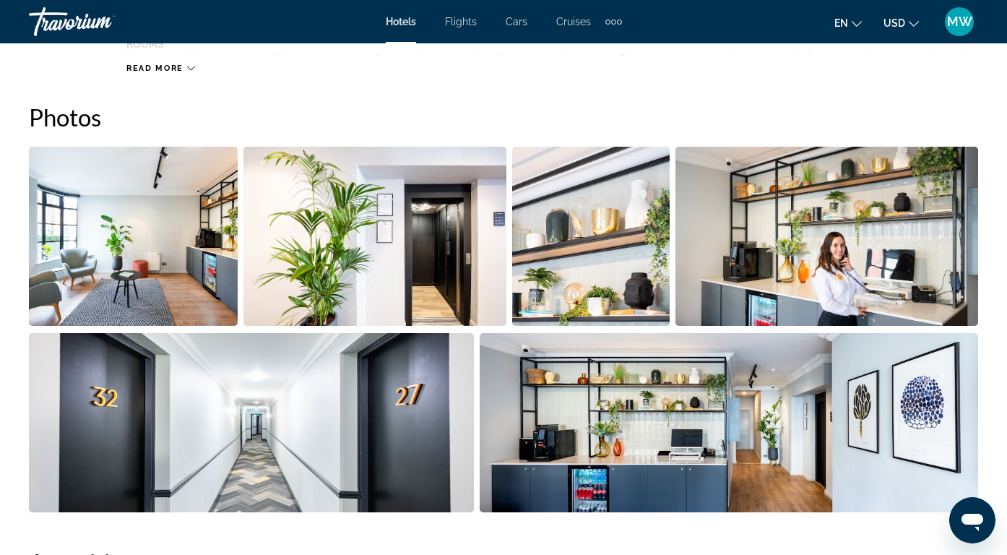
click at [183, 258] on img "Open full-screen image slider" at bounding box center [133, 236] width 209 height 179
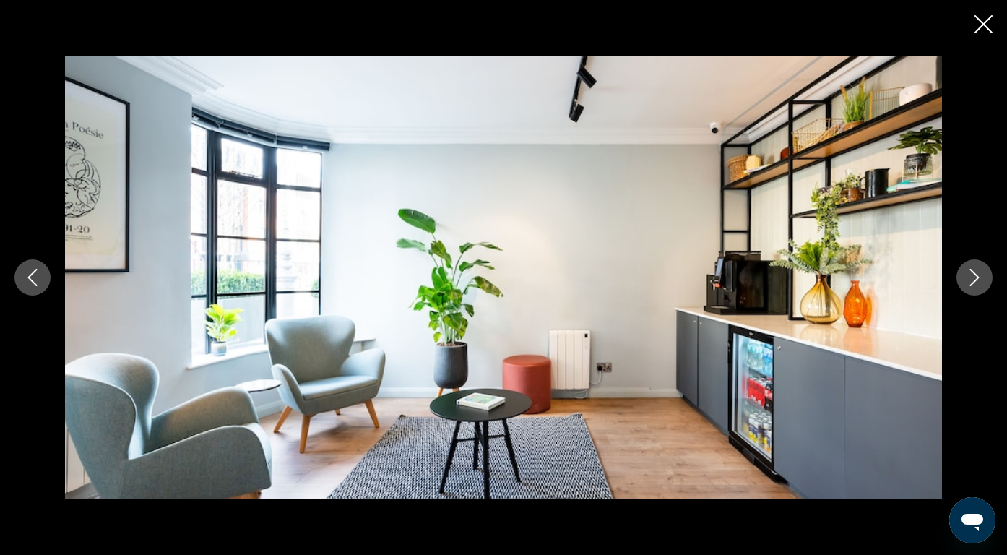
click at [979, 288] on button "Next image" at bounding box center [974, 277] width 36 height 36
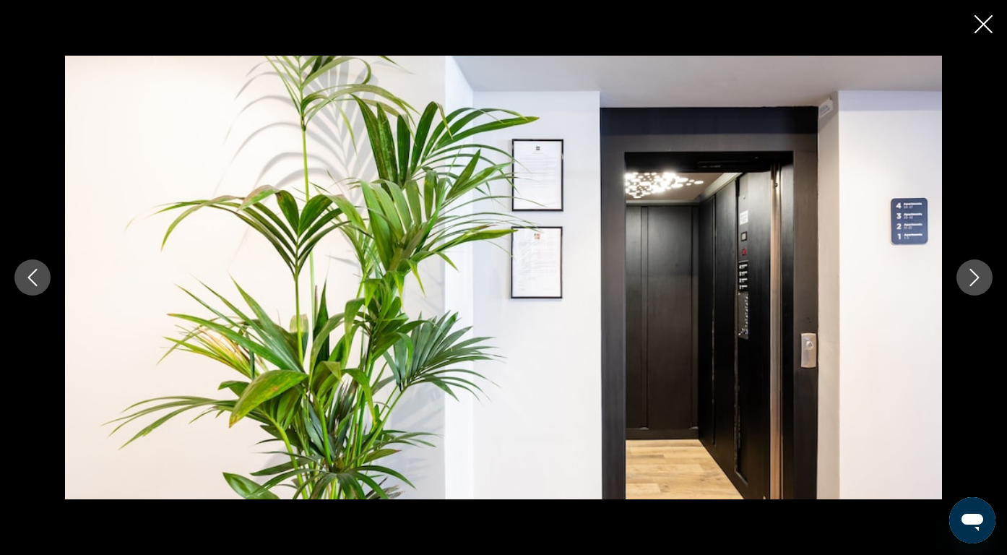
click at [979, 288] on button "Next image" at bounding box center [974, 277] width 36 height 36
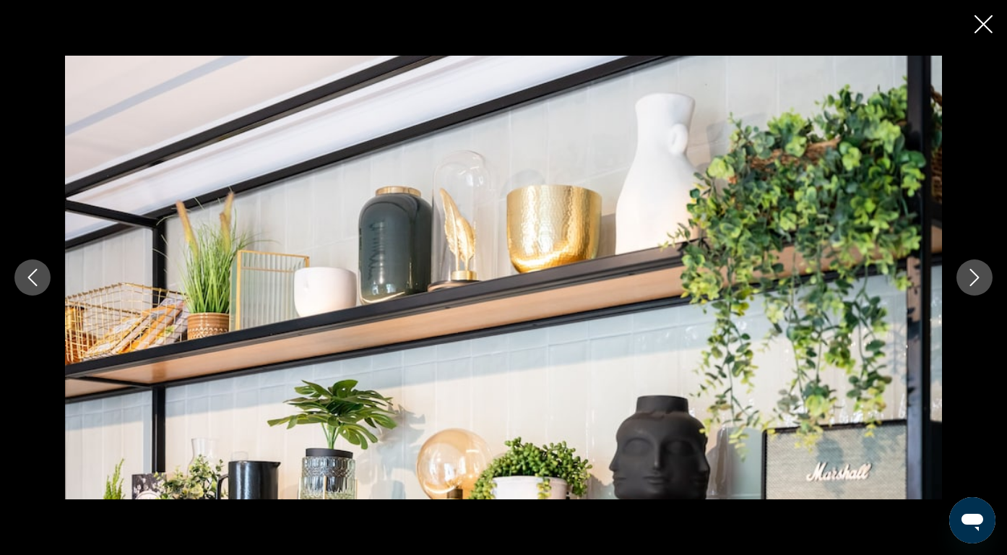
click at [979, 288] on button "Next image" at bounding box center [974, 277] width 36 height 36
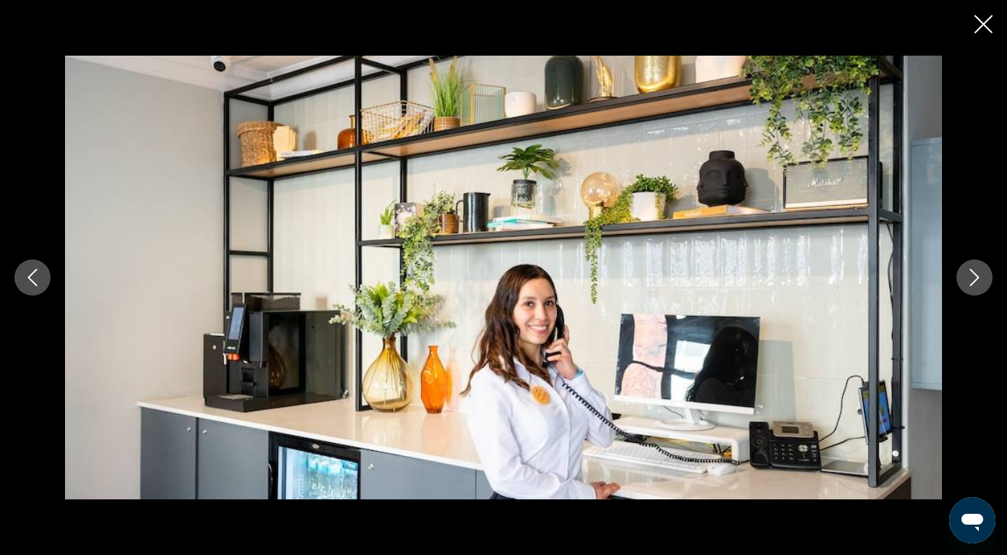
click at [979, 288] on button "Next image" at bounding box center [974, 277] width 36 height 36
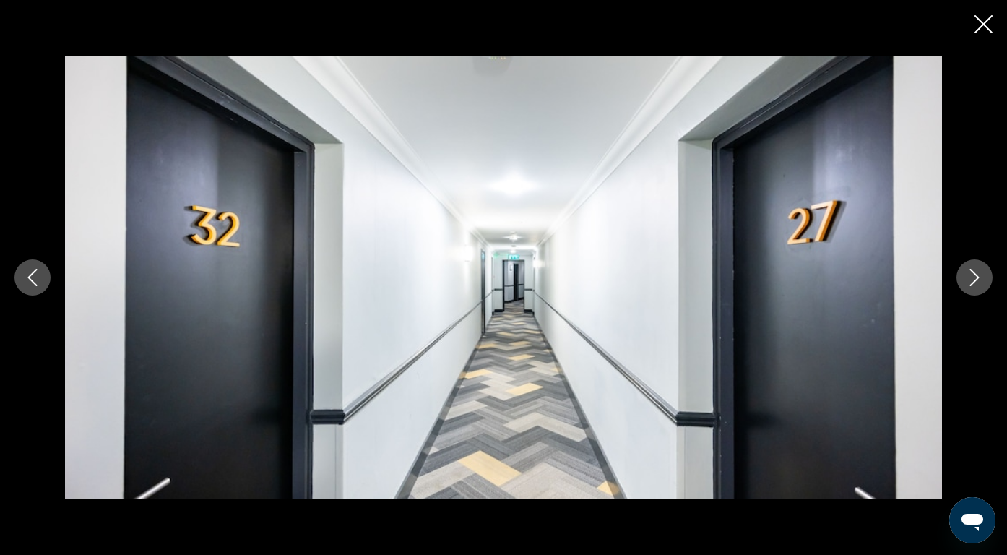
click at [979, 288] on button "Next image" at bounding box center [974, 277] width 36 height 36
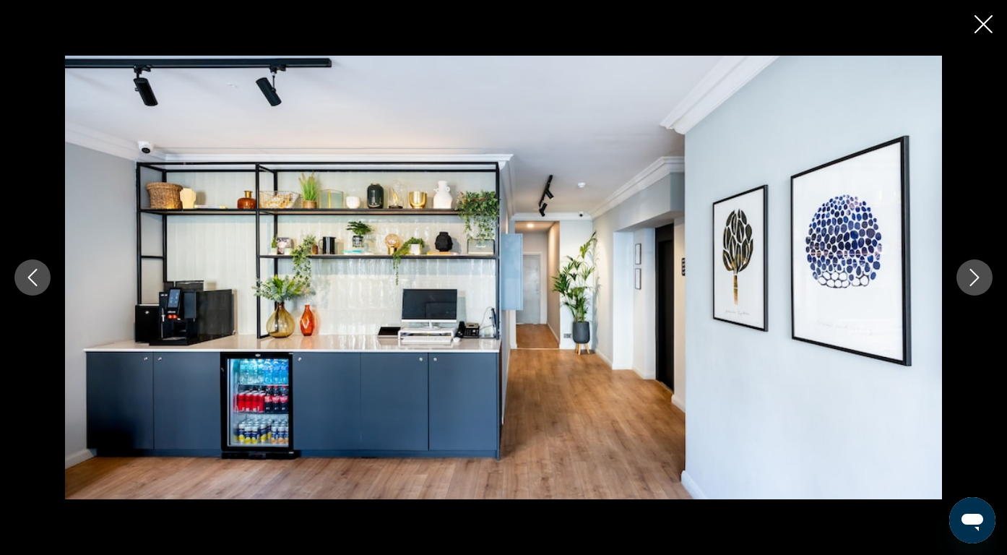
click at [979, 288] on button "Next image" at bounding box center [974, 277] width 36 height 36
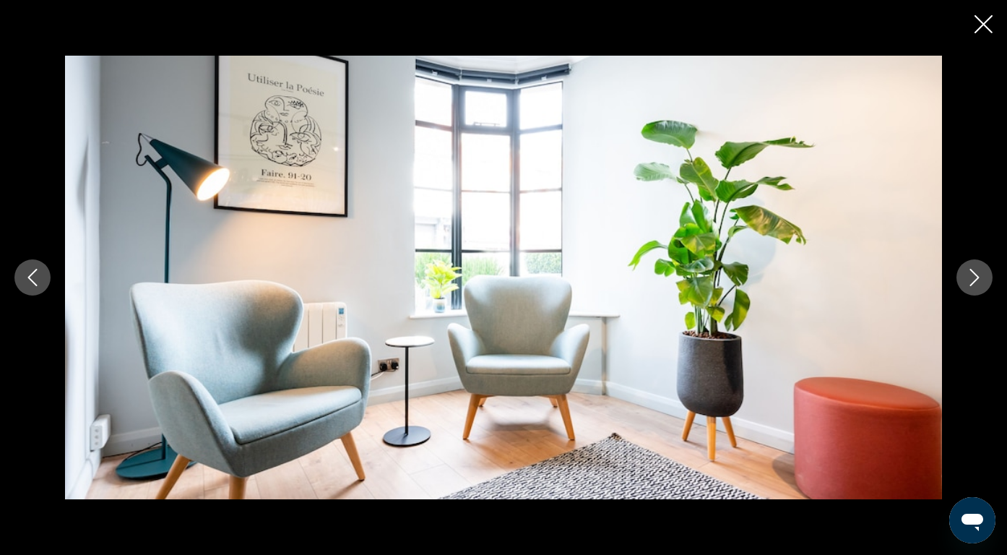
click at [979, 288] on button "Next image" at bounding box center [974, 277] width 36 height 36
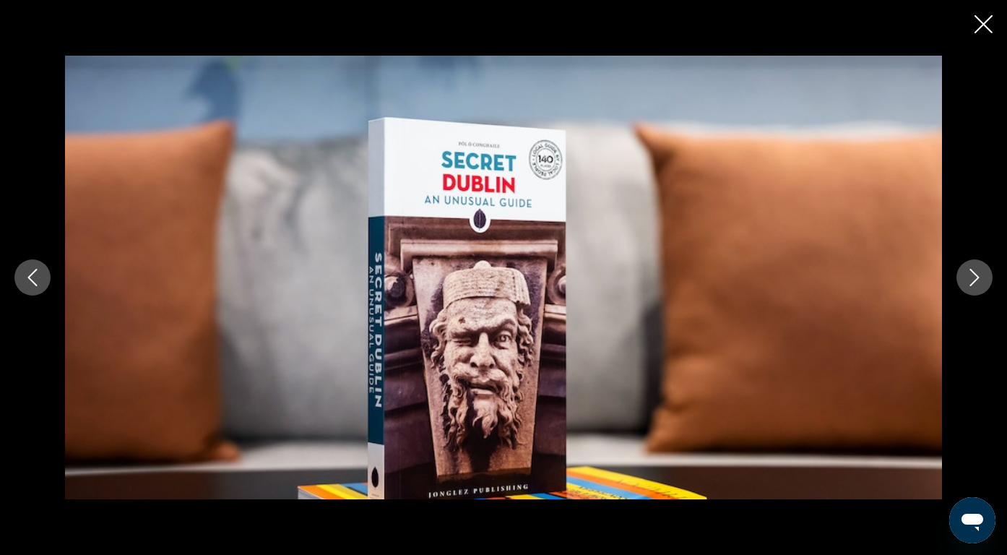
click at [979, 288] on button "Next image" at bounding box center [974, 277] width 36 height 36
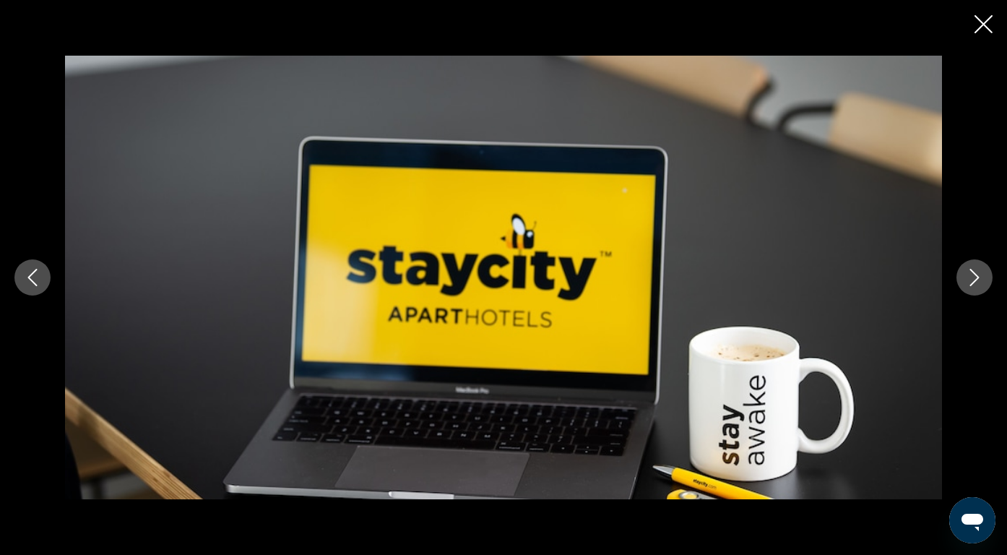
click at [979, 288] on button "Next image" at bounding box center [974, 277] width 36 height 36
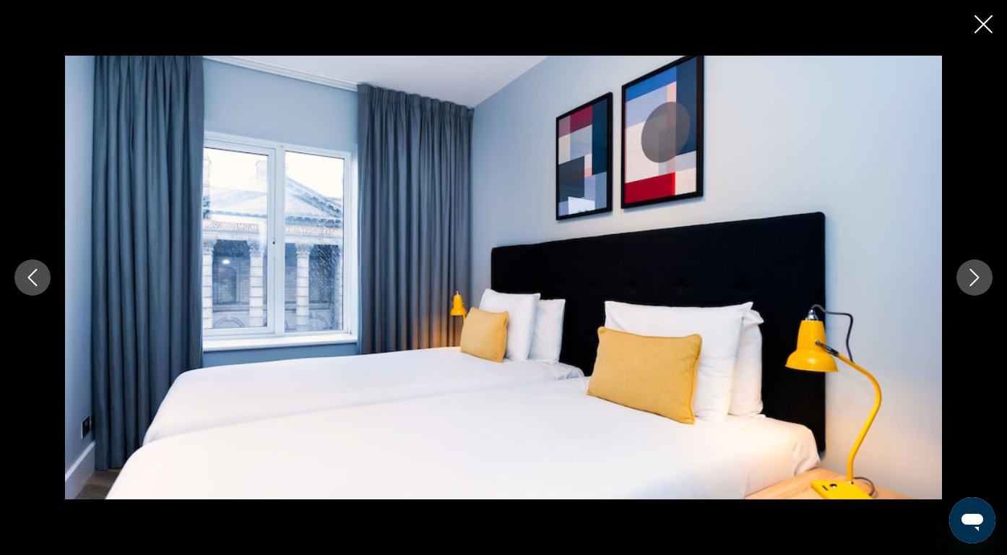
click at [979, 288] on button "Next image" at bounding box center [974, 277] width 36 height 36
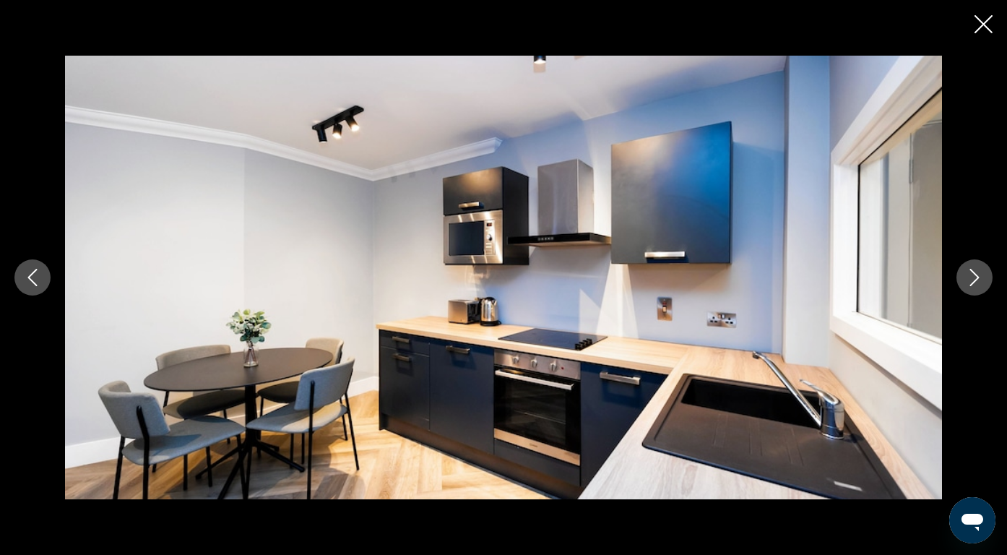
click at [979, 288] on button "Next image" at bounding box center [974, 277] width 36 height 36
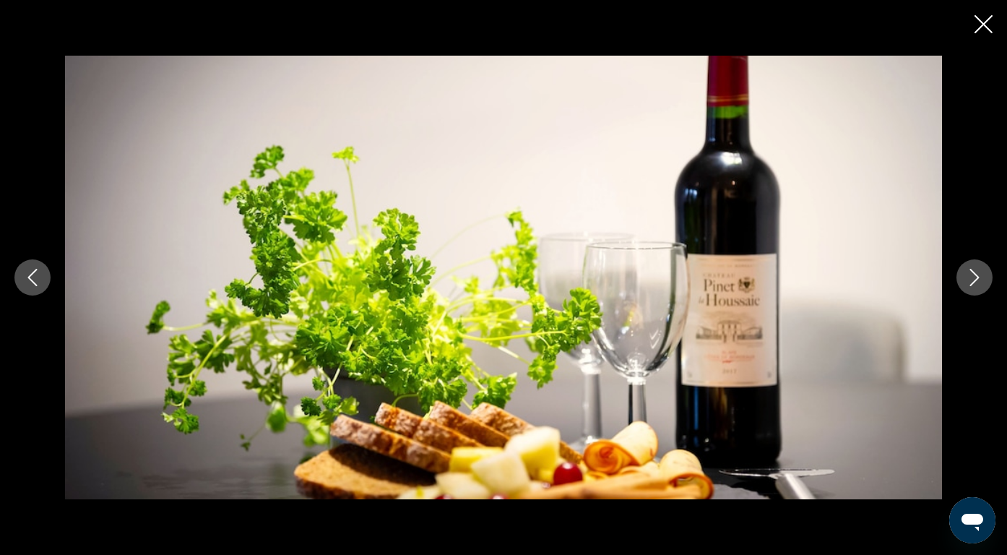
click at [979, 288] on button "Next image" at bounding box center [974, 277] width 36 height 36
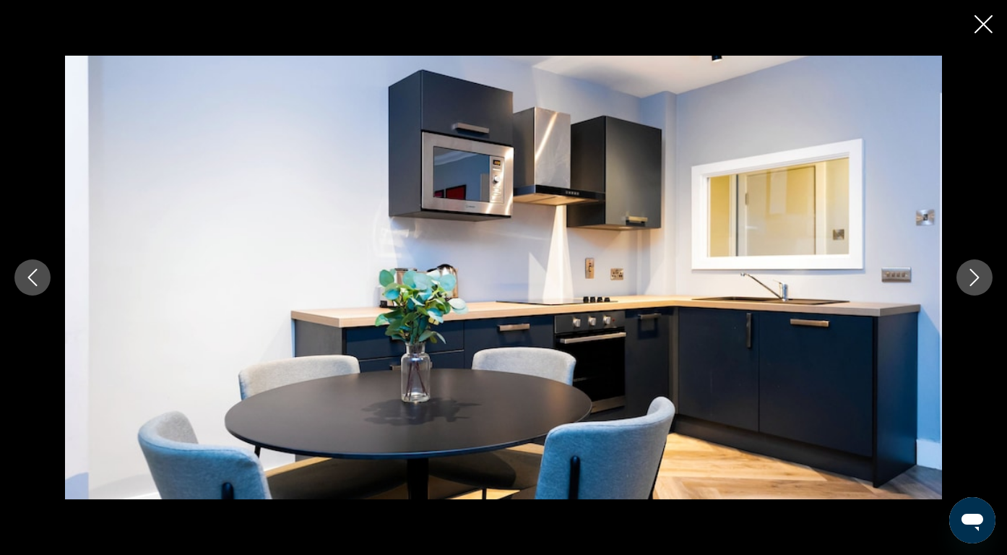
click at [979, 289] on button "Next image" at bounding box center [974, 277] width 36 height 36
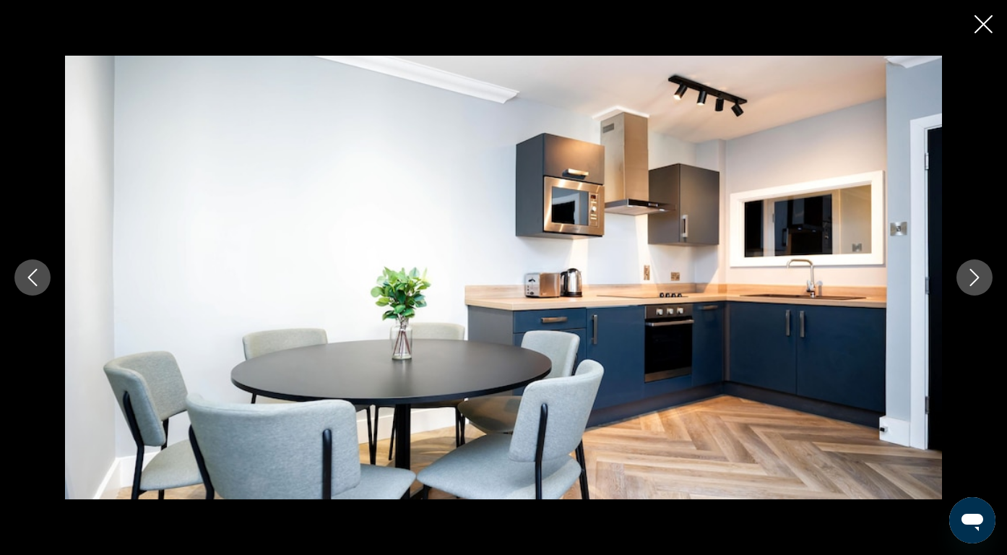
click at [979, 289] on button "Next image" at bounding box center [974, 277] width 36 height 36
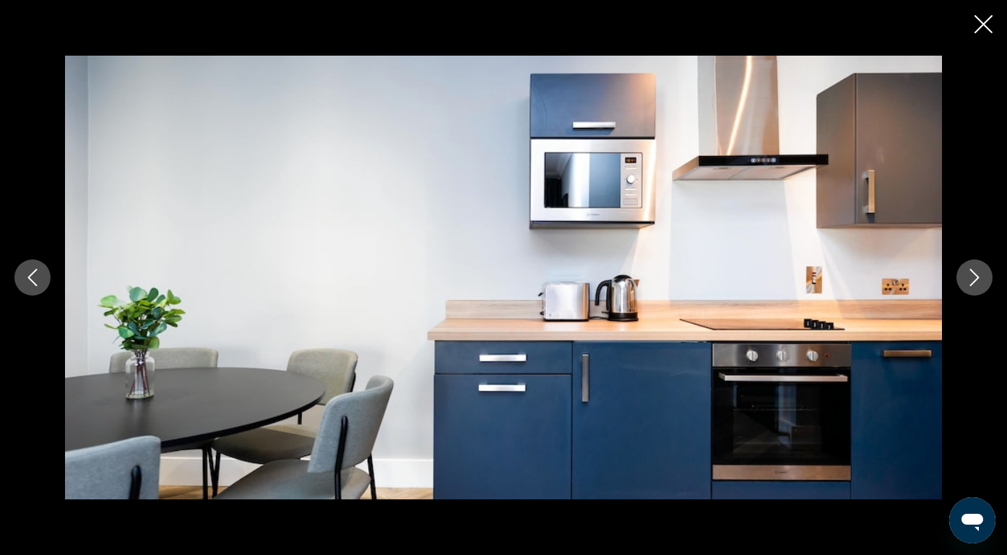
click at [979, 289] on button "Next image" at bounding box center [974, 277] width 36 height 36
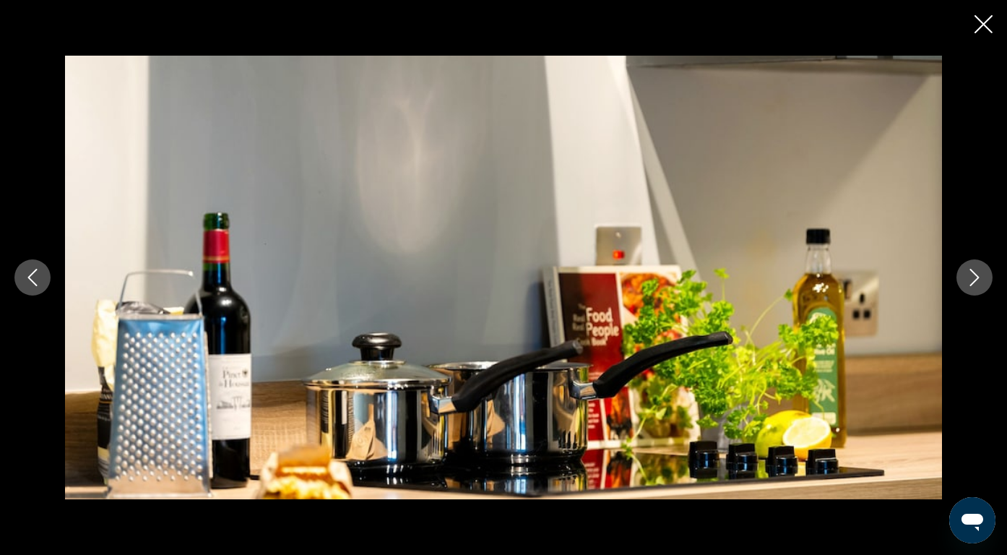
click at [979, 289] on button "Next image" at bounding box center [974, 277] width 36 height 36
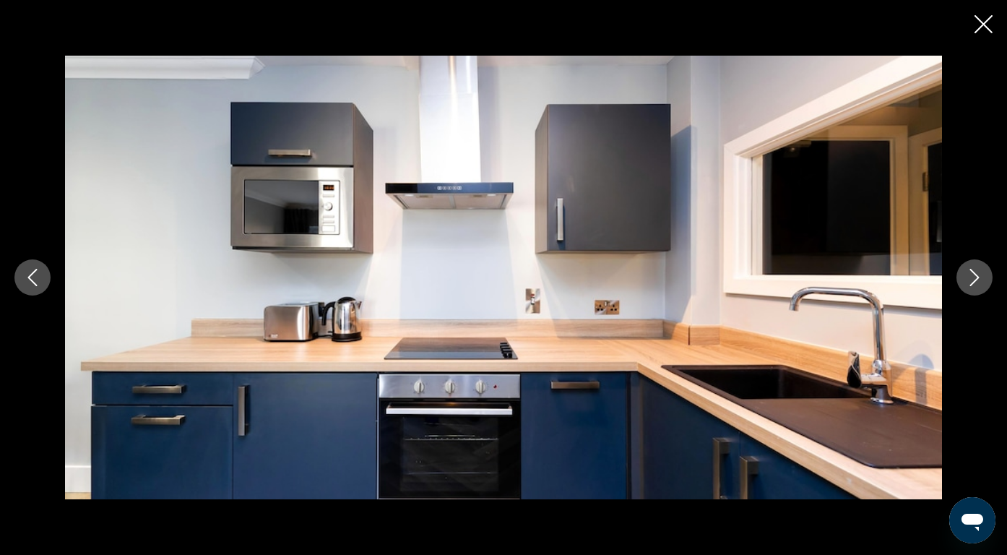
click at [979, 289] on button "Next image" at bounding box center [974, 277] width 36 height 36
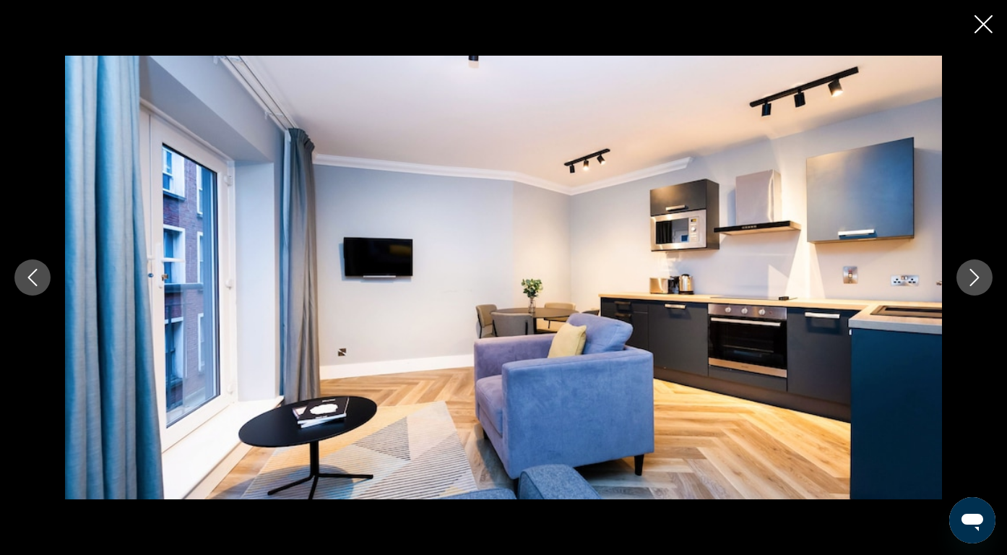
click at [979, 289] on button "Next image" at bounding box center [974, 277] width 36 height 36
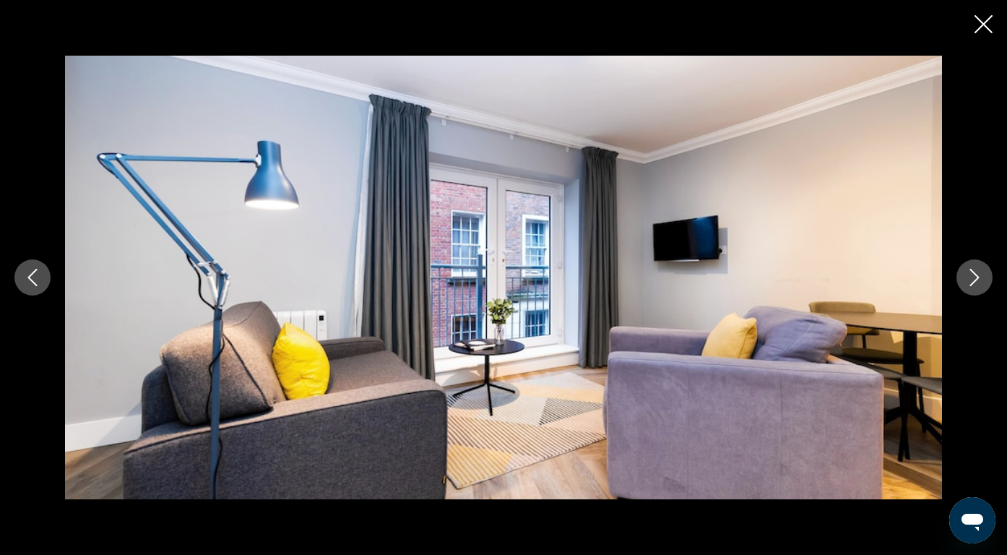
click at [974, 30] on icon "Close slideshow" at bounding box center [983, 24] width 18 height 18
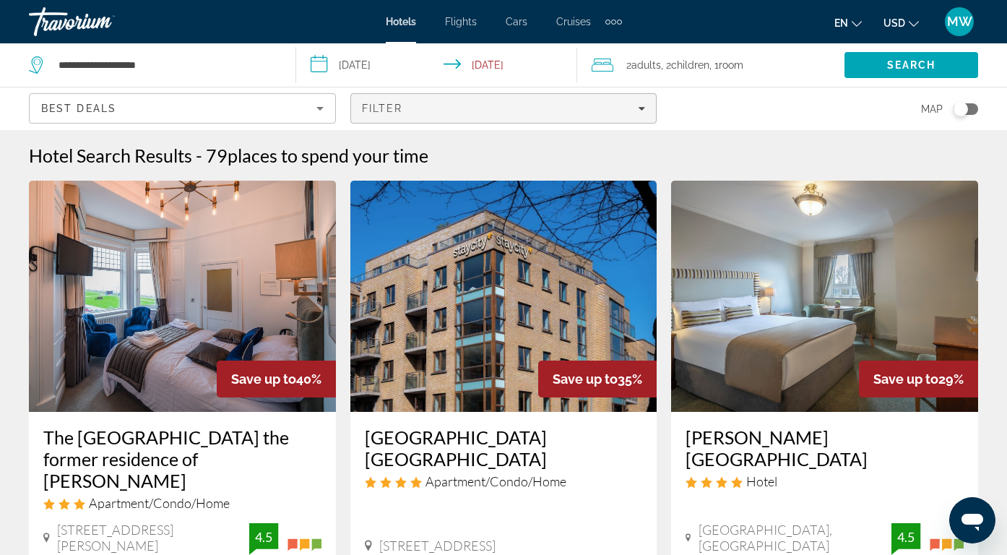
click at [433, 111] on div "Filter" at bounding box center [504, 109] width 284 height 12
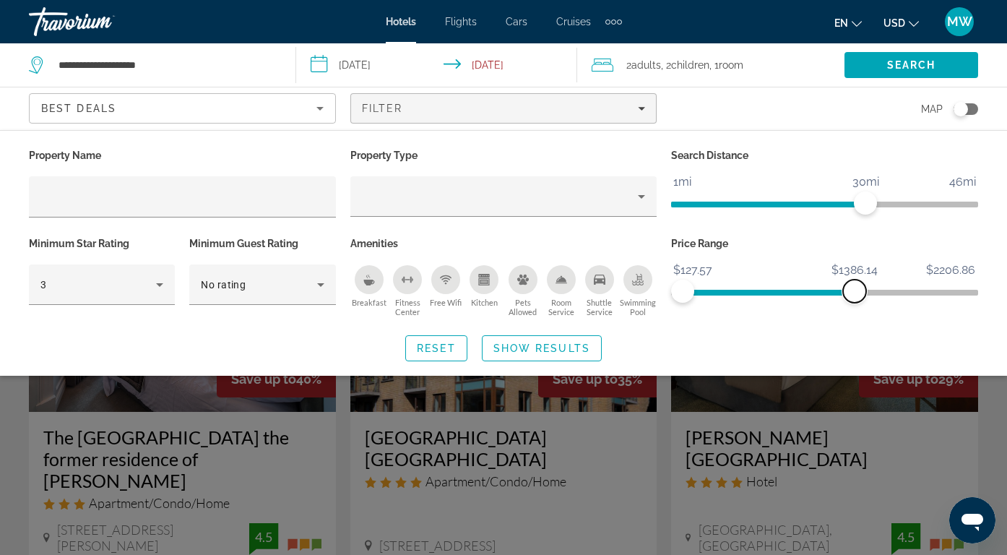
drag, startPoint x: 963, startPoint y: 282, endPoint x: 854, endPoint y: 290, distance: 108.6
click at [854, 290] on span "ngx-slider-max" at bounding box center [854, 291] width 23 height 23
click at [920, 66] on span "Search" at bounding box center [911, 65] width 49 height 12
click at [537, 347] on span "Show Results" at bounding box center [541, 348] width 97 height 12
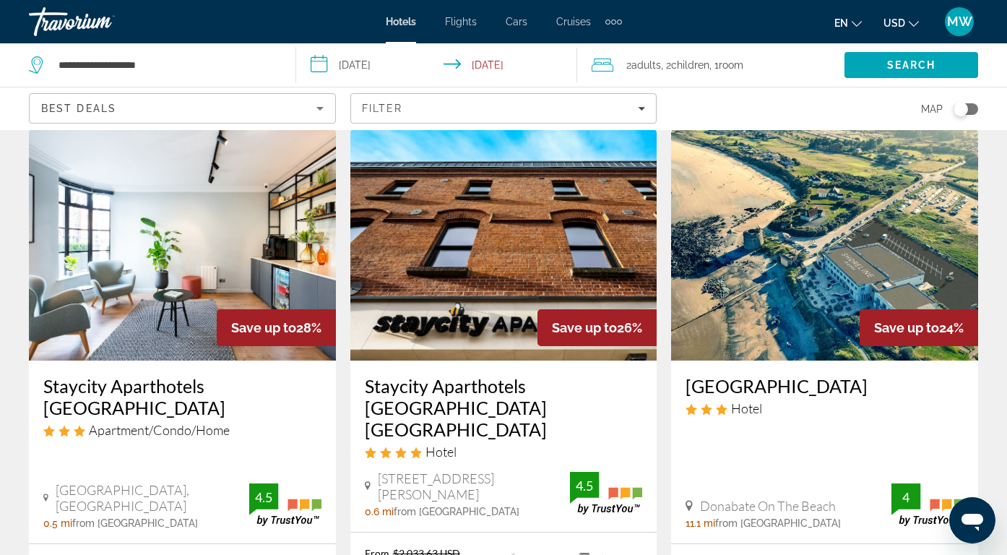
scroll to position [630, 0]
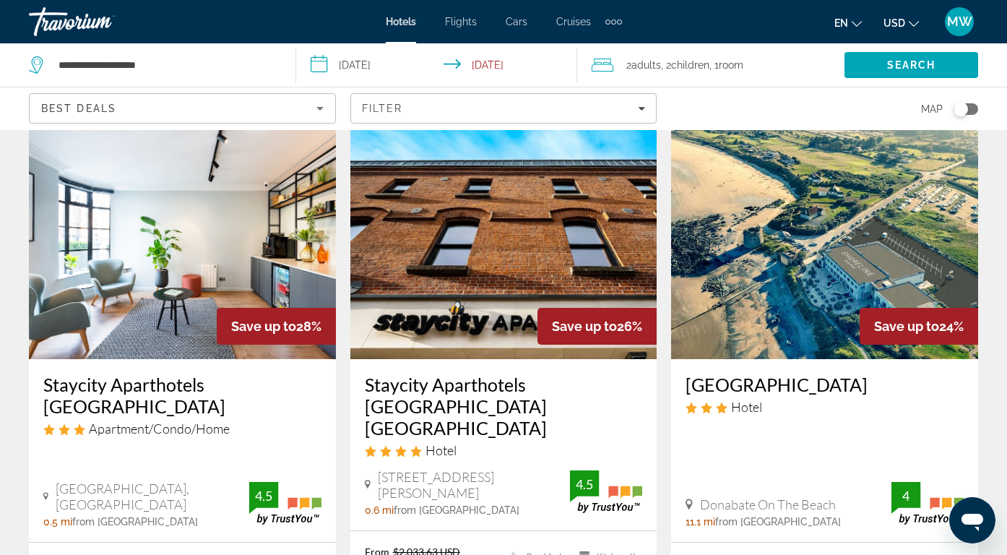
click at [521, 288] on img "Main content" at bounding box center [503, 243] width 307 height 231
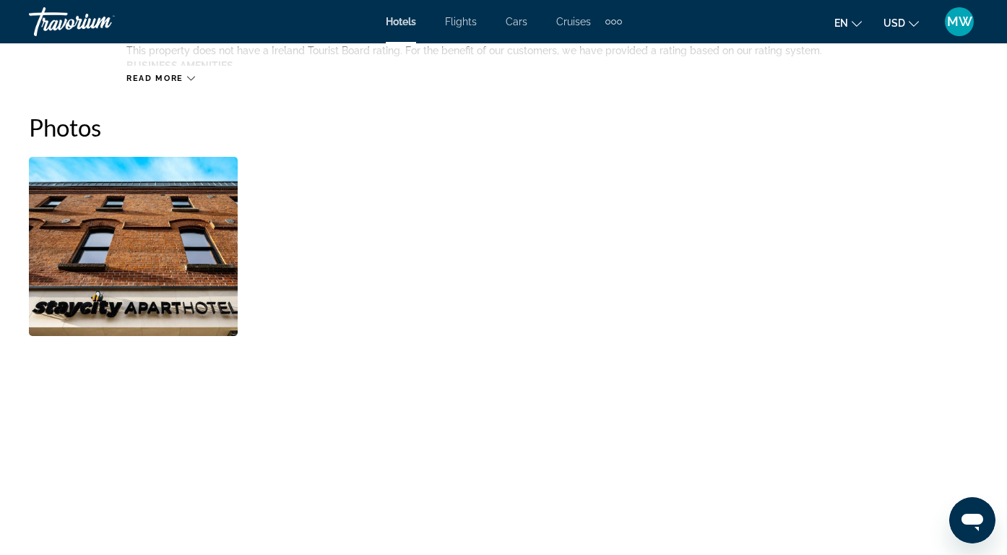
scroll to position [933, 0]
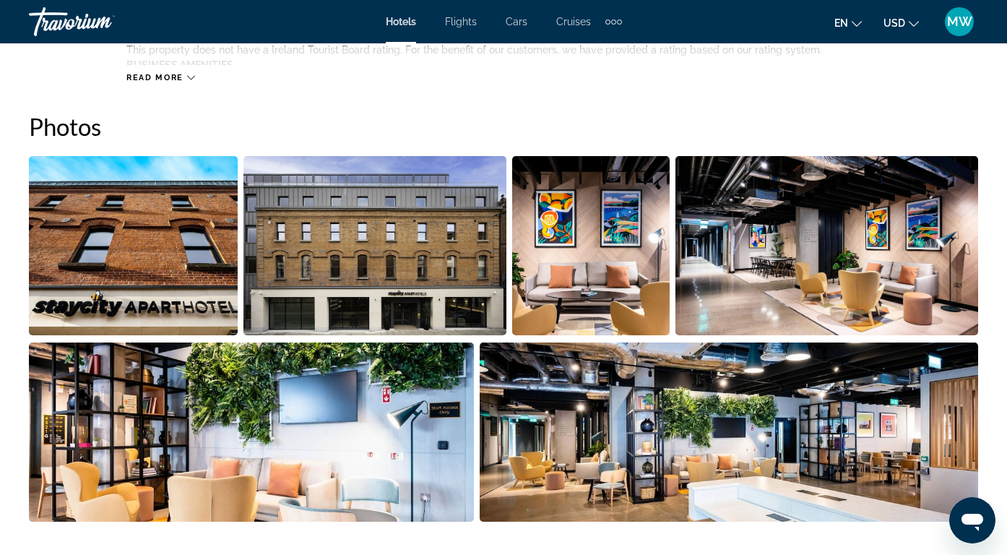
click at [139, 233] on img "Open full-screen image slider" at bounding box center [133, 245] width 209 height 179
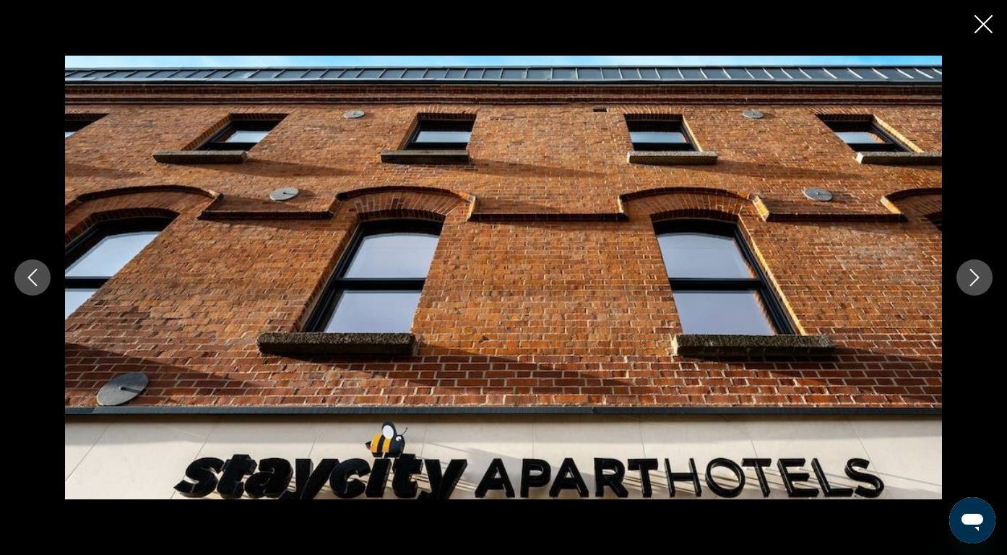
click at [972, 281] on icon "Next image" at bounding box center [974, 277] width 17 height 17
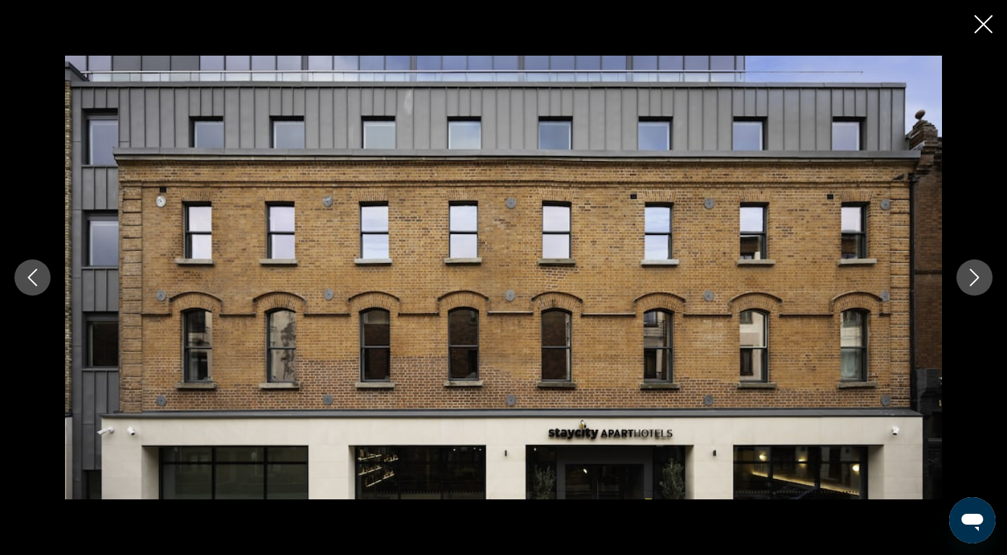
click at [972, 280] on icon "Next image" at bounding box center [974, 277] width 17 height 17
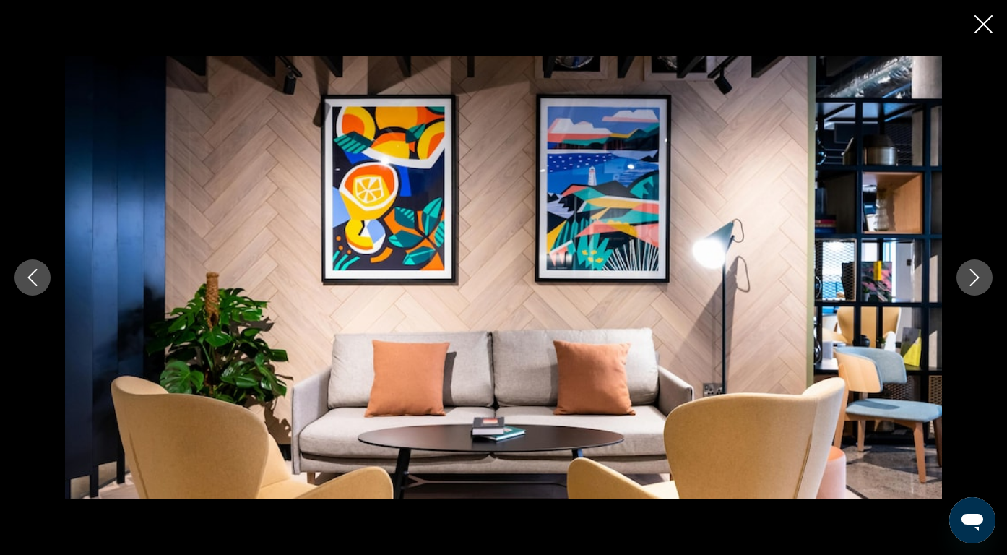
click at [972, 280] on icon "Next image" at bounding box center [974, 277] width 17 height 17
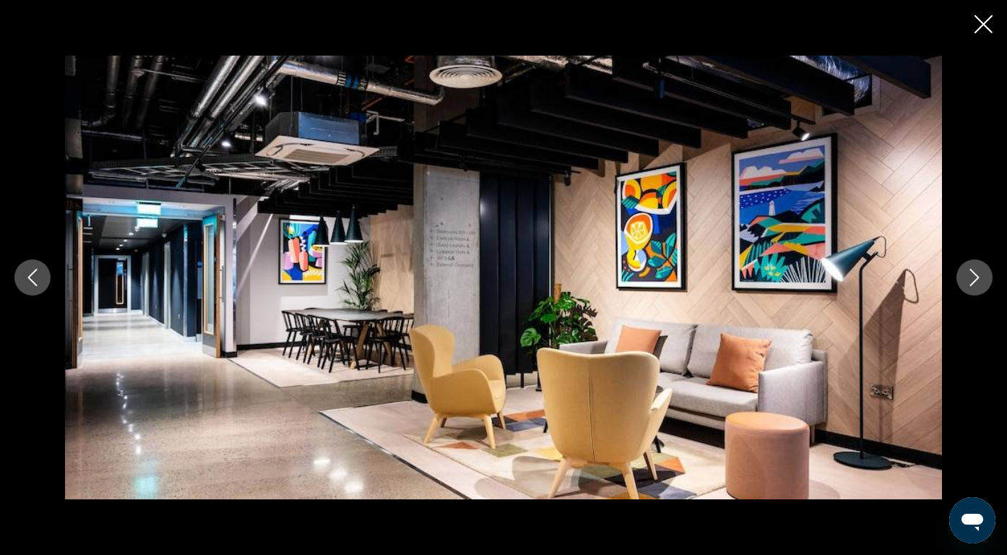
click at [972, 280] on icon "Next image" at bounding box center [974, 277] width 17 height 17
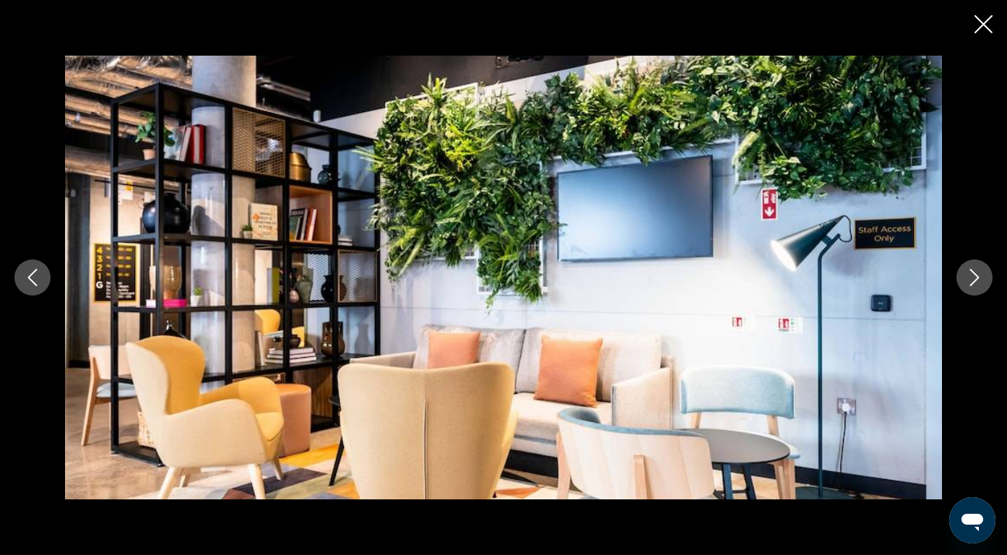
click at [972, 280] on icon "Next image" at bounding box center [974, 277] width 17 height 17
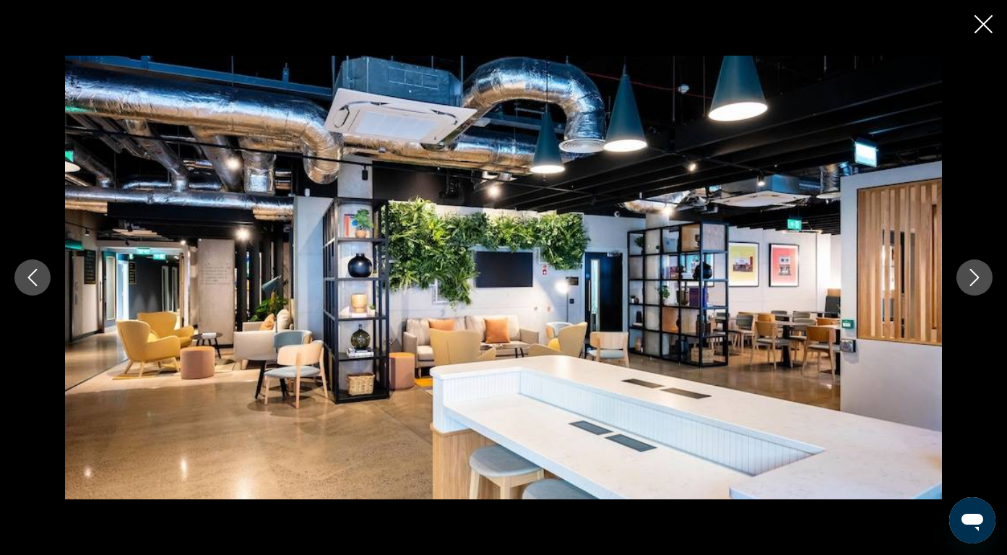
click at [972, 280] on icon "Next image" at bounding box center [974, 277] width 17 height 17
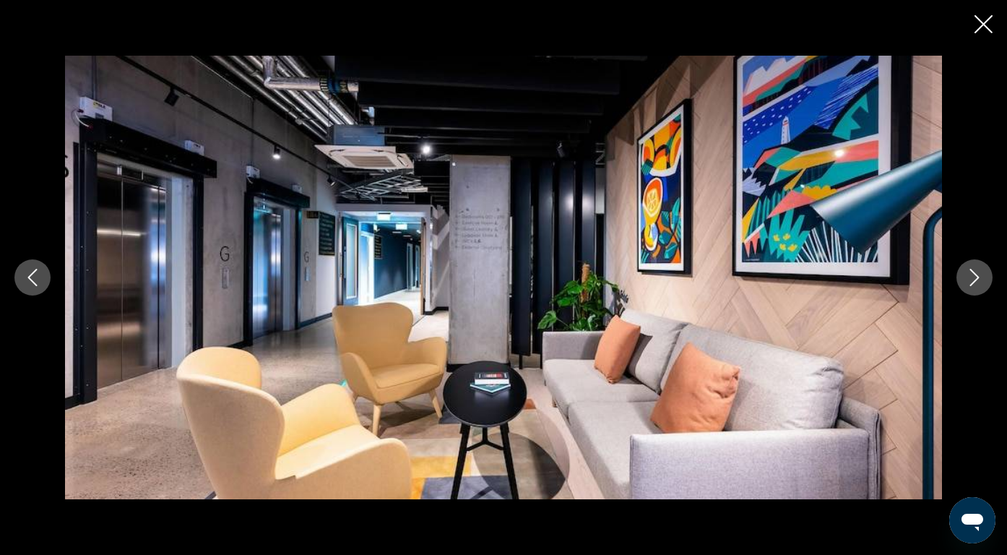
click at [972, 280] on icon "Next image" at bounding box center [974, 277] width 17 height 17
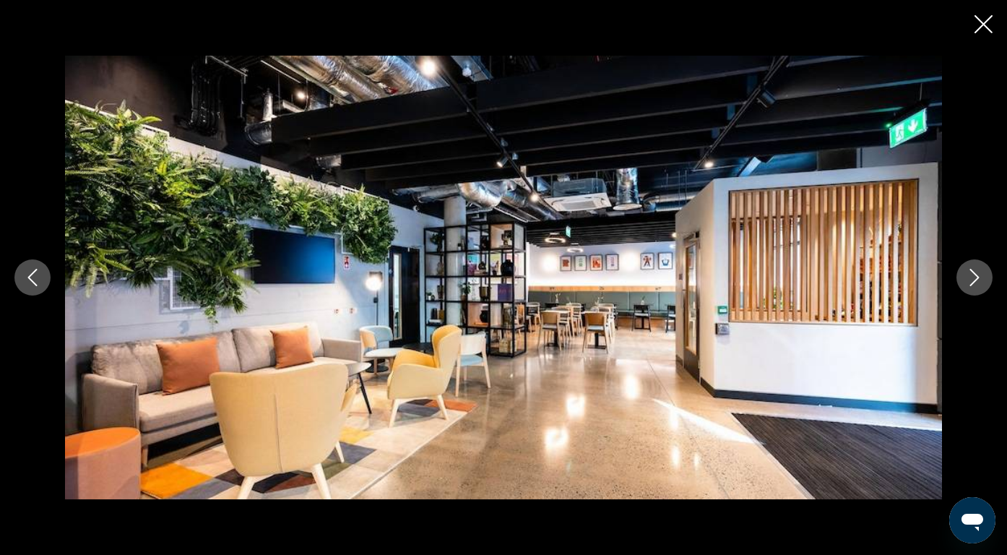
click at [972, 280] on icon "Next image" at bounding box center [974, 277] width 17 height 17
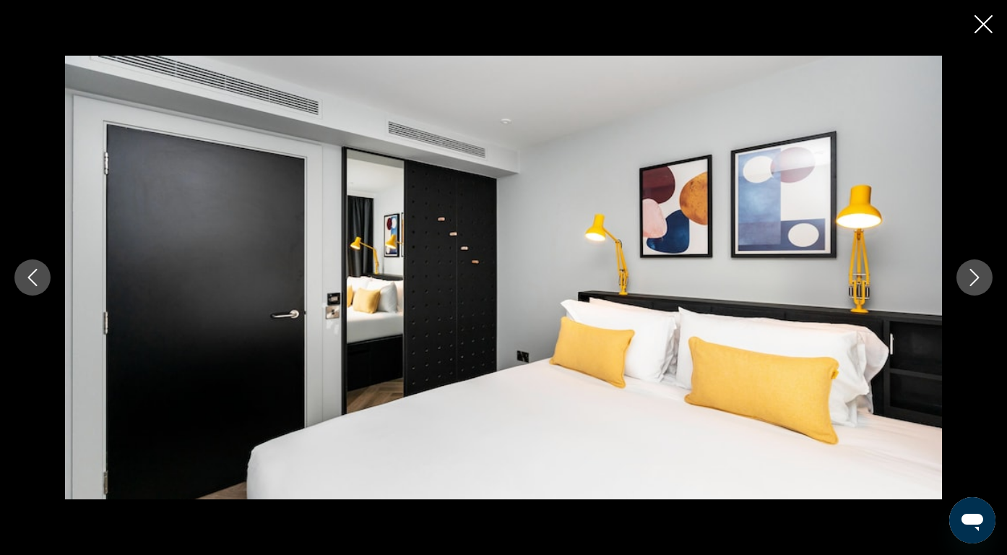
click at [972, 280] on icon "Next image" at bounding box center [974, 277] width 17 height 17
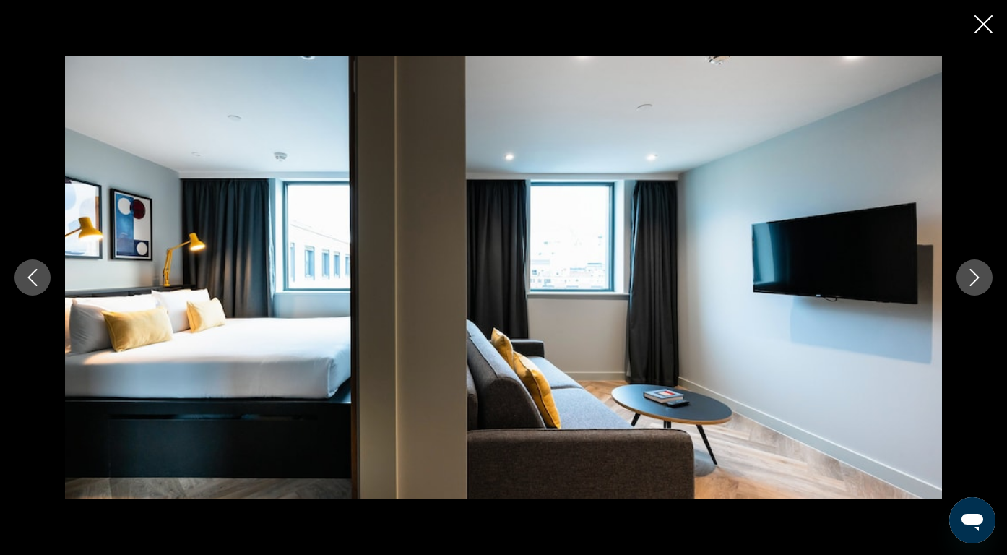
click at [972, 280] on icon "Next image" at bounding box center [974, 277] width 17 height 17
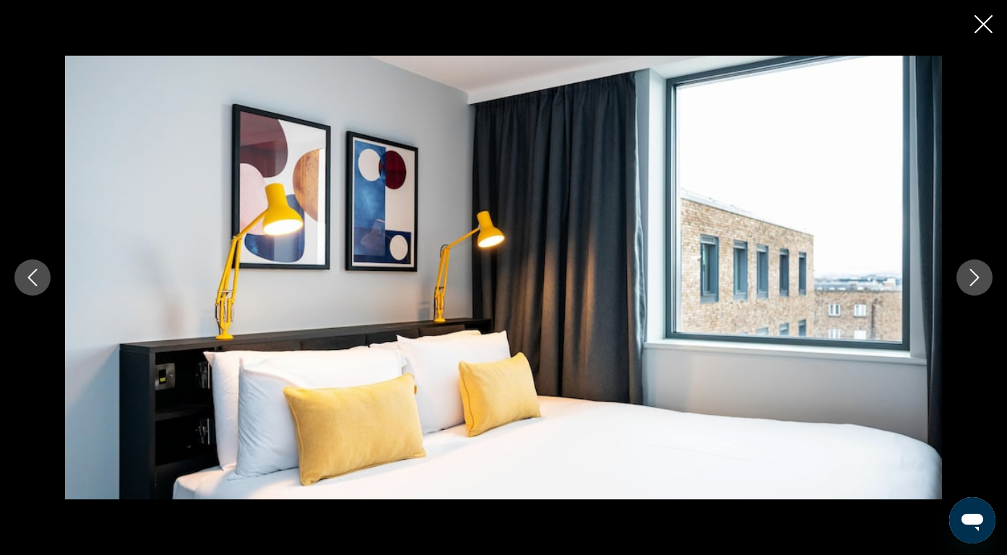
click at [972, 280] on icon "Next image" at bounding box center [974, 277] width 17 height 17
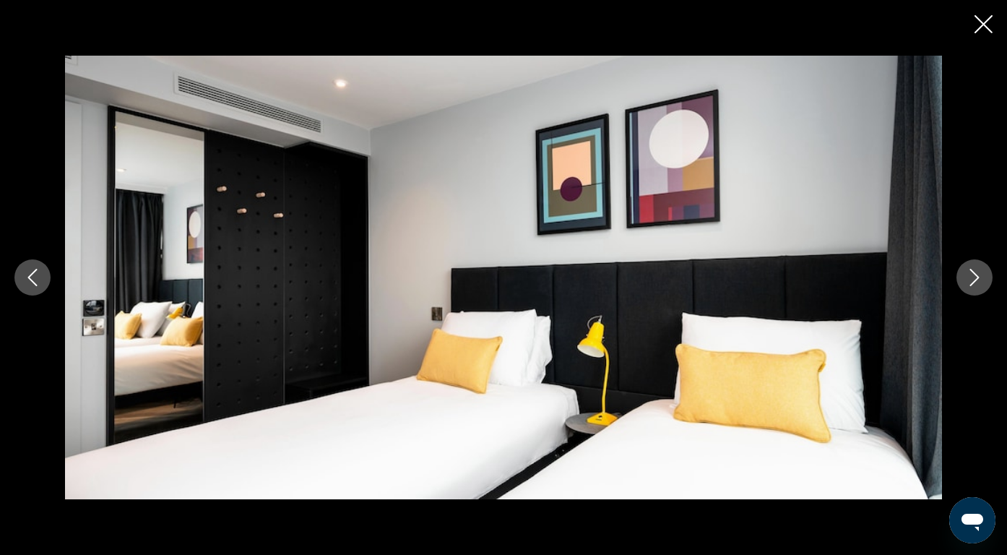
click at [972, 280] on icon "Next image" at bounding box center [974, 277] width 17 height 17
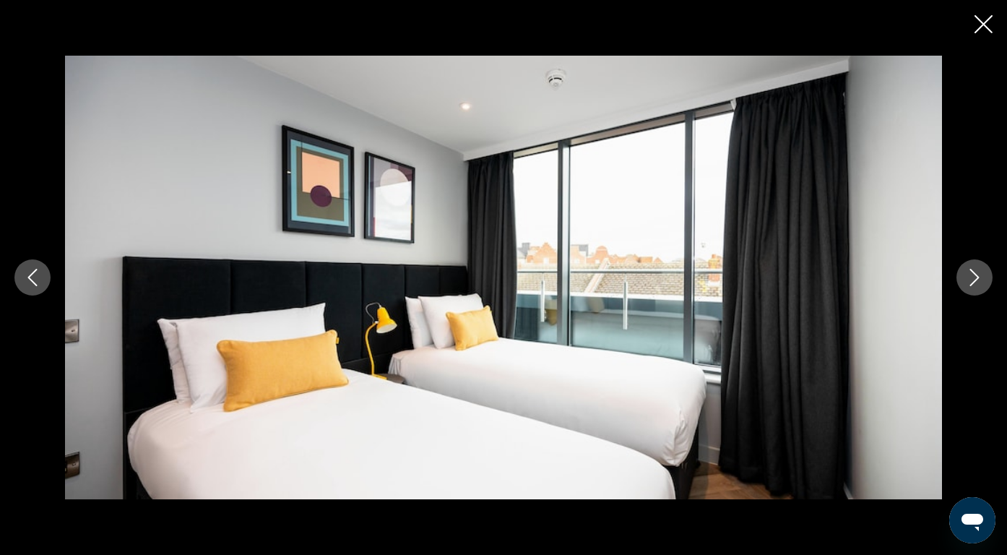
click at [972, 280] on icon "Next image" at bounding box center [974, 277] width 17 height 17
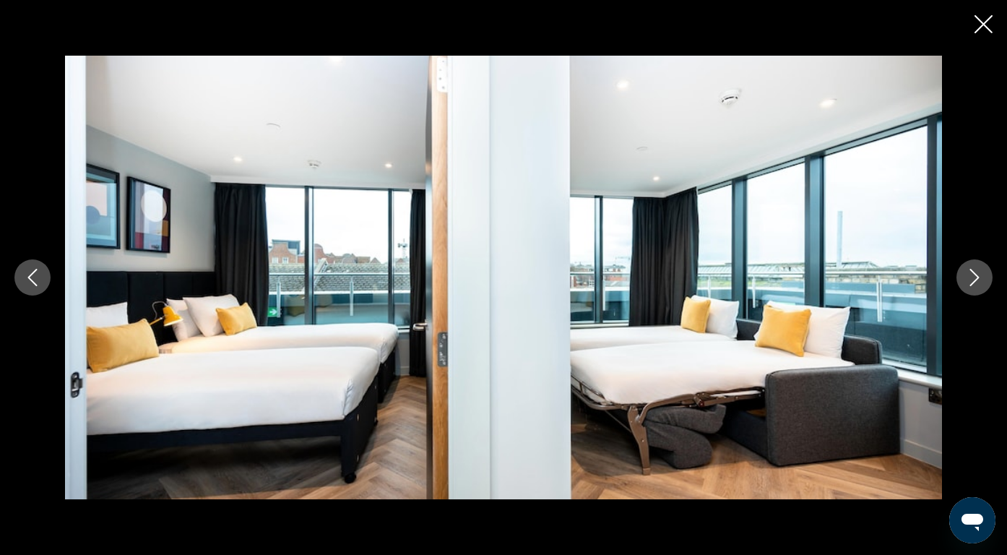
click at [972, 280] on icon "Next image" at bounding box center [974, 277] width 17 height 17
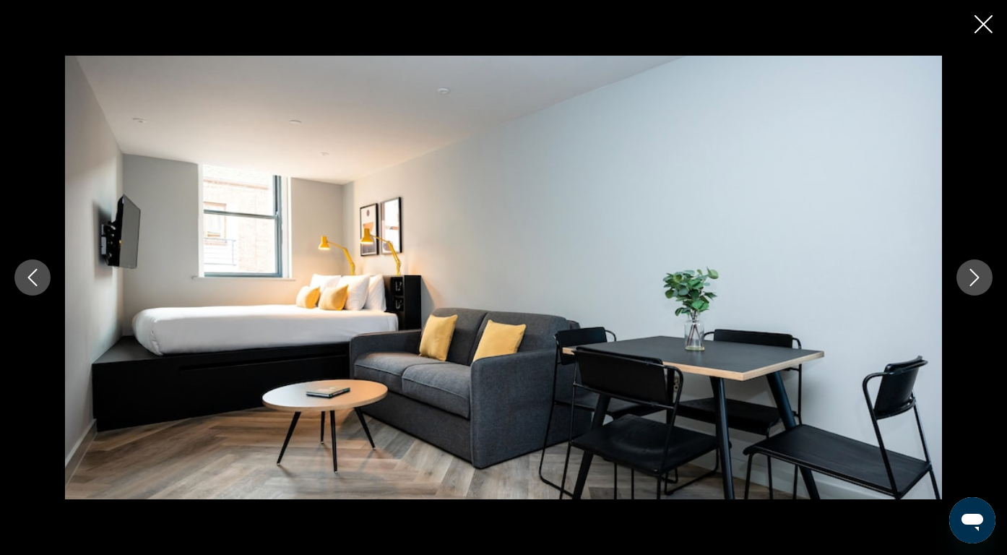
click at [30, 297] on div "prev next" at bounding box center [503, 277] width 1007 height 443
click at [30, 288] on button "Previous image" at bounding box center [32, 277] width 36 height 36
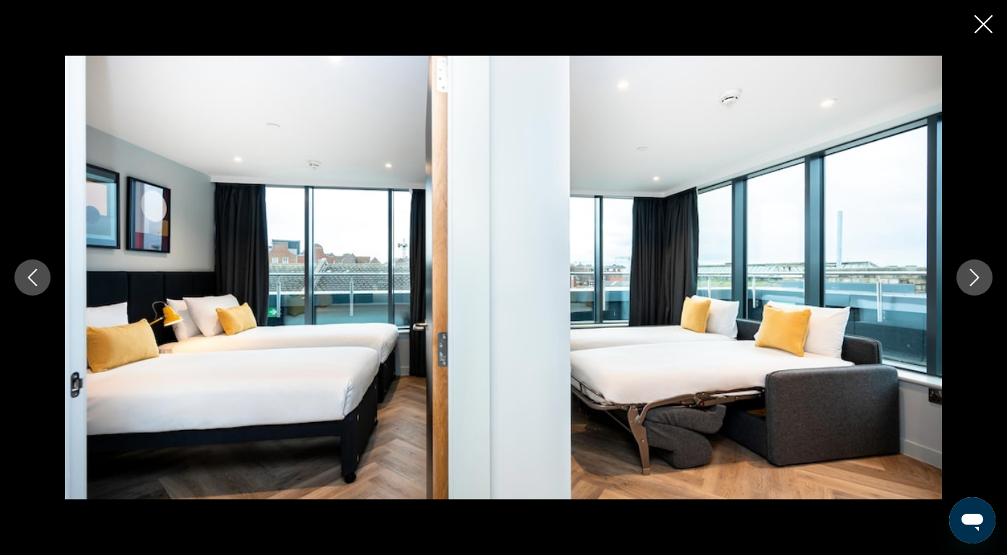
click at [982, 281] on icon "Next image" at bounding box center [974, 277] width 17 height 17
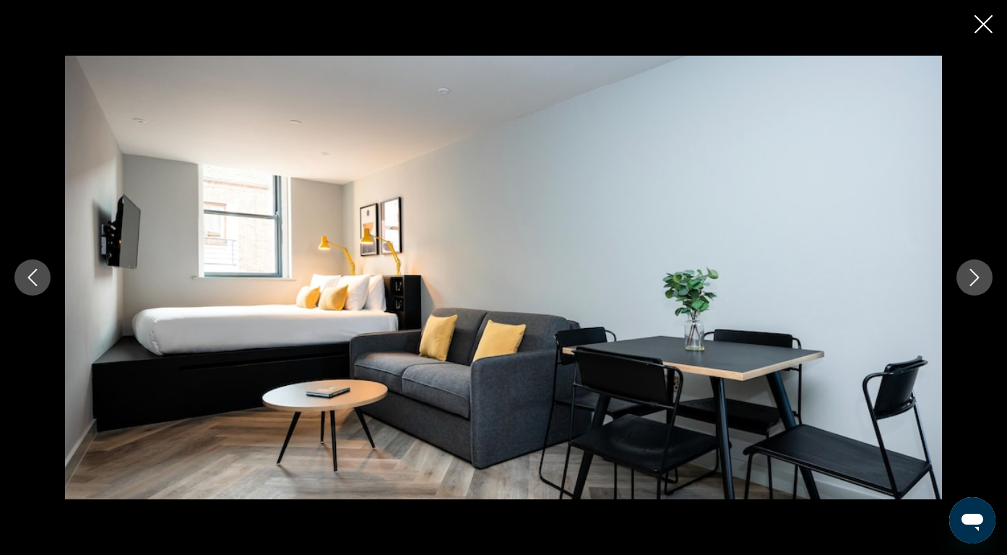
click at [982, 281] on icon "Next image" at bounding box center [974, 277] width 17 height 17
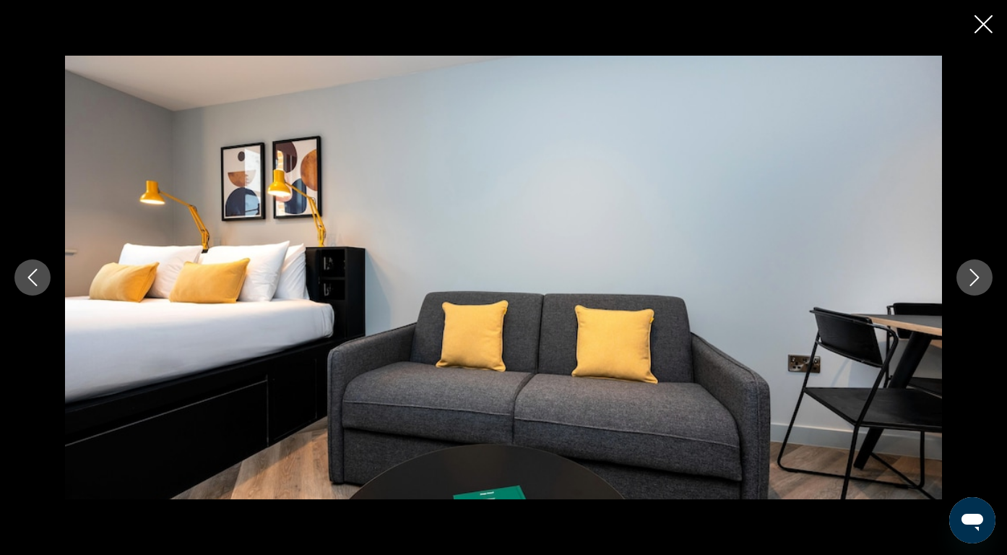
click at [982, 281] on icon "Next image" at bounding box center [974, 277] width 17 height 17
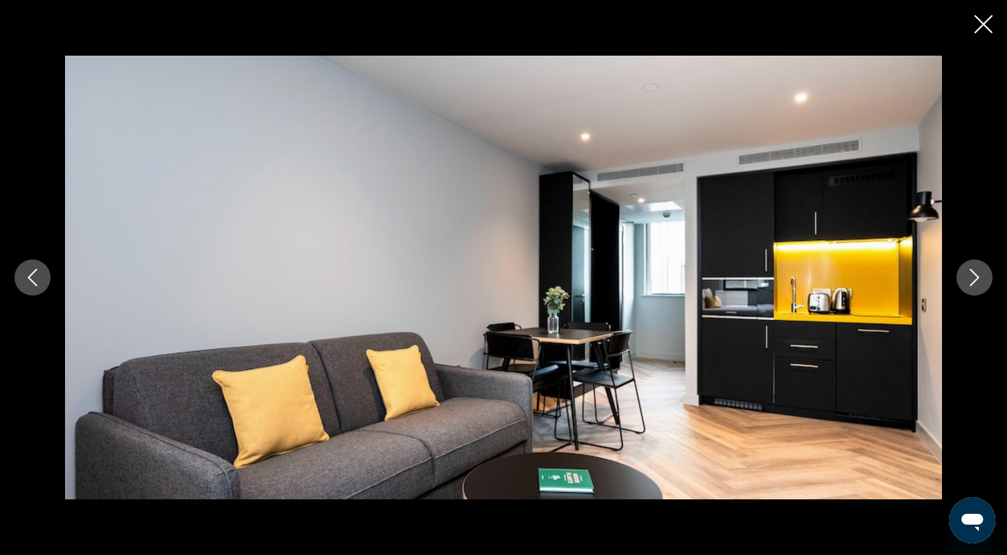
click at [982, 281] on icon "Next image" at bounding box center [974, 277] width 17 height 17
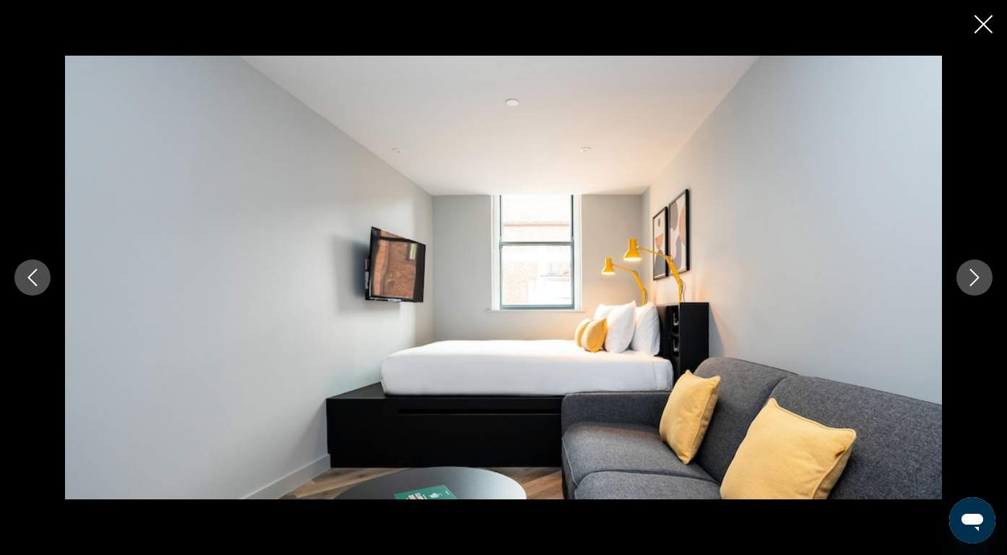
click at [982, 281] on icon "Next image" at bounding box center [974, 277] width 17 height 17
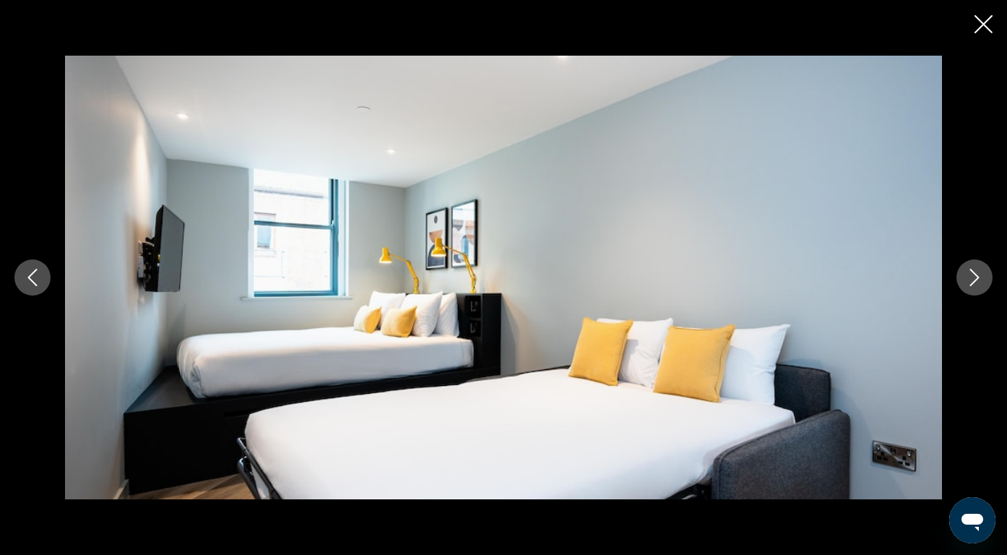
click at [982, 281] on icon "Next image" at bounding box center [974, 277] width 17 height 17
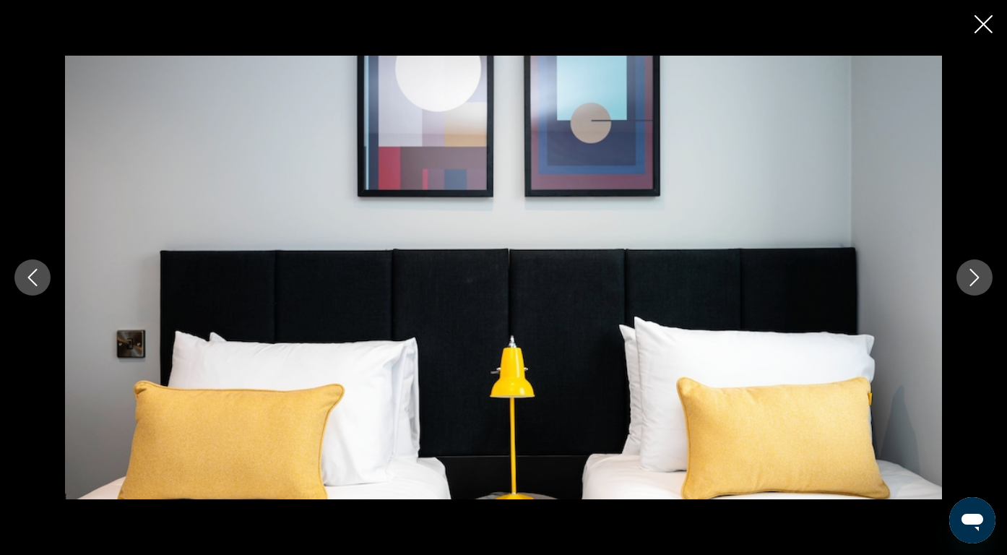
click at [982, 281] on icon "Next image" at bounding box center [974, 277] width 17 height 17
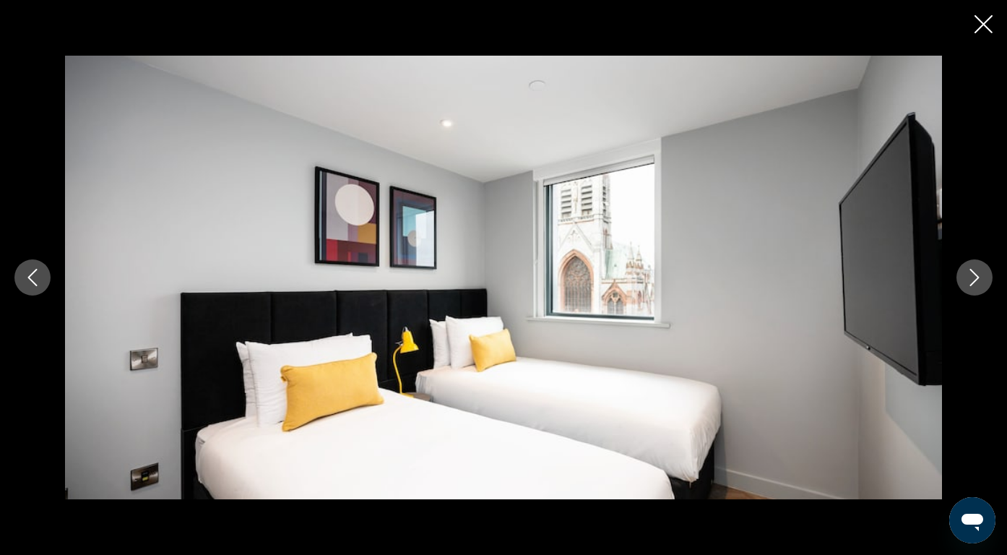
click at [982, 281] on icon "Next image" at bounding box center [974, 277] width 17 height 17
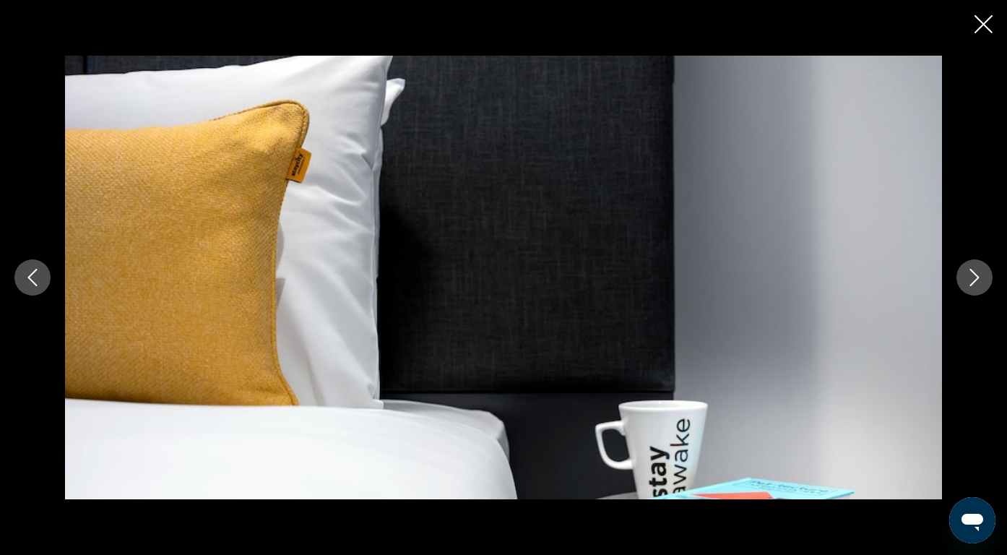
click at [982, 281] on icon "Next image" at bounding box center [974, 277] width 17 height 17
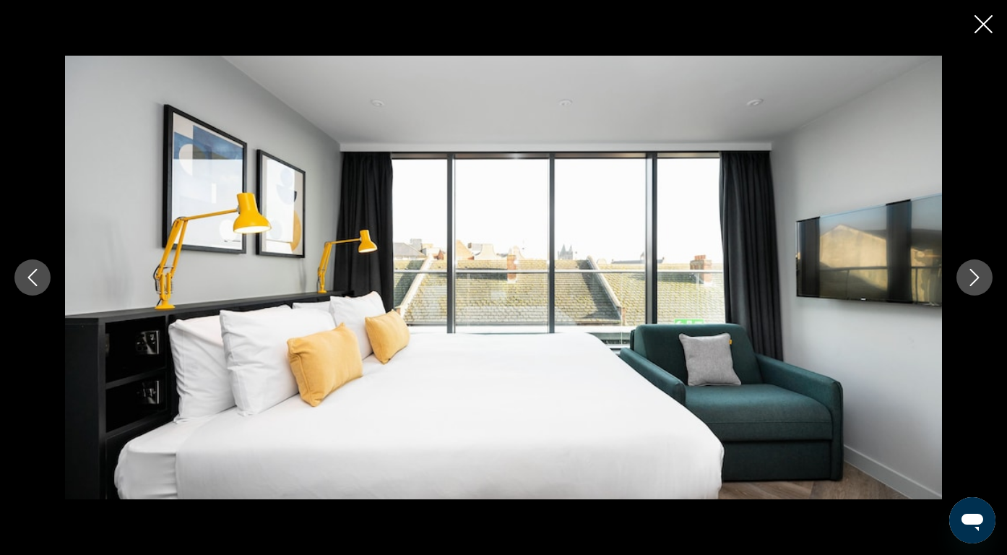
click at [982, 281] on icon "Next image" at bounding box center [974, 277] width 17 height 17
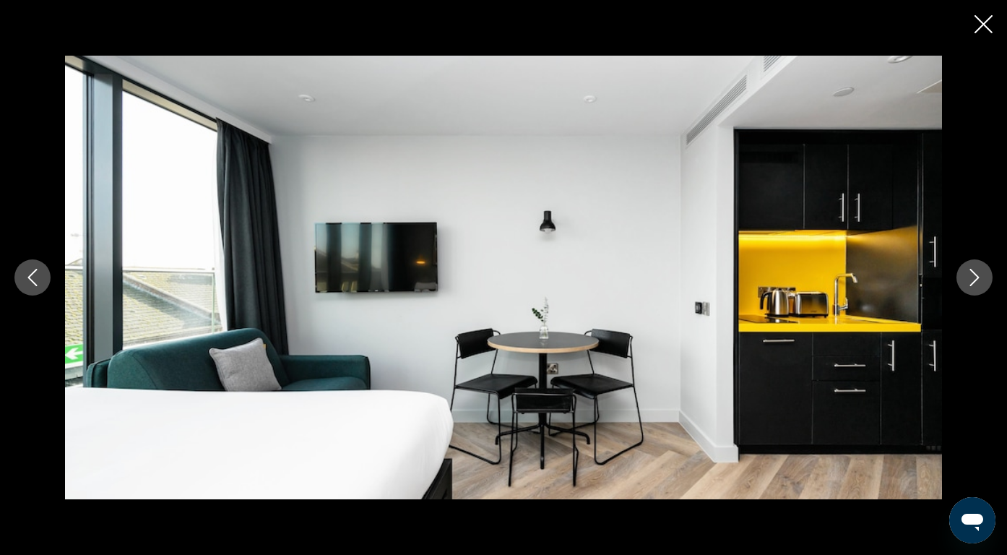
click at [982, 281] on icon "Next image" at bounding box center [974, 277] width 17 height 17
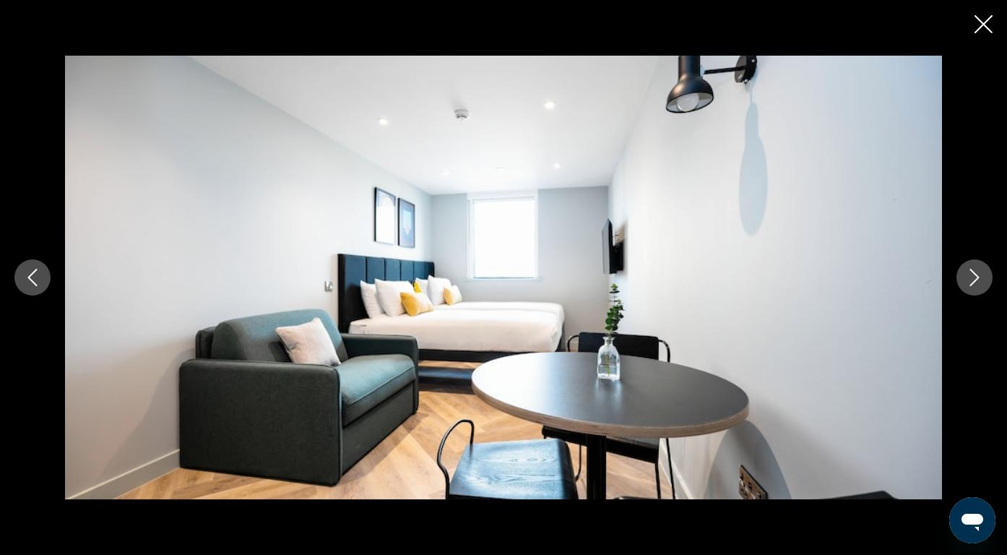
click at [982, 281] on icon "Next image" at bounding box center [974, 277] width 17 height 17
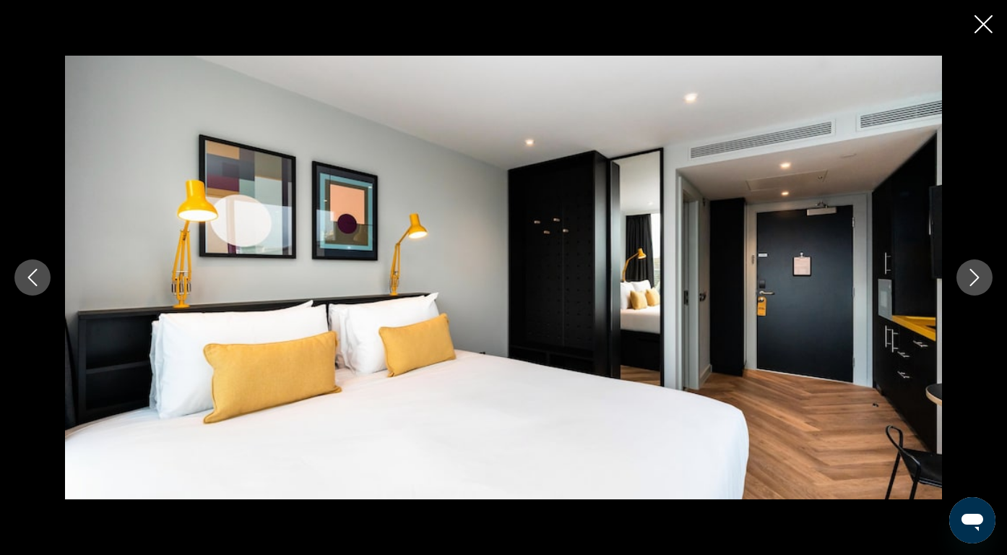
click at [982, 281] on icon "Next image" at bounding box center [974, 277] width 17 height 17
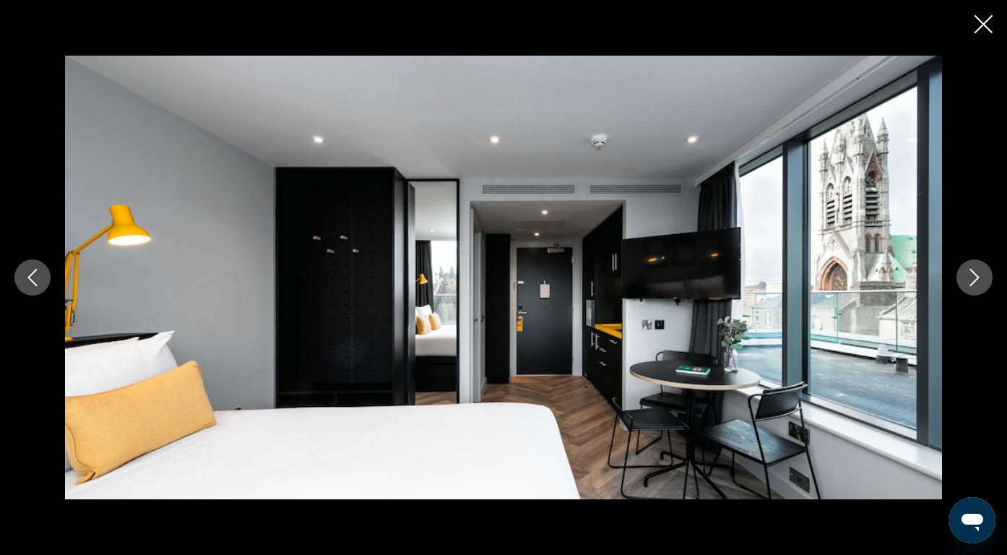
click at [982, 281] on icon "Next image" at bounding box center [974, 277] width 17 height 17
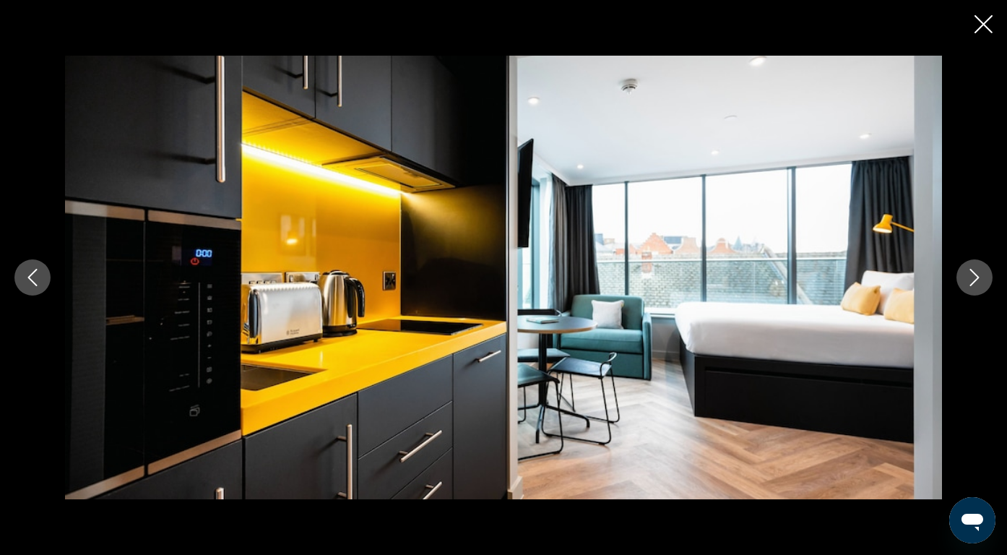
click at [982, 281] on icon "Next image" at bounding box center [974, 277] width 17 height 17
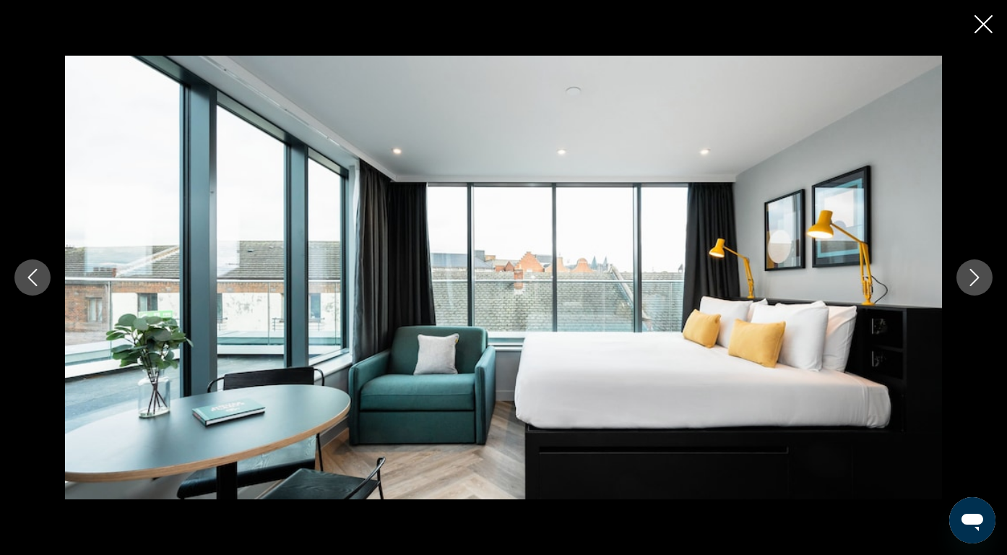
click at [980, 24] on icon "Close slideshow" at bounding box center [983, 24] width 18 height 18
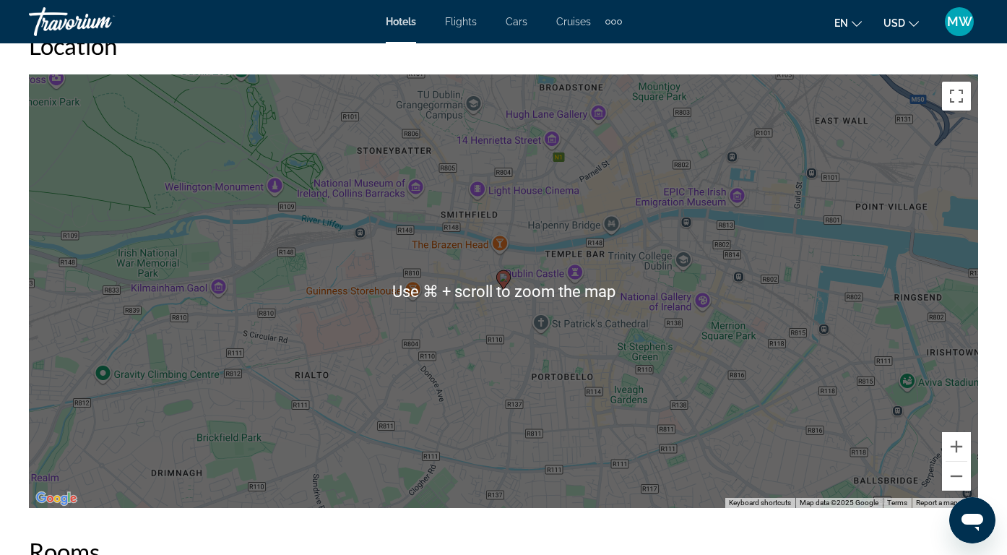
scroll to position [1632, 0]
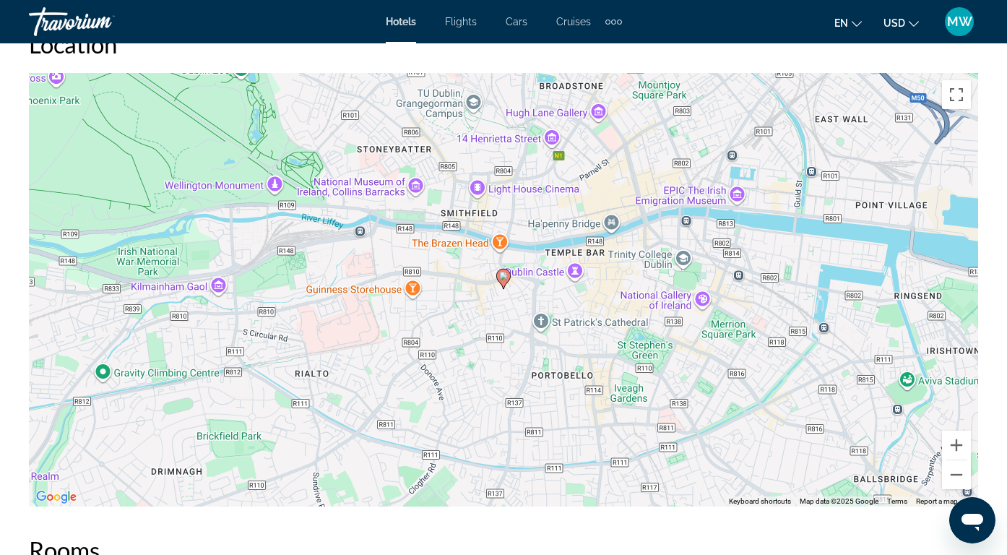
click at [461, 212] on div "To activate drag with keyboard, press Alt + Enter. Once in keyboard drag state,…" at bounding box center [503, 289] width 949 height 433
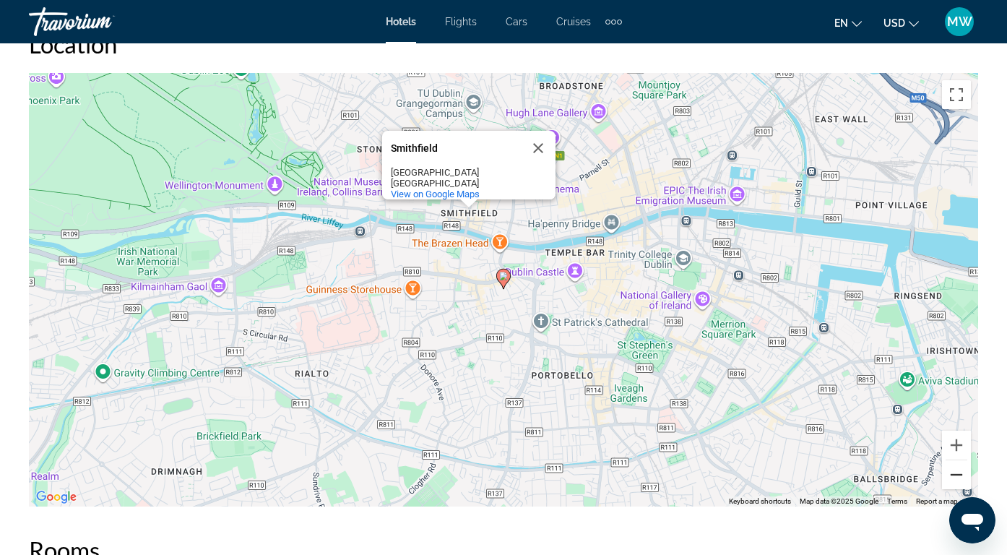
click at [959, 468] on button "Zoom out" at bounding box center [956, 474] width 29 height 29
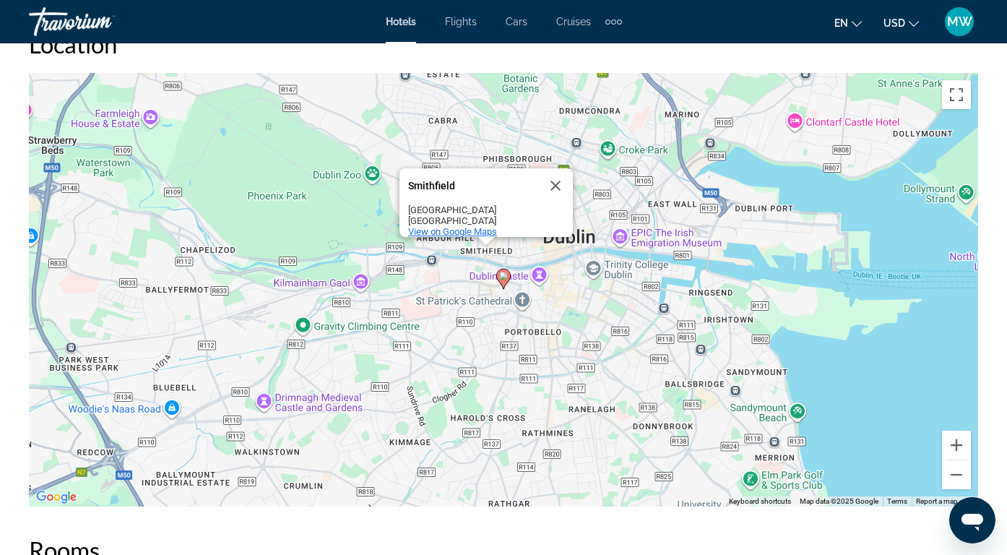
click at [486, 226] on span "View on Google Maps" at bounding box center [452, 231] width 89 height 11
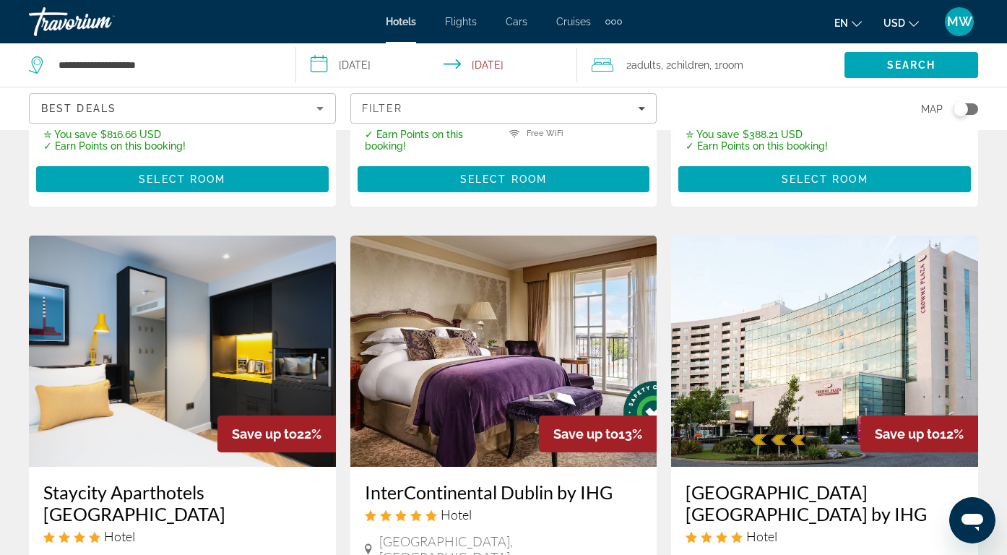
scroll to position [1099, 0]
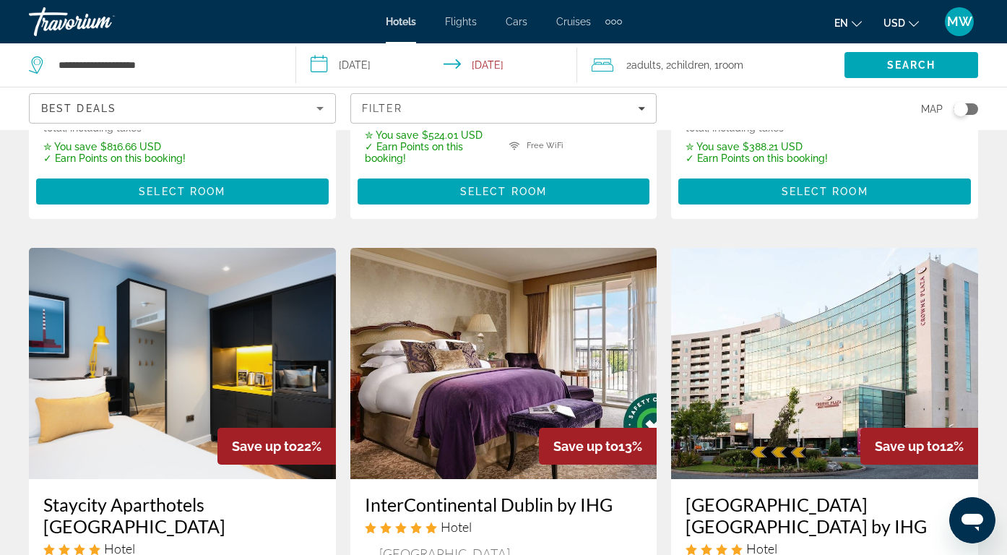
click at [235, 248] on img "Main content" at bounding box center [182, 363] width 307 height 231
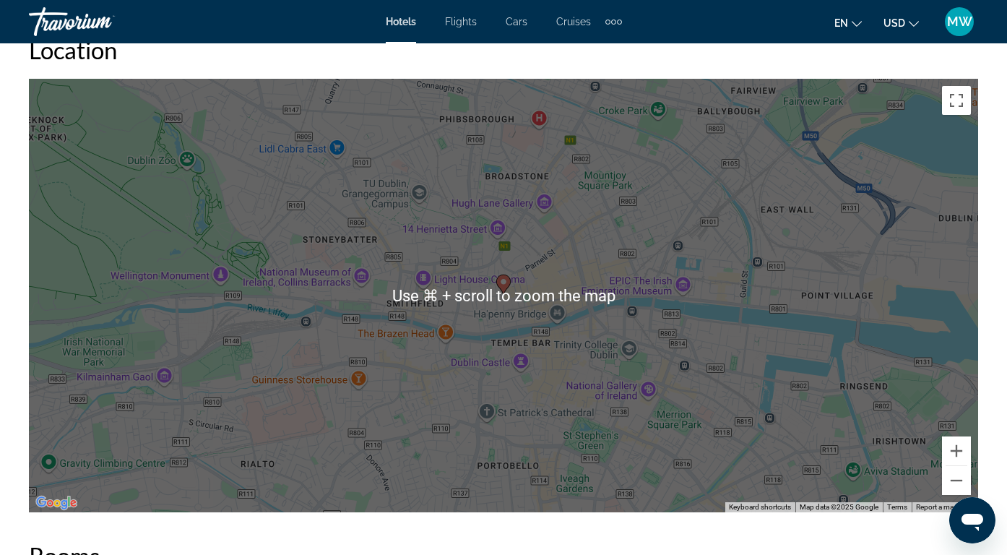
scroll to position [1611, 0]
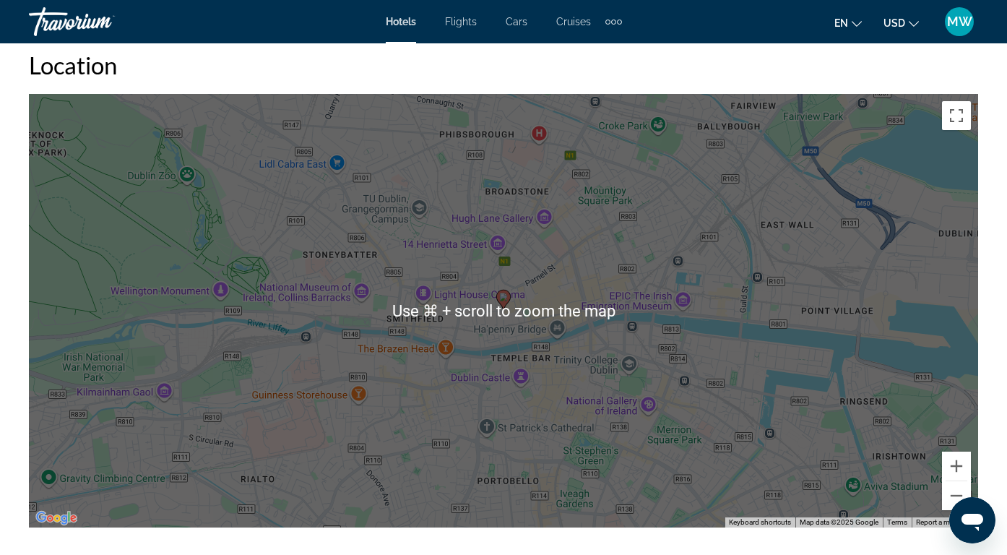
click at [852, 86] on div "Location ← Move left → Move right ↑ Move up ↓ Move down + Zoom in - Zoom out Ho…" at bounding box center [503, 289] width 949 height 477
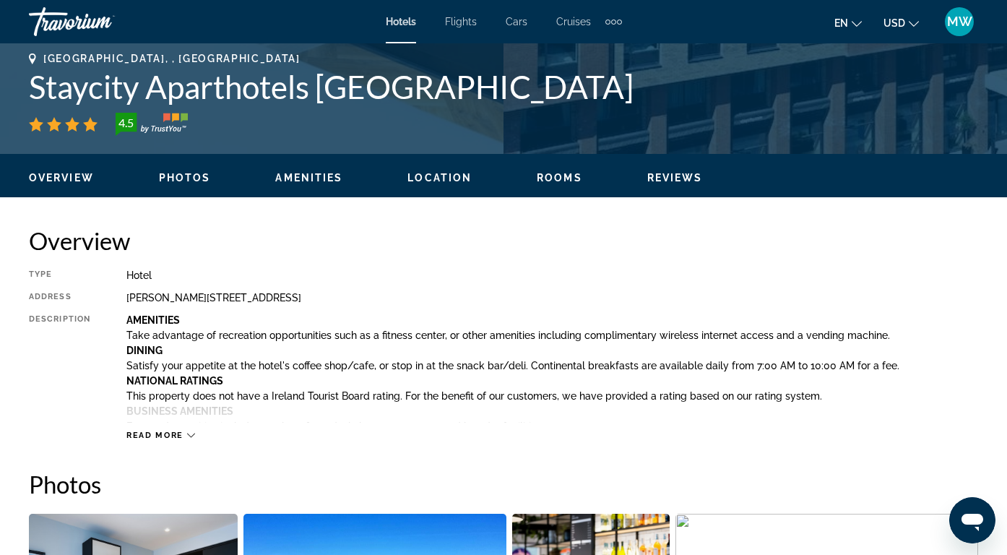
scroll to position [0, 0]
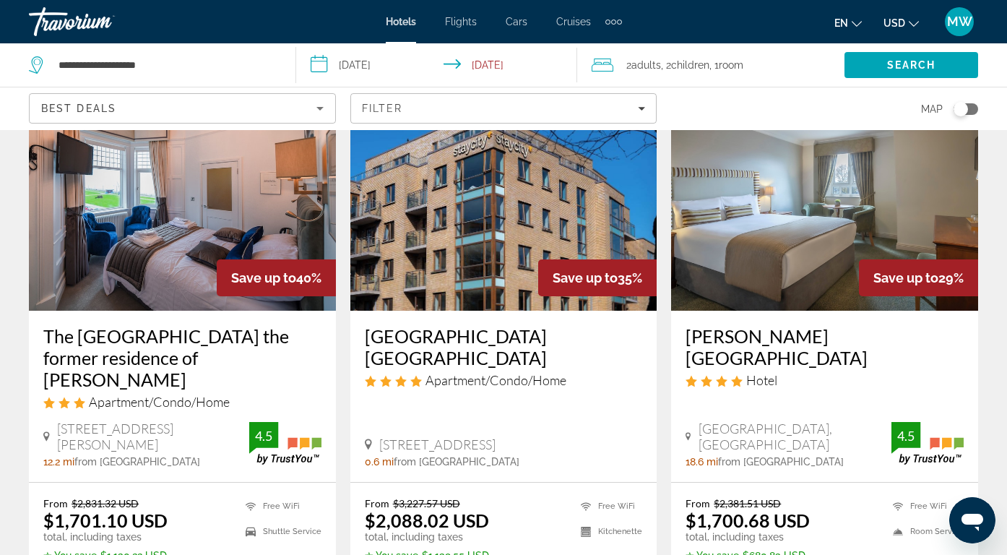
scroll to position [103, 0]
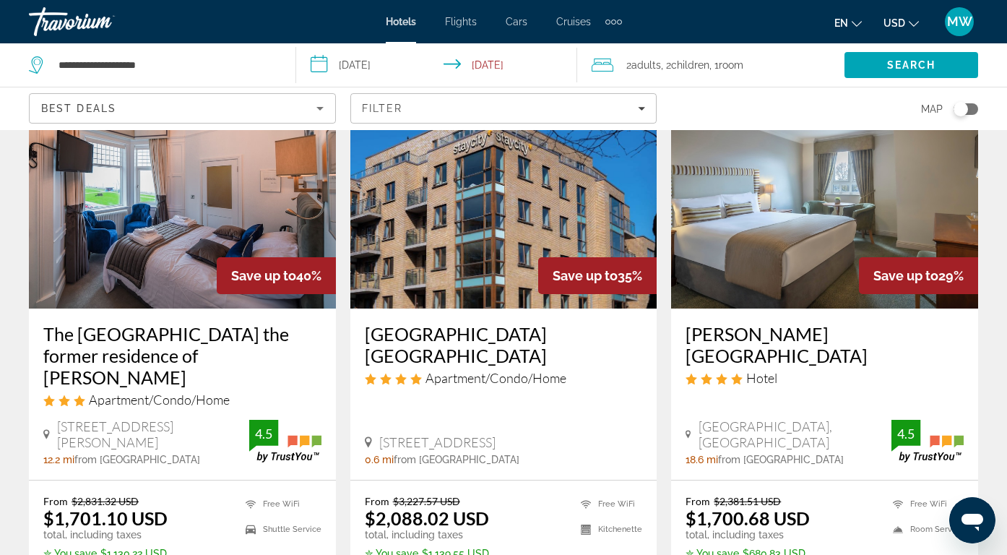
click at [784, 194] on img "Main content" at bounding box center [824, 192] width 307 height 231
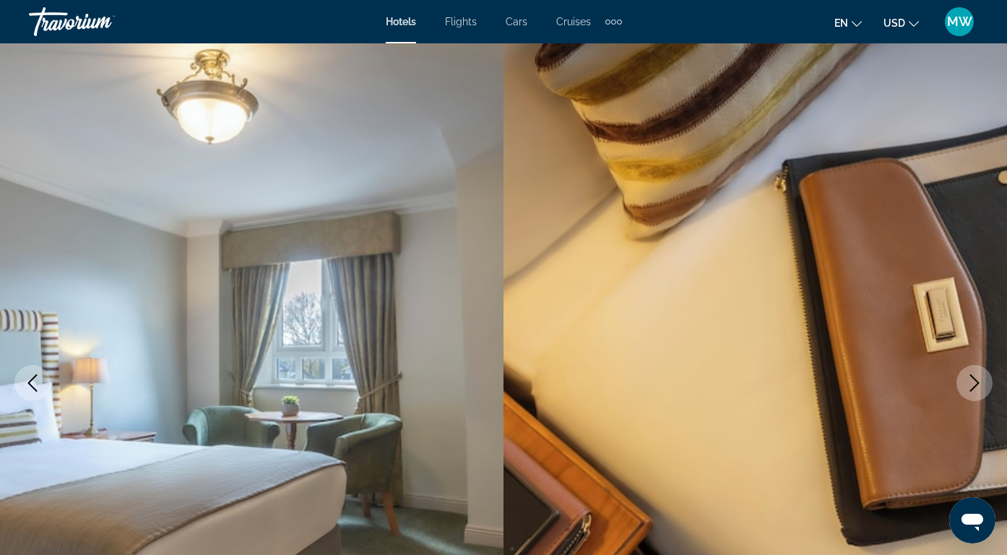
scroll to position [7, 0]
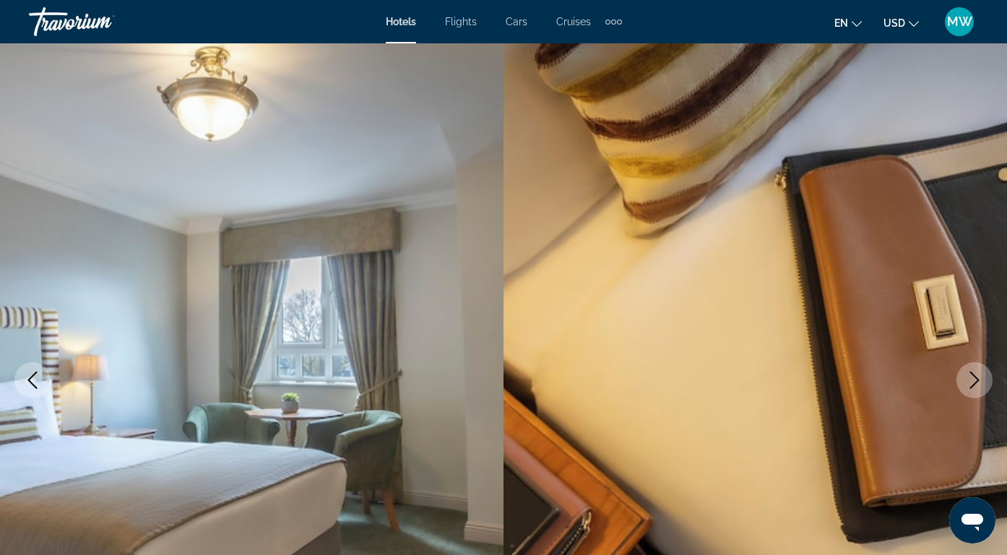
click at [974, 381] on icon "Next image" at bounding box center [974, 379] width 17 height 17
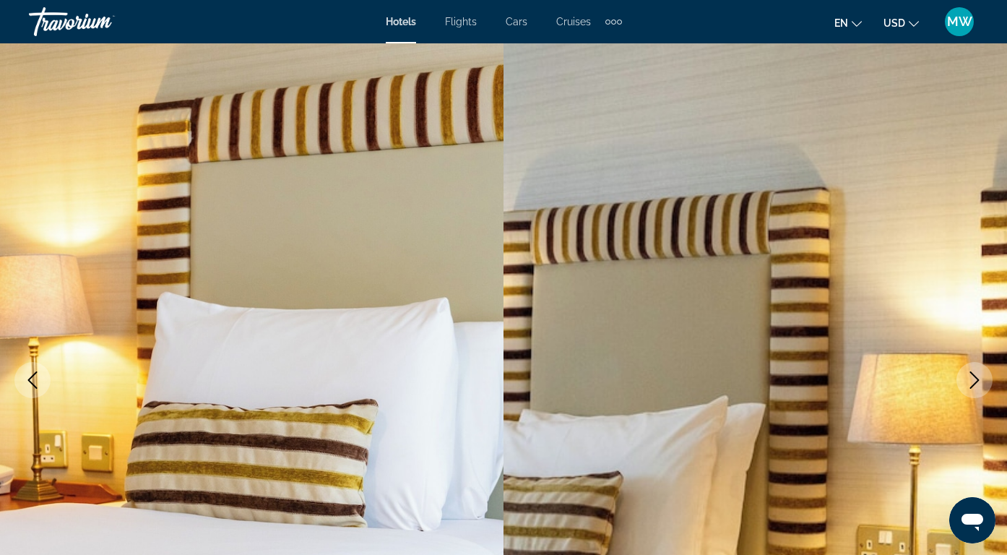
click at [974, 381] on icon "Next image" at bounding box center [974, 379] width 17 height 17
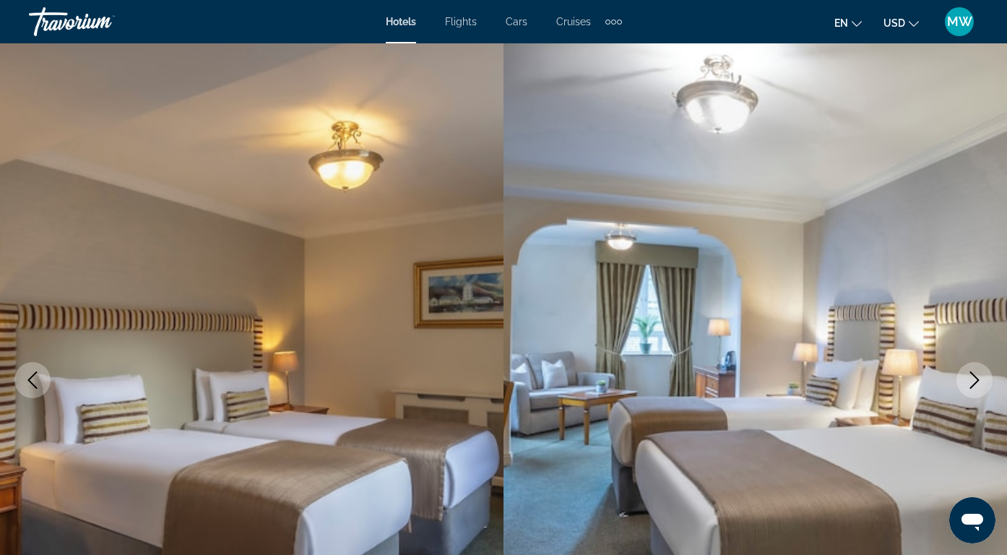
click at [974, 381] on icon "Next image" at bounding box center [974, 379] width 17 height 17
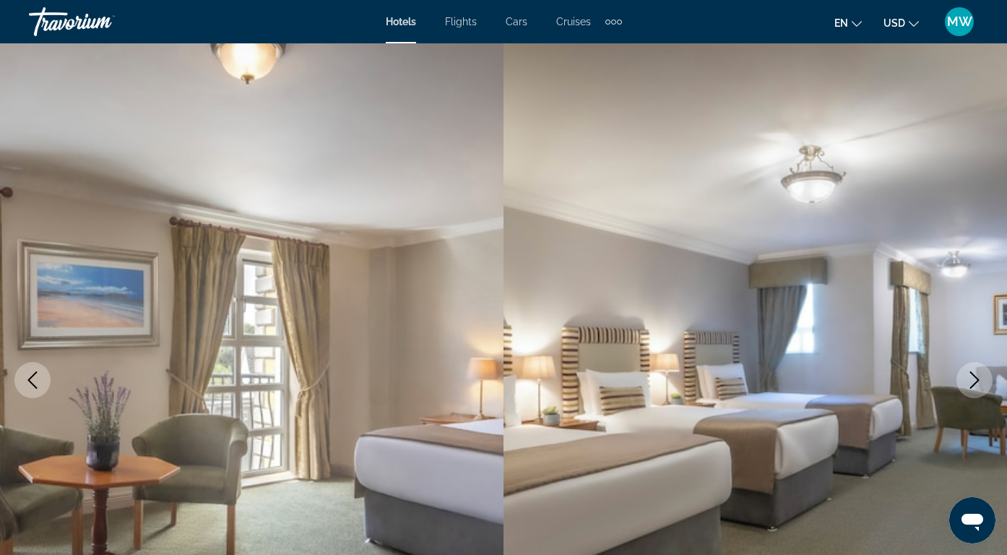
click at [974, 381] on icon "Next image" at bounding box center [974, 379] width 17 height 17
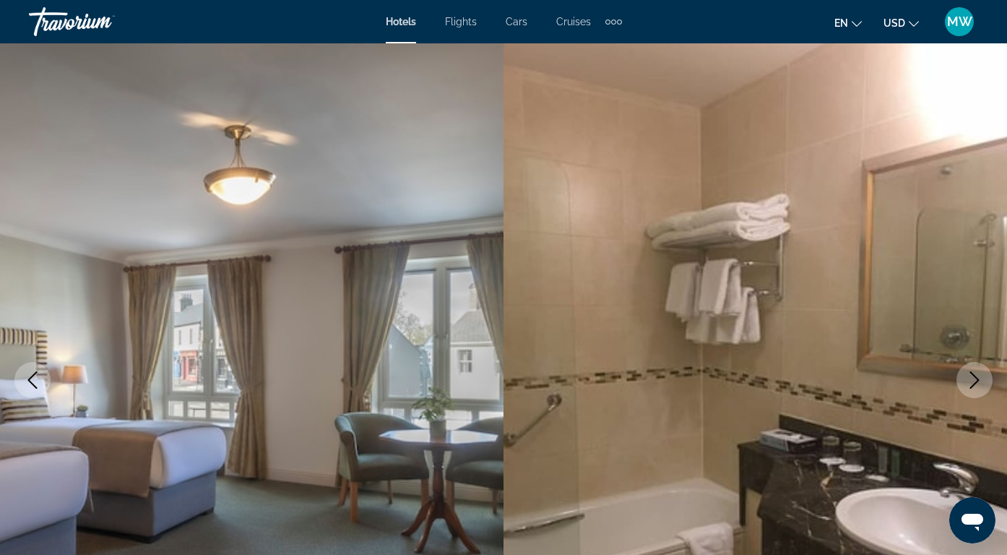
click at [974, 381] on icon "Next image" at bounding box center [974, 379] width 17 height 17
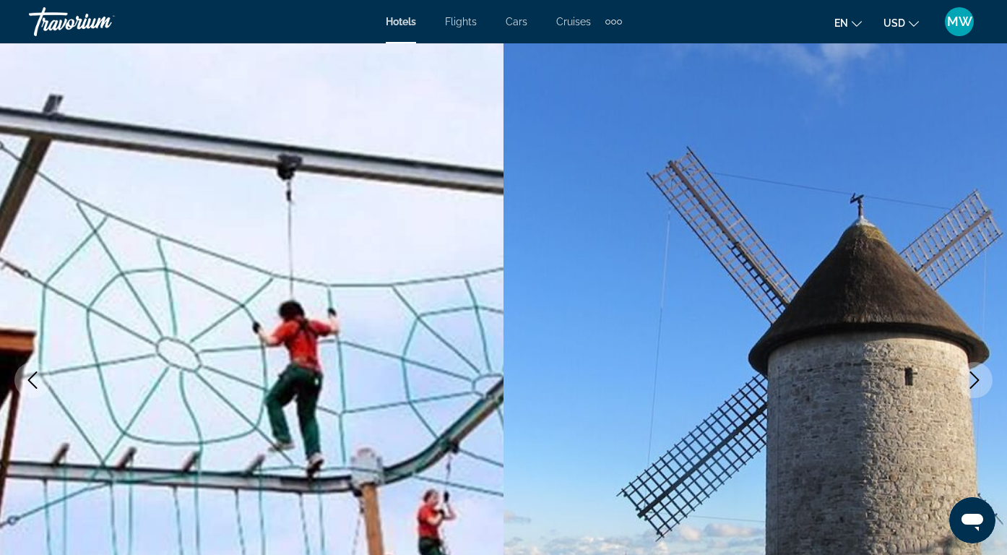
click at [974, 381] on icon "Next image" at bounding box center [974, 379] width 17 height 17
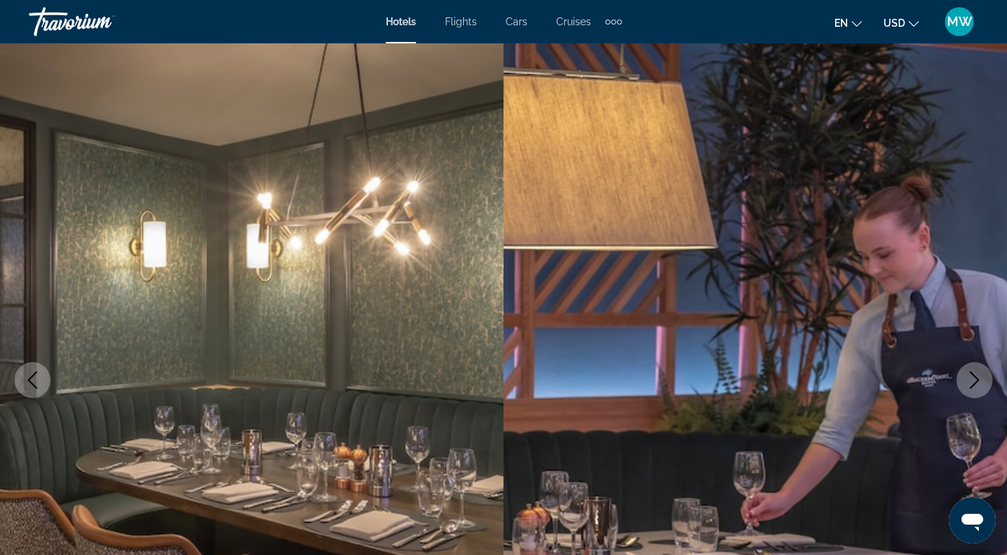
click at [974, 381] on icon "Next image" at bounding box center [974, 379] width 17 height 17
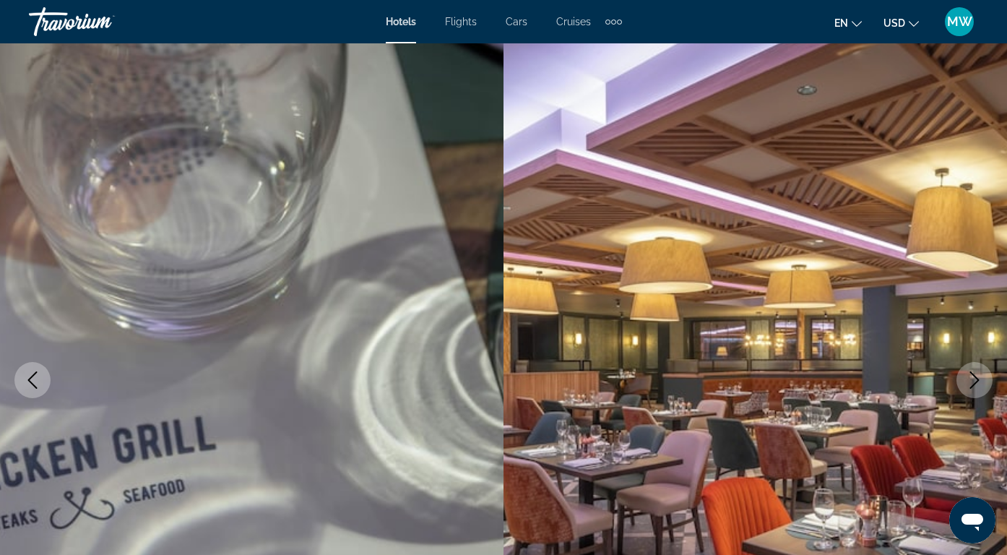
click at [974, 381] on icon "Next image" at bounding box center [974, 379] width 17 height 17
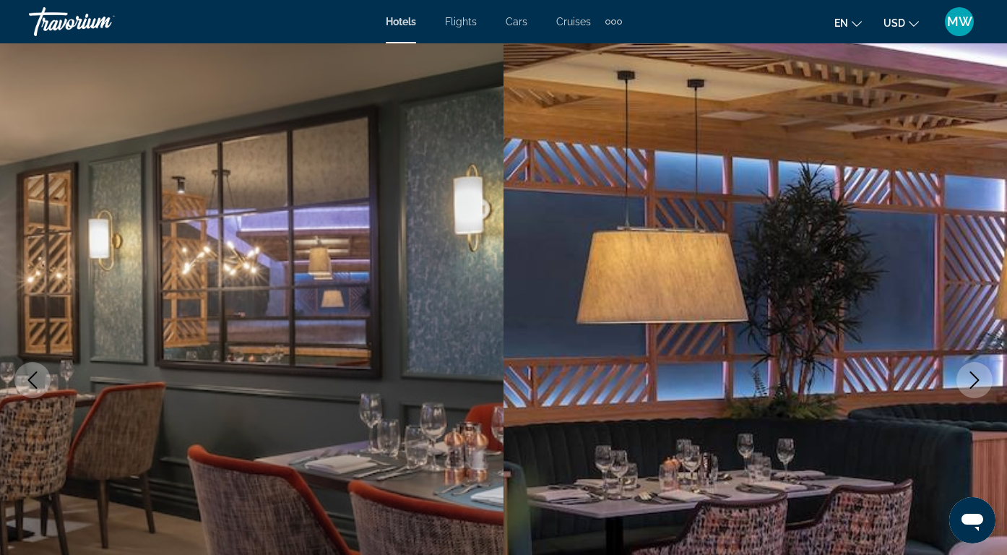
click at [974, 381] on icon "Next image" at bounding box center [974, 379] width 17 height 17
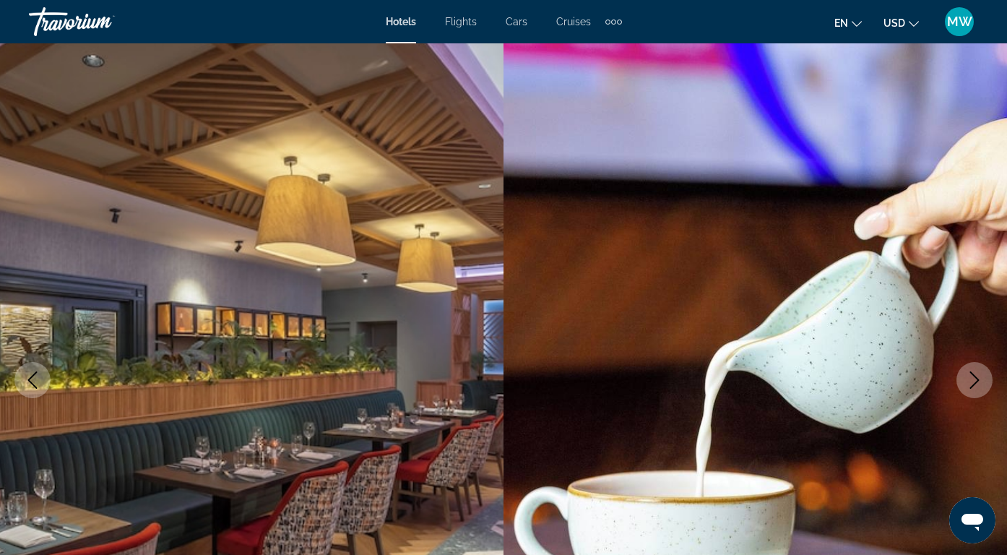
click at [974, 381] on icon "Next image" at bounding box center [974, 379] width 17 height 17
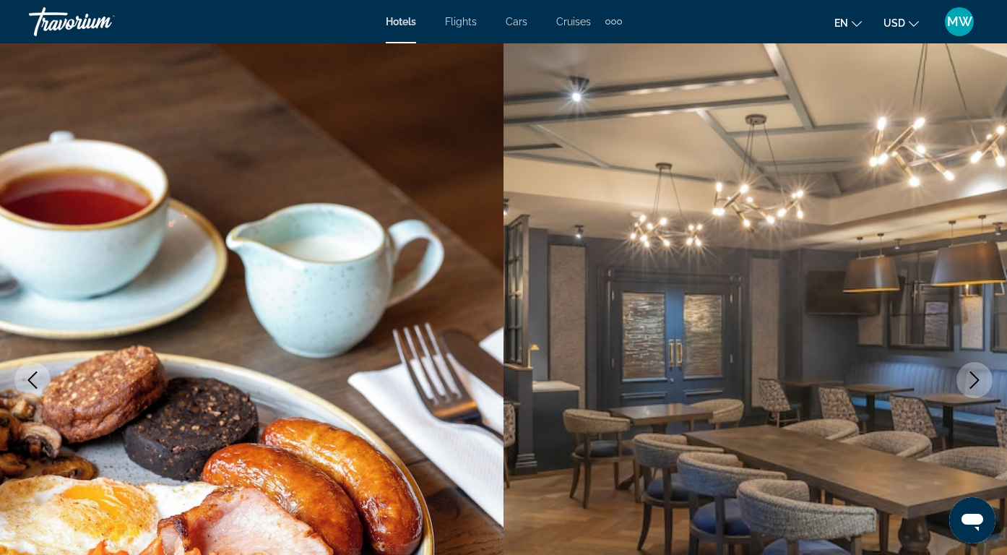
click at [974, 381] on icon "Next image" at bounding box center [974, 379] width 17 height 17
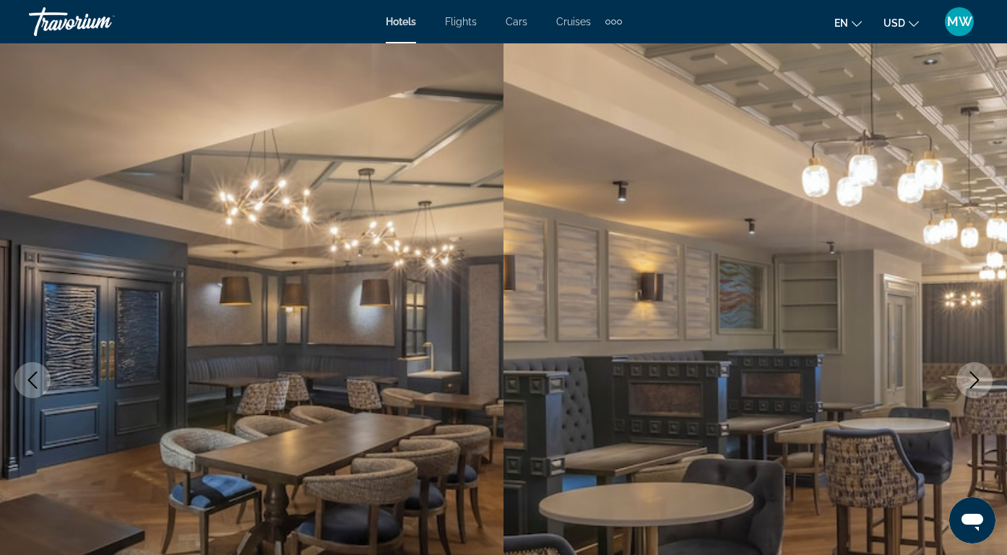
click at [974, 381] on icon "Next image" at bounding box center [974, 379] width 17 height 17
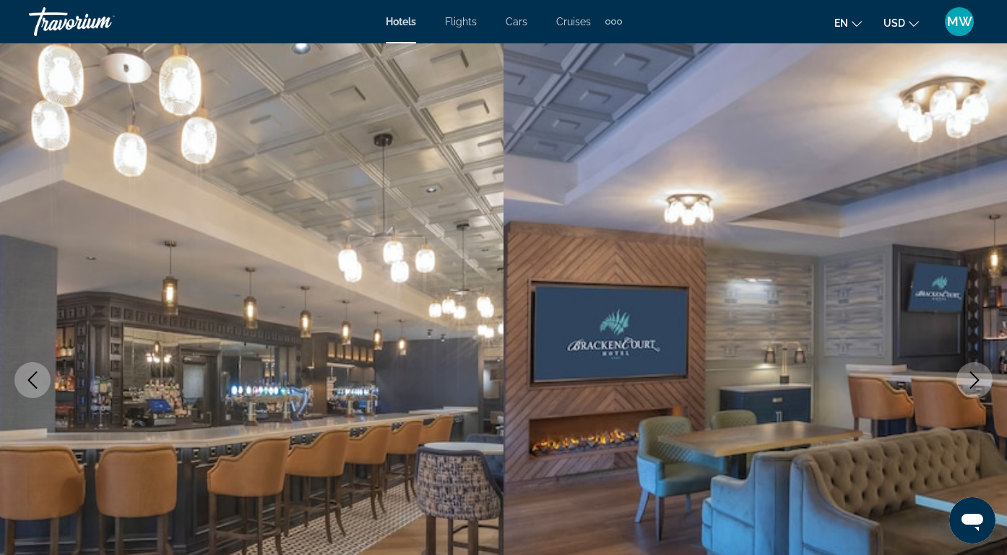
click at [974, 381] on icon "Next image" at bounding box center [974, 379] width 17 height 17
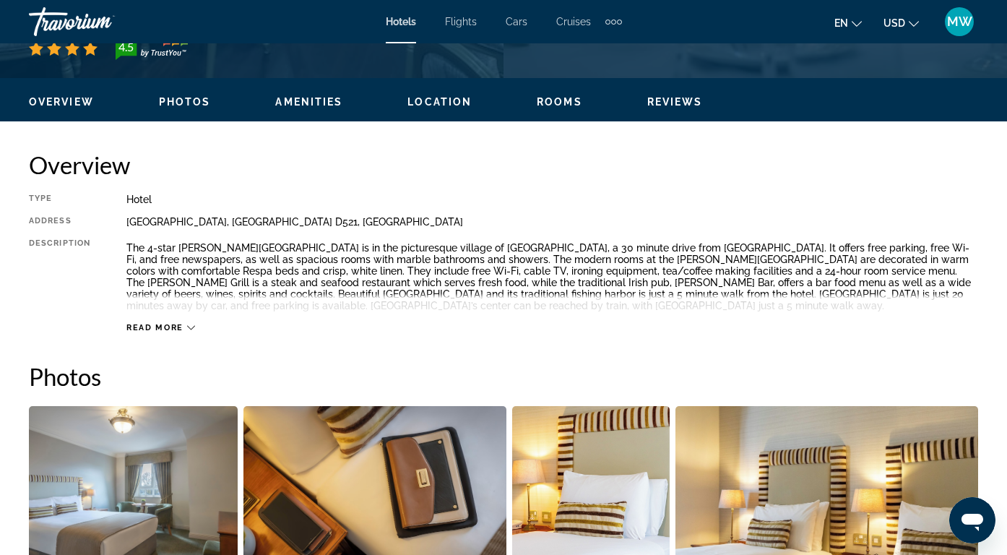
scroll to position [610, 0]
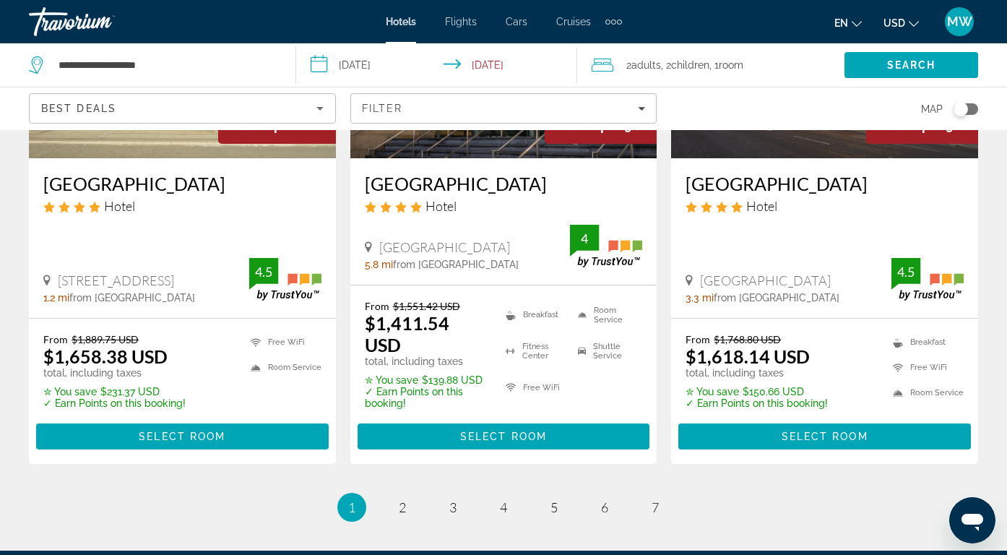
scroll to position [1998, 0]
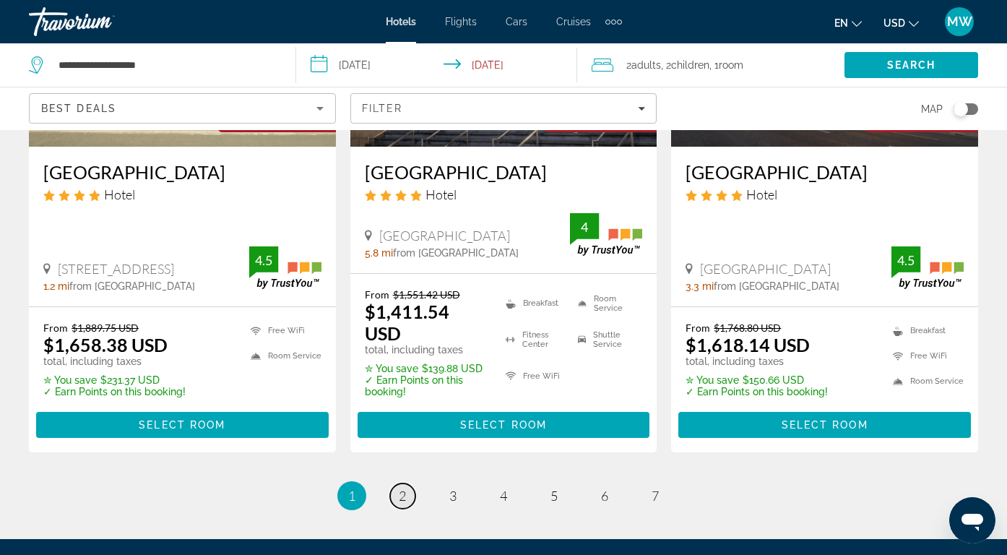
click at [407, 483] on link "page 2" at bounding box center [402, 495] width 25 height 25
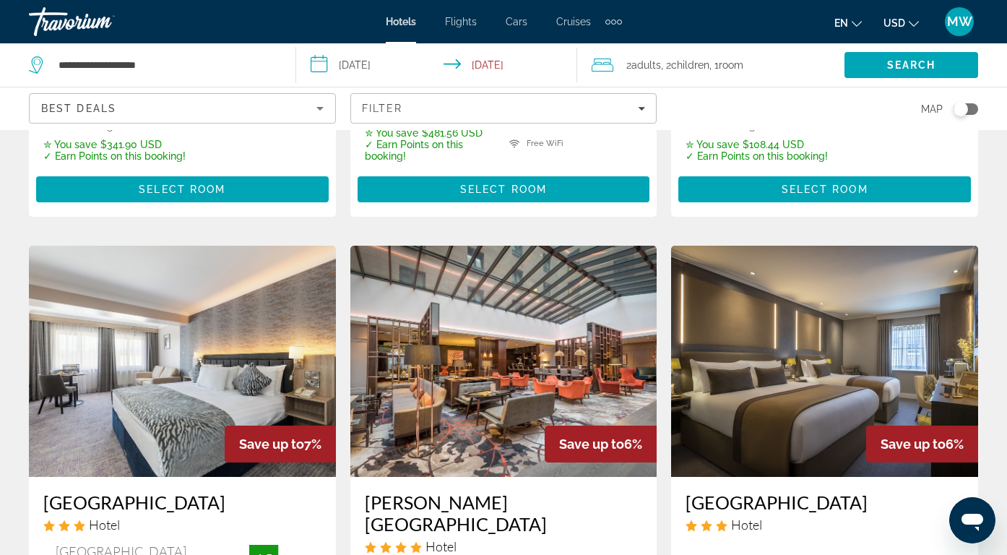
scroll to position [1110, 0]
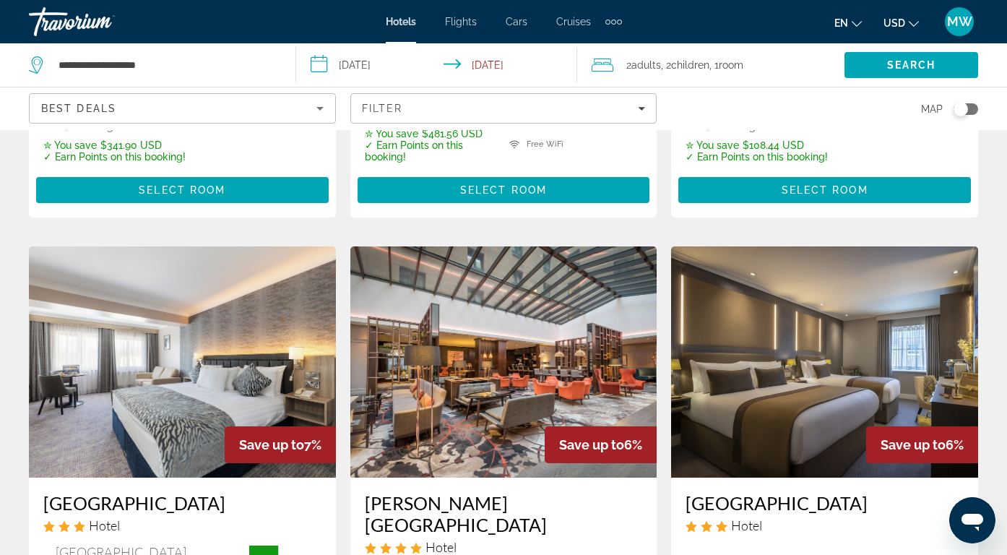
click at [586, 290] on img "Main content" at bounding box center [503, 361] width 307 height 231
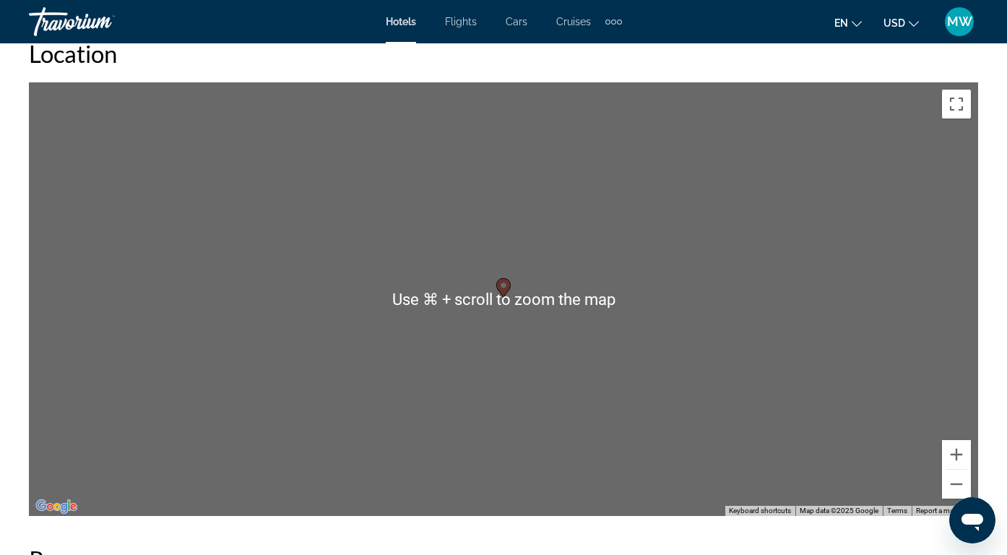
scroll to position [1596, 0]
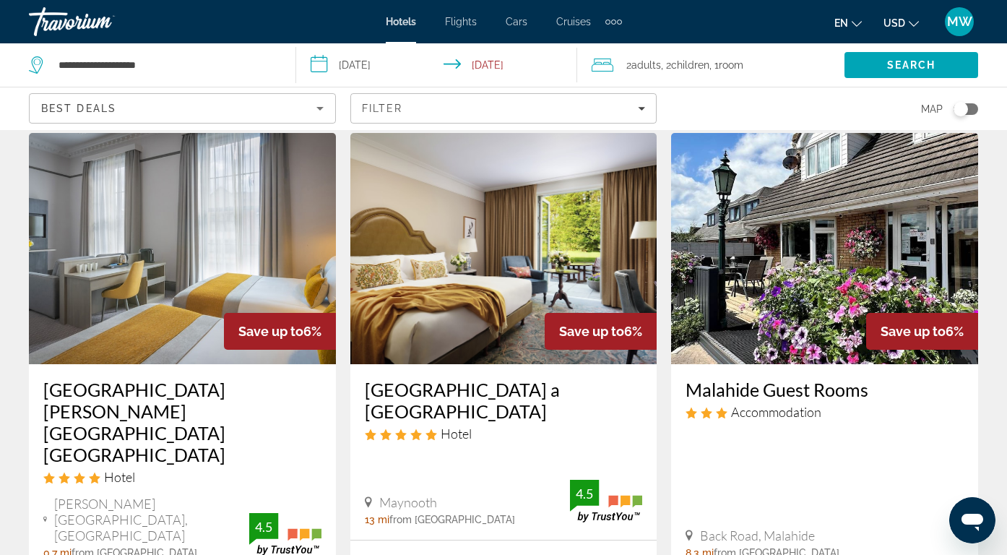
scroll to position [2092, 0]
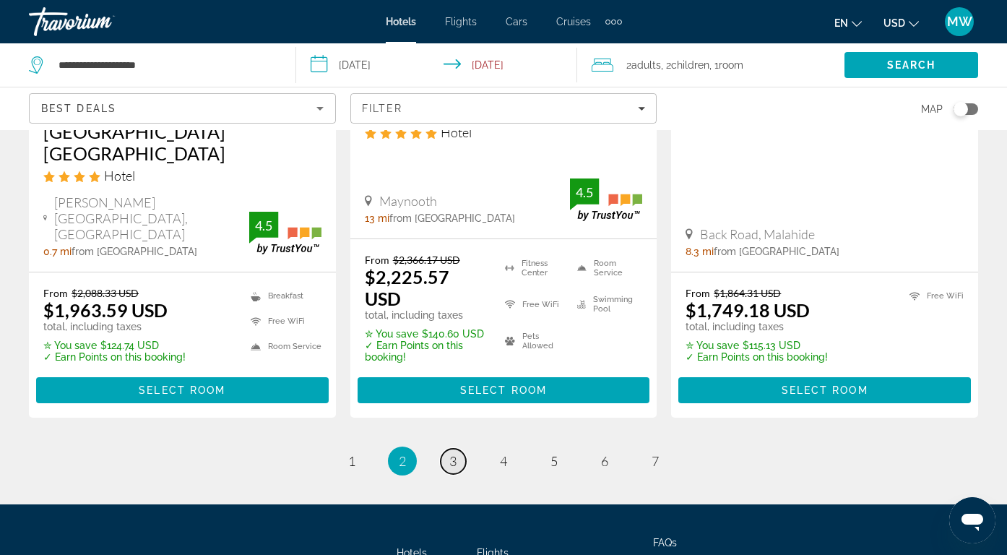
click at [455, 453] on span "3" at bounding box center [452, 461] width 7 height 16
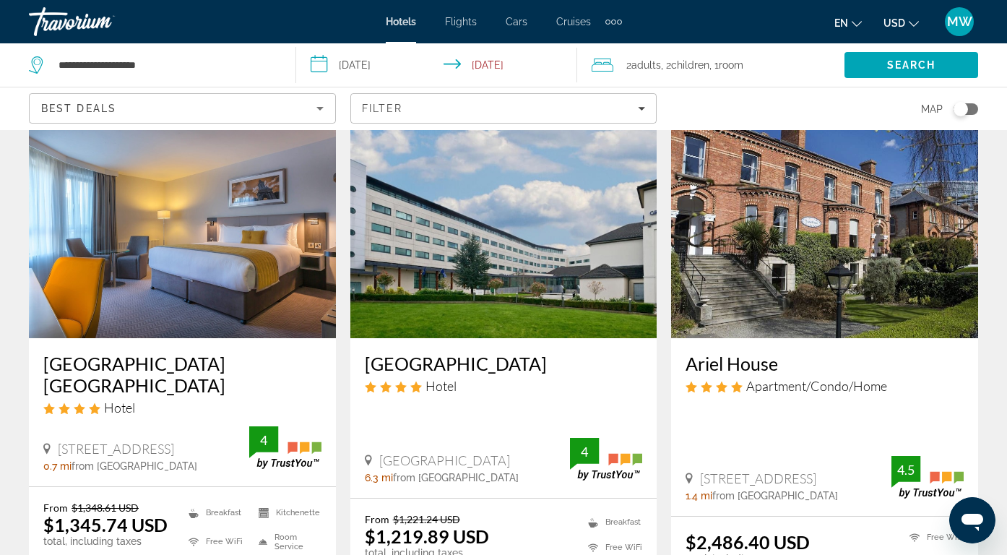
scroll to position [1826, 0]
